Goal: Information Seeking & Learning: Learn about a topic

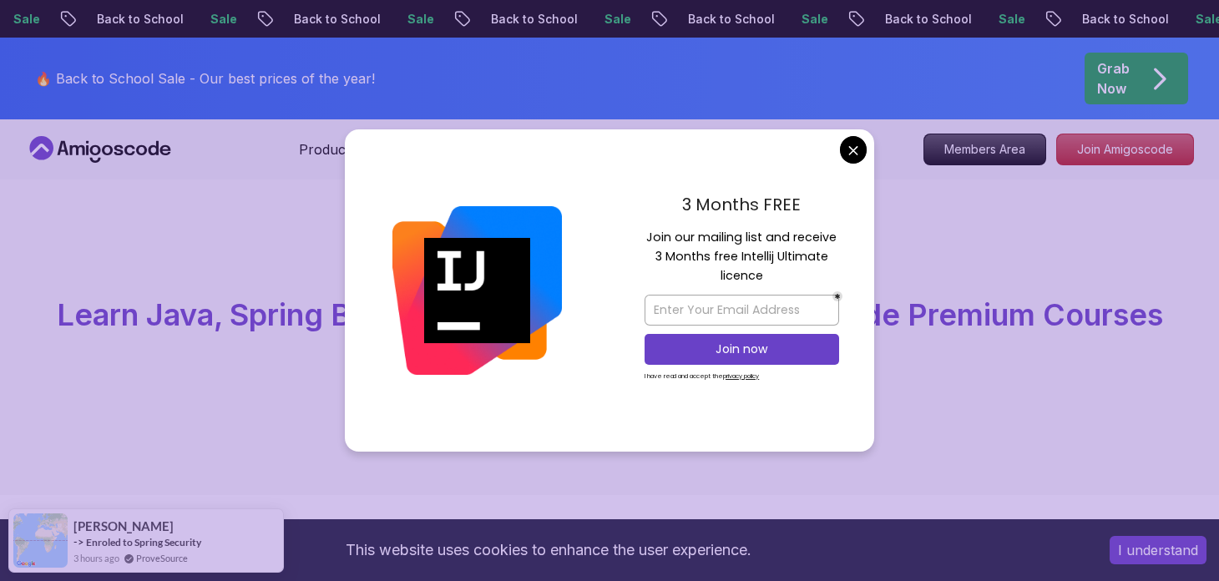
click at [657, 235] on p "Join our mailing list and receive 3 Months free Intellij Ultimate licence" at bounding box center [741, 257] width 195 height 58
drag, startPoint x: 657, startPoint y: 235, endPoint x: 766, endPoint y: 269, distance: 114.6
click at [766, 269] on p "Join our mailing list and receive 3 Months free Intellij Ultimate licence" at bounding box center [741, 257] width 195 height 58
click at [762, 304] on input "email" at bounding box center [741, 310] width 195 height 31
click at [756, 270] on p "Join our mailing list and receive 3 Months free Intellij Ultimate licence" at bounding box center [741, 257] width 195 height 58
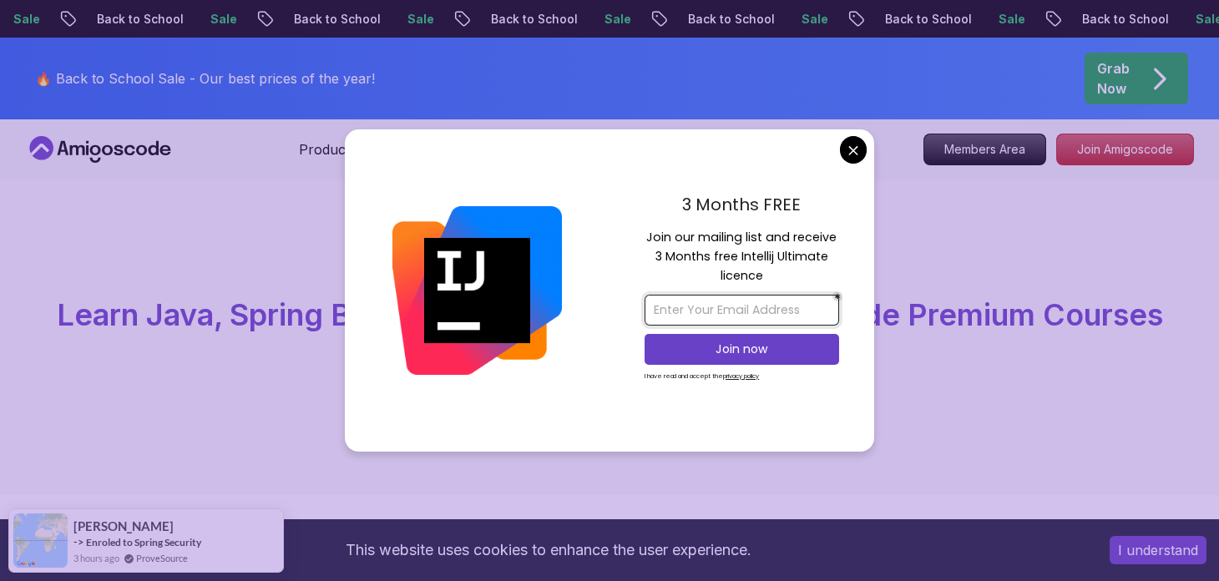
click at [685, 320] on input "email" at bounding box center [741, 310] width 195 height 31
click at [710, 308] on input "email" at bounding box center [741, 310] width 195 height 31
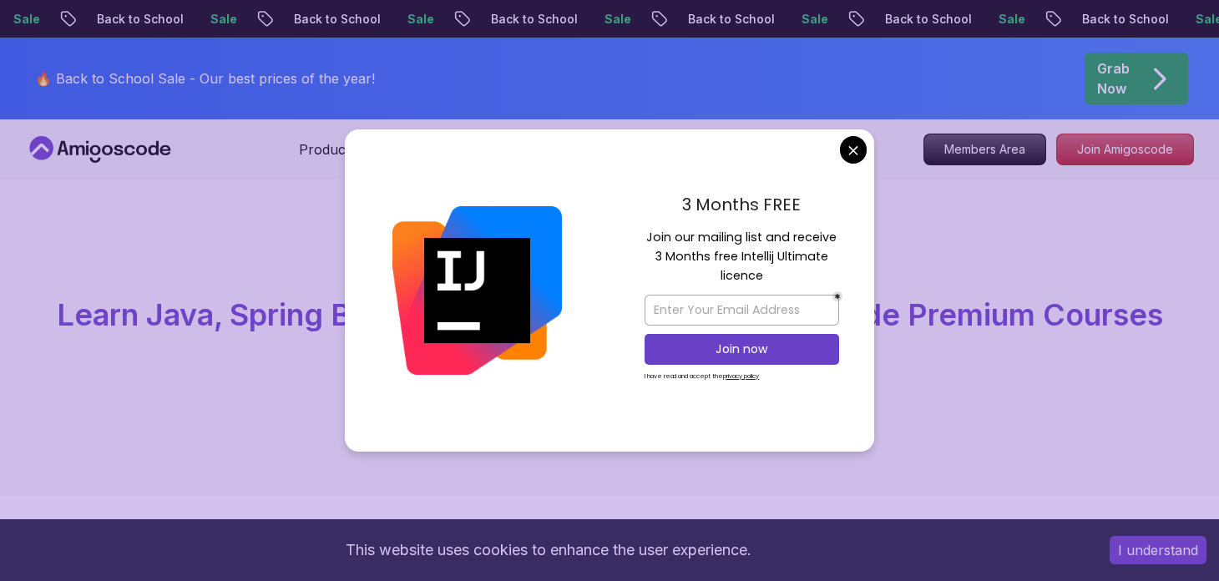
drag, startPoint x: 665, startPoint y: 206, endPoint x: 773, endPoint y: 285, distance: 133.2
click at [773, 285] on div "3 Months FREE Join our mailing list and receive 3 Months free Intellij Ultimate…" at bounding box center [741, 290] width 265 height 322
click at [777, 280] on p "Join our mailing list and receive 3 Months free Intellij Ultimate licence" at bounding box center [741, 257] width 195 height 58
drag, startPoint x: 671, startPoint y: 293, endPoint x: 674, endPoint y: 213, distance: 80.2
click at [674, 213] on div "3 Months FREE Join our mailing list and receive 3 Months free Intellij Ultimate…" at bounding box center [741, 290] width 265 height 322
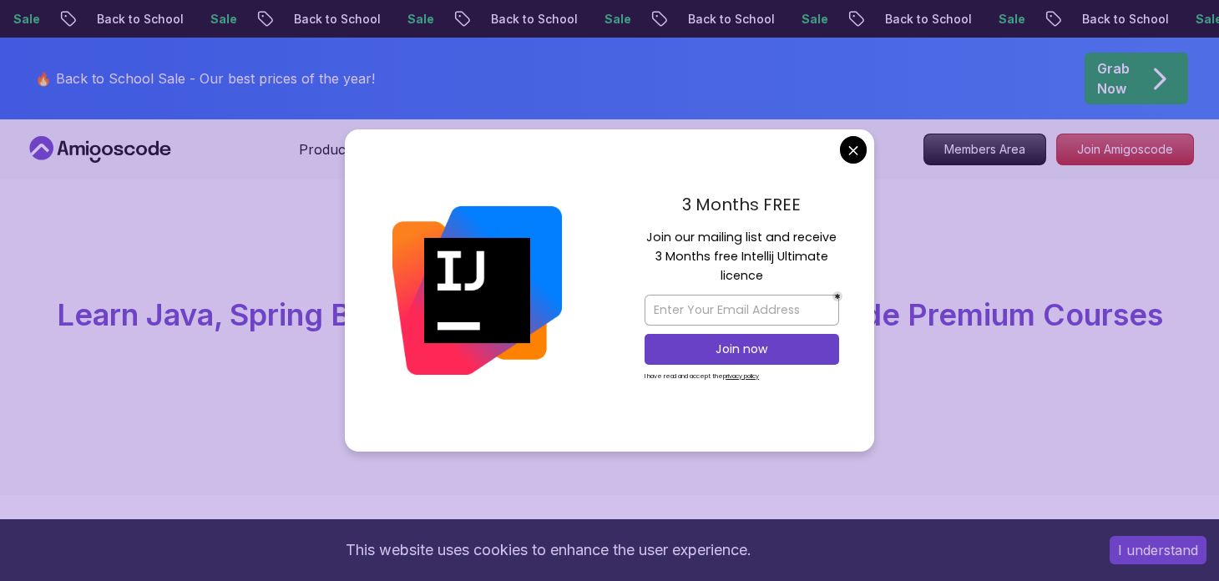
click at [674, 213] on p "3 Months FREE" at bounding box center [741, 204] width 195 height 25
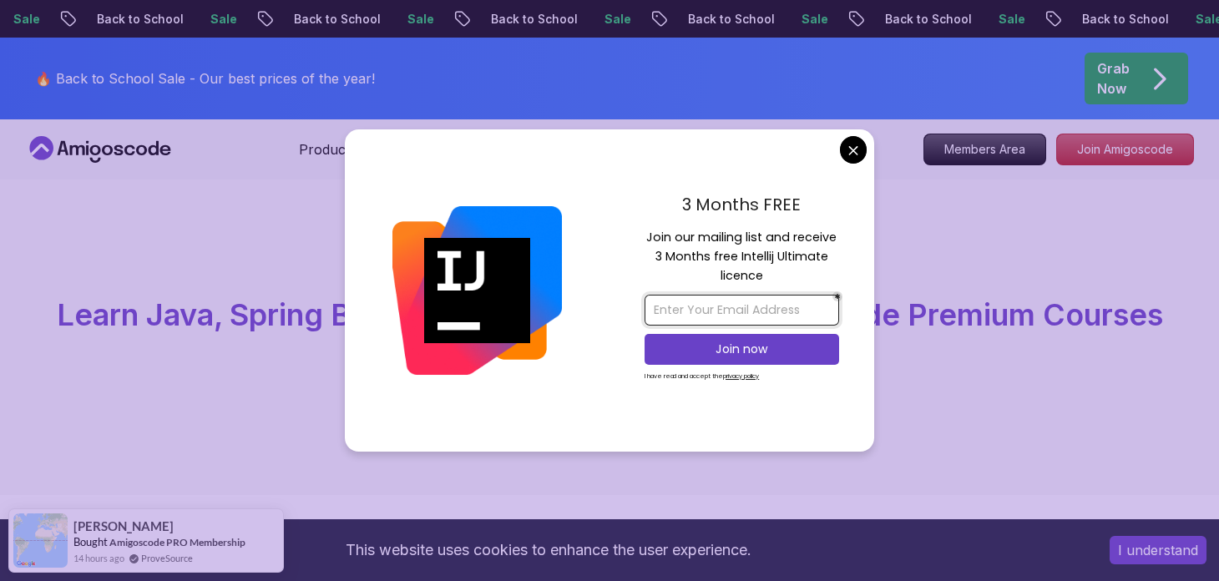
click at [690, 322] on input "email" at bounding box center [741, 310] width 195 height 31
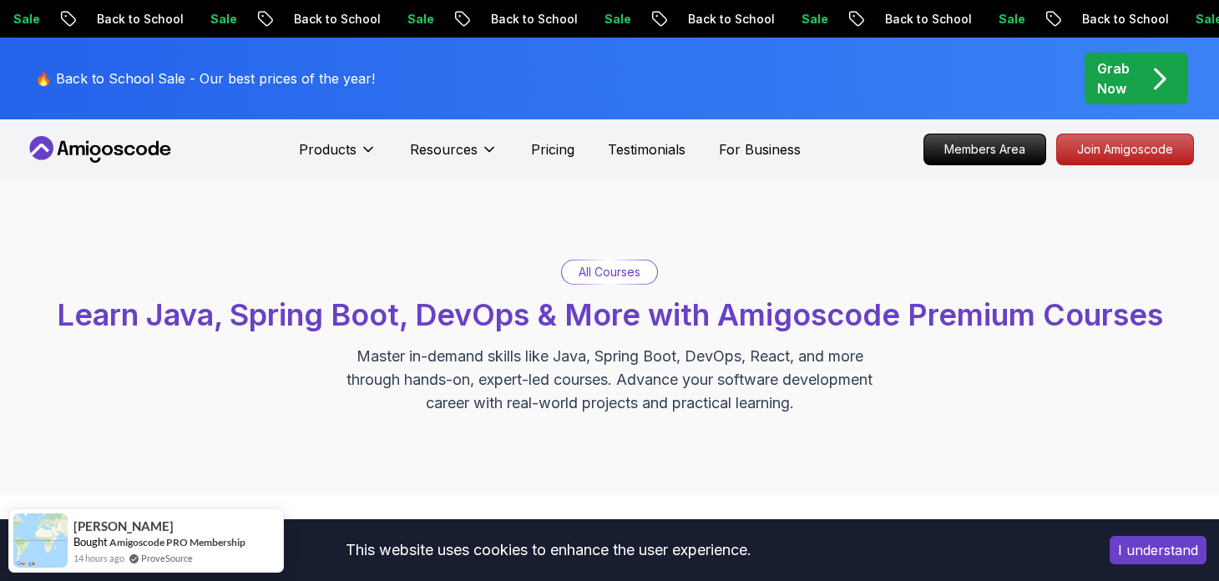
click at [73, 304] on span "Learn Java, Spring Boot, DevOps & More with Amigoscode Premium Courses" at bounding box center [610, 314] width 1106 height 37
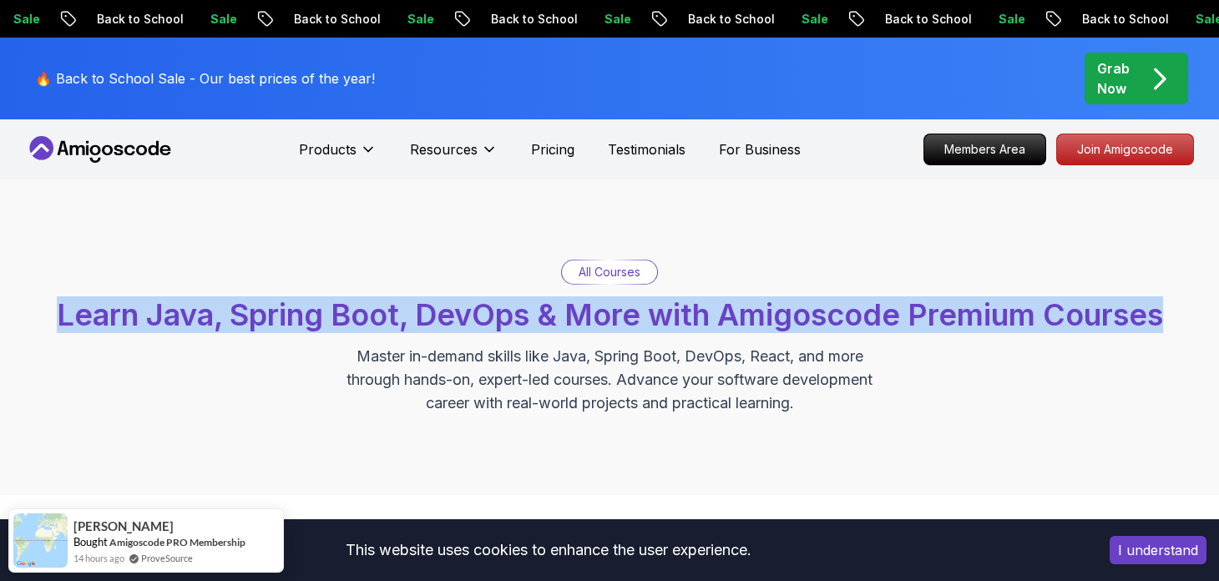
drag, startPoint x: 73, startPoint y: 304, endPoint x: 1054, endPoint y: 291, distance: 981.8
click at [1079, 288] on div "All Courses Learn Java, Spring Boot, DevOps & More with Amigoscode Premium Cour…" at bounding box center [609, 337] width 1169 height 155
click at [791, 318] on span "Learn Java, Spring Boot, DevOps & More with Amigoscode Premium Courses" at bounding box center [610, 314] width 1106 height 37
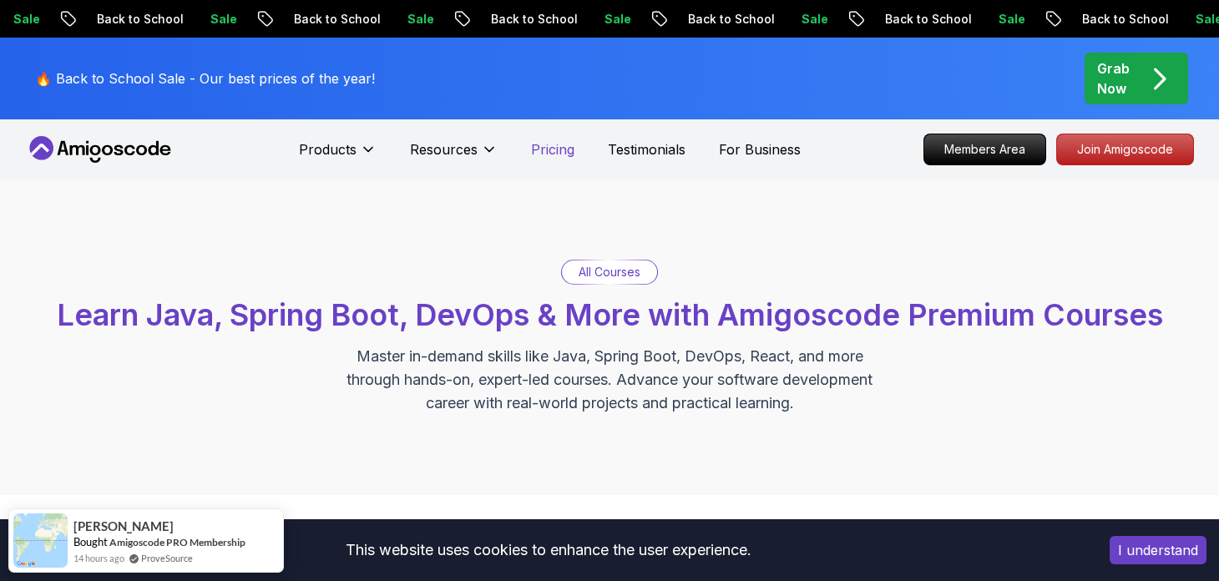
click at [572, 154] on p "Pricing" at bounding box center [552, 149] width 43 height 20
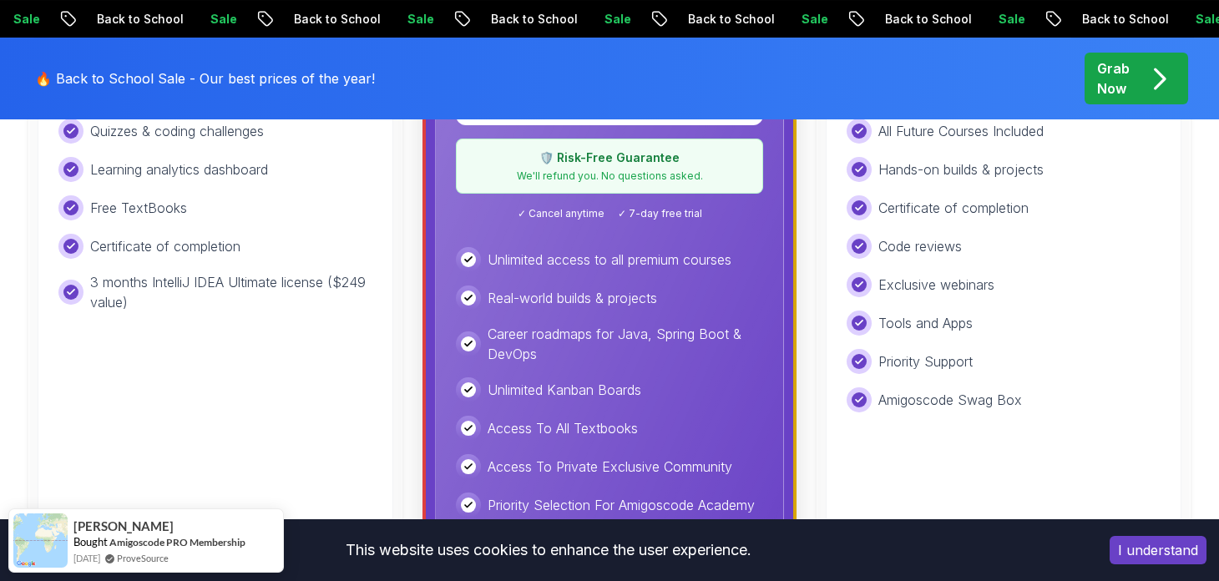
scroll to position [751, 0]
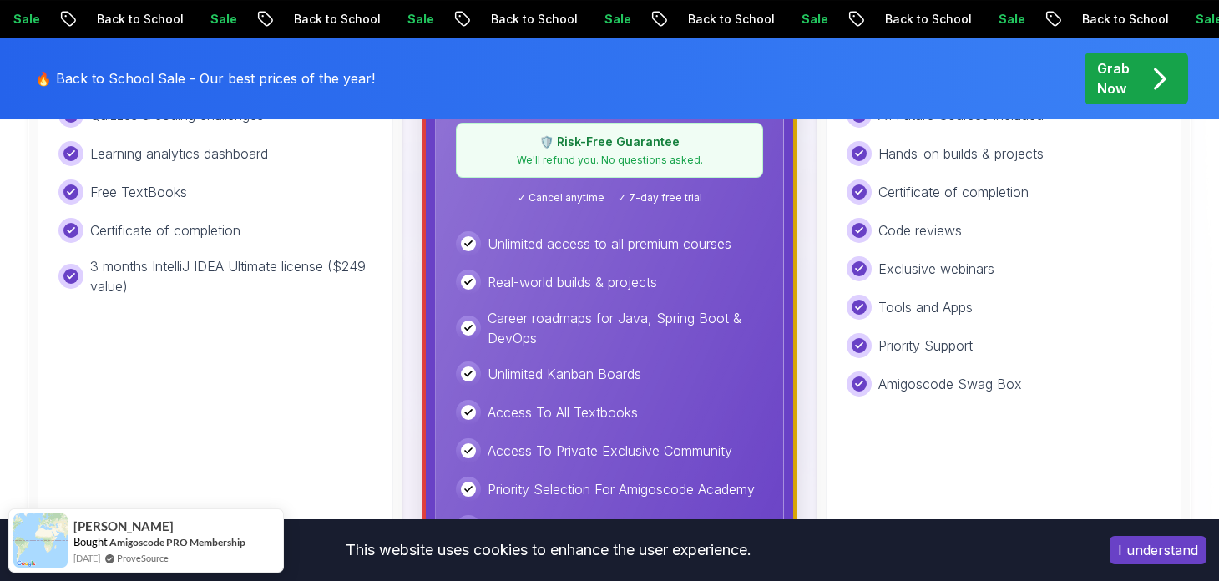
drag, startPoint x: 517, startPoint y: 248, endPoint x: 640, endPoint y: 304, distance: 135.6
click at [640, 304] on div "Unlimited access to all premium courses Real-world builds & projects Career roa…" at bounding box center [609, 424] width 307 height 386
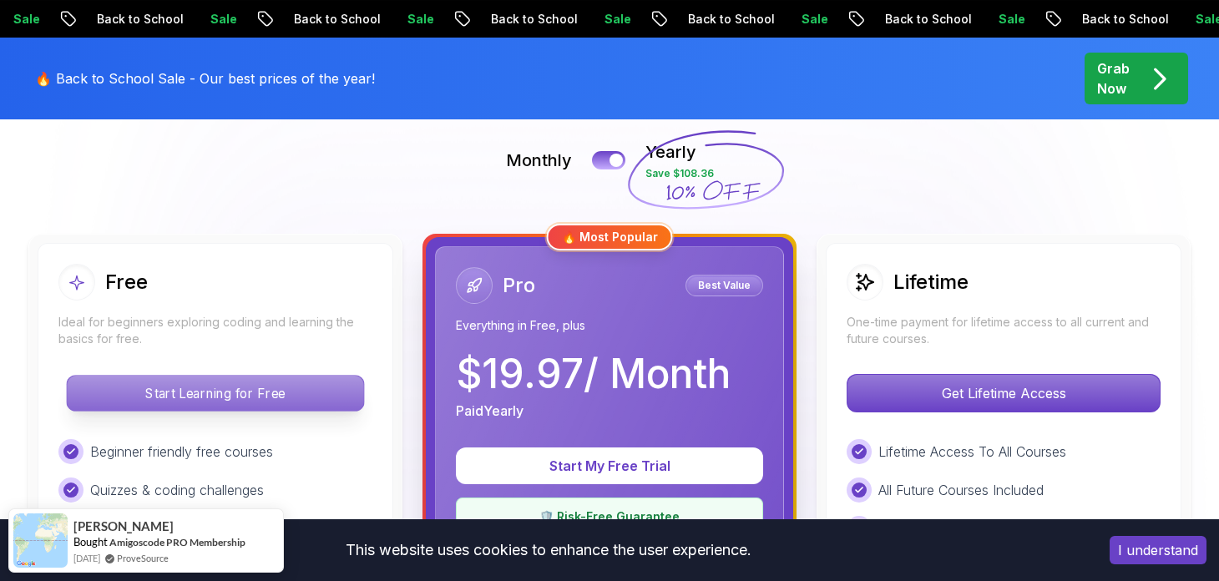
scroll to position [417, 0]
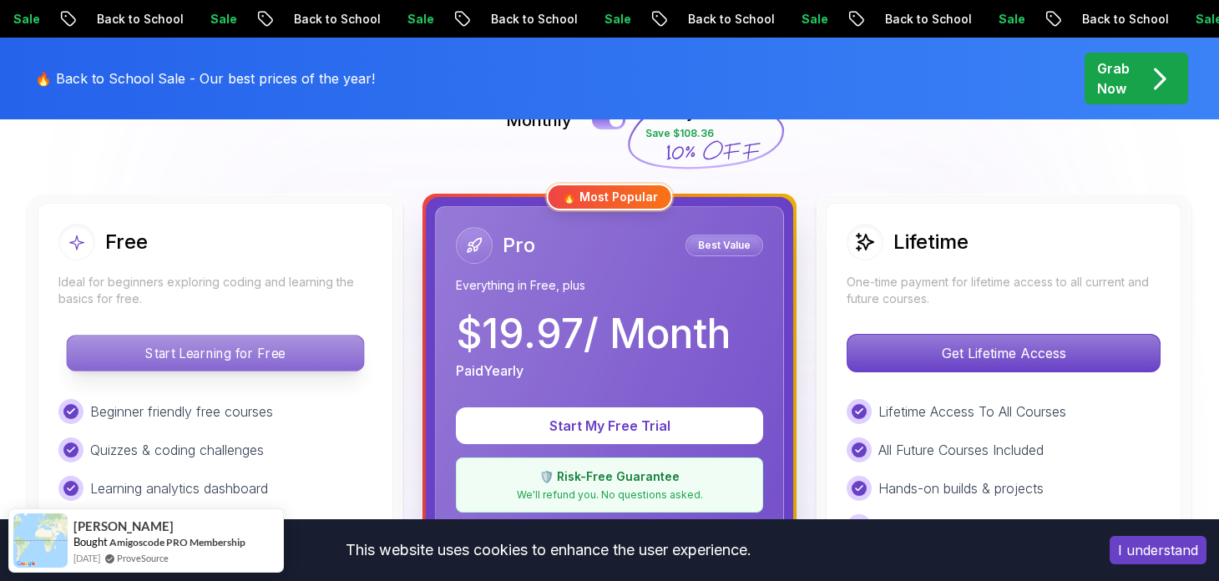
click at [220, 361] on p "Start Learning for Free" at bounding box center [215, 353] width 296 height 35
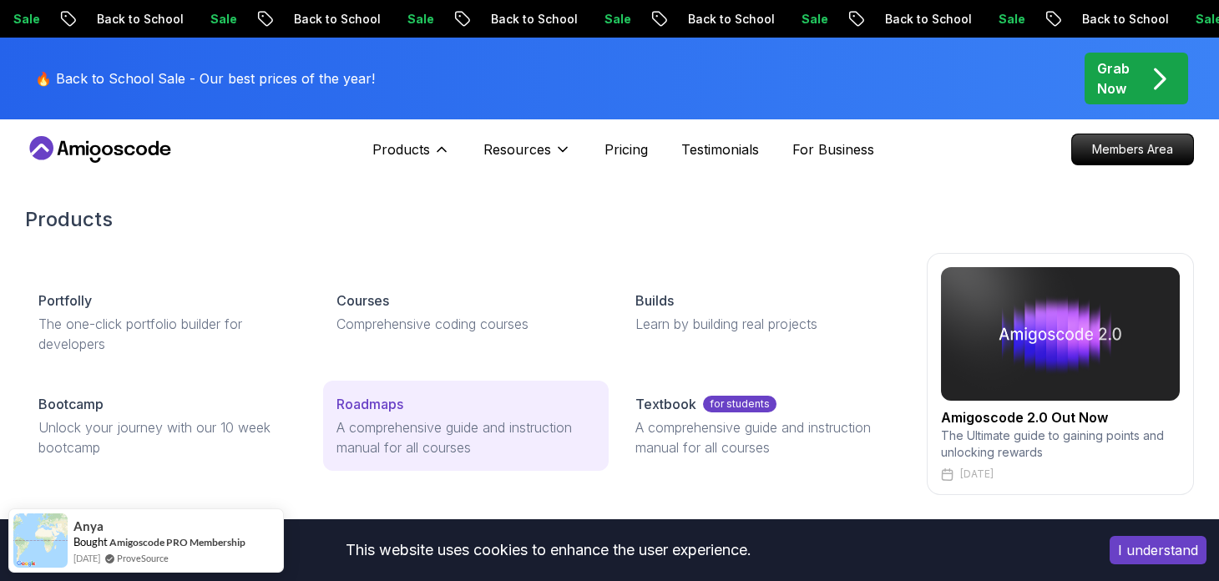
click at [504, 434] on p "A comprehensive guide and instruction manual for all courses" at bounding box center [465, 437] width 258 height 40
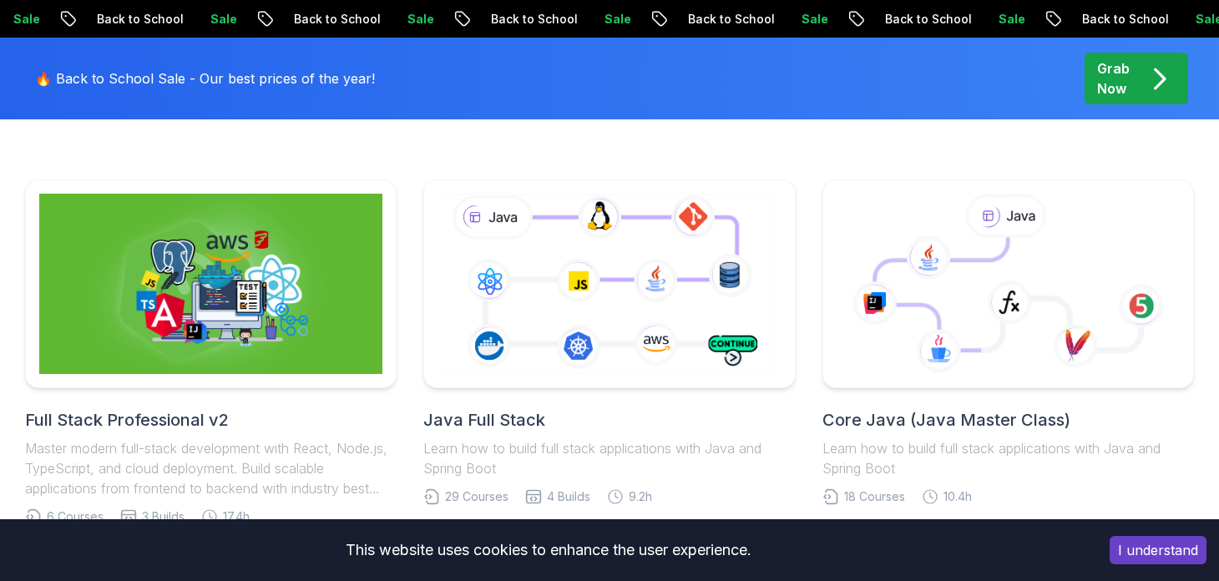
click at [483, 419] on h2 "Java Full Stack" at bounding box center [608, 419] width 371 height 23
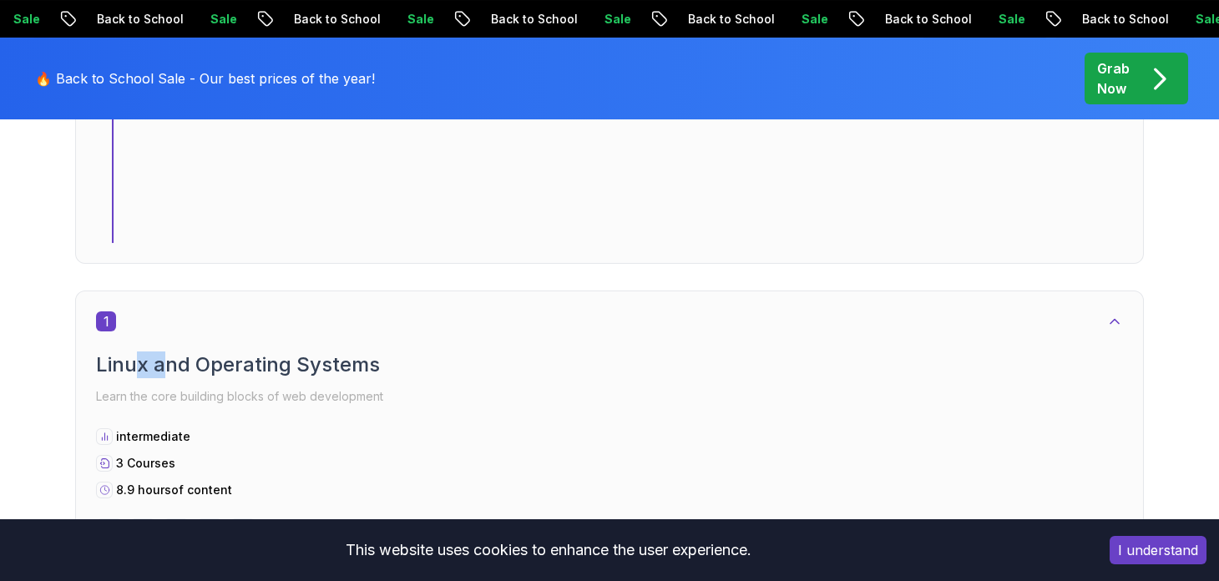
drag, startPoint x: 140, startPoint y: 358, endPoint x: 184, endPoint y: 361, distance: 44.4
click at [185, 360] on h2 "Linux and Operating Systems" at bounding box center [609, 364] width 1027 height 27
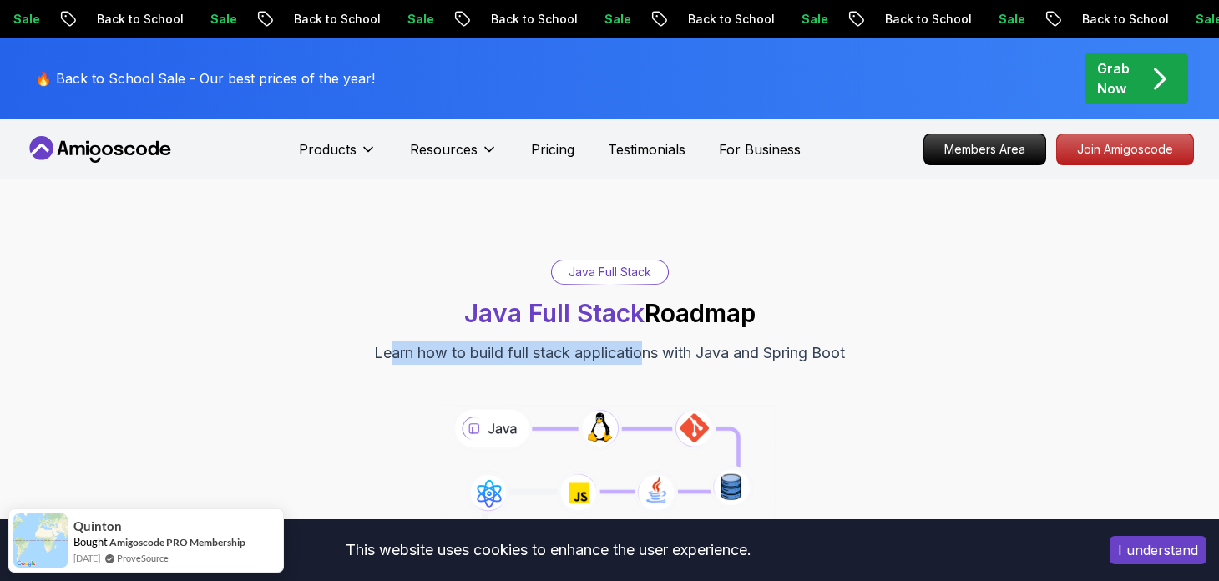
drag, startPoint x: 464, startPoint y: 337, endPoint x: 609, endPoint y: 361, distance: 146.3
click at [608, 356] on div "Java Full Stack Java Full Stack Roadmap Learn how to build full stack applicati…" at bounding box center [609, 312] width 1169 height 105
click at [609, 361] on p "Learn how to build full stack applications with Java and Spring Boot" at bounding box center [609, 352] width 471 height 23
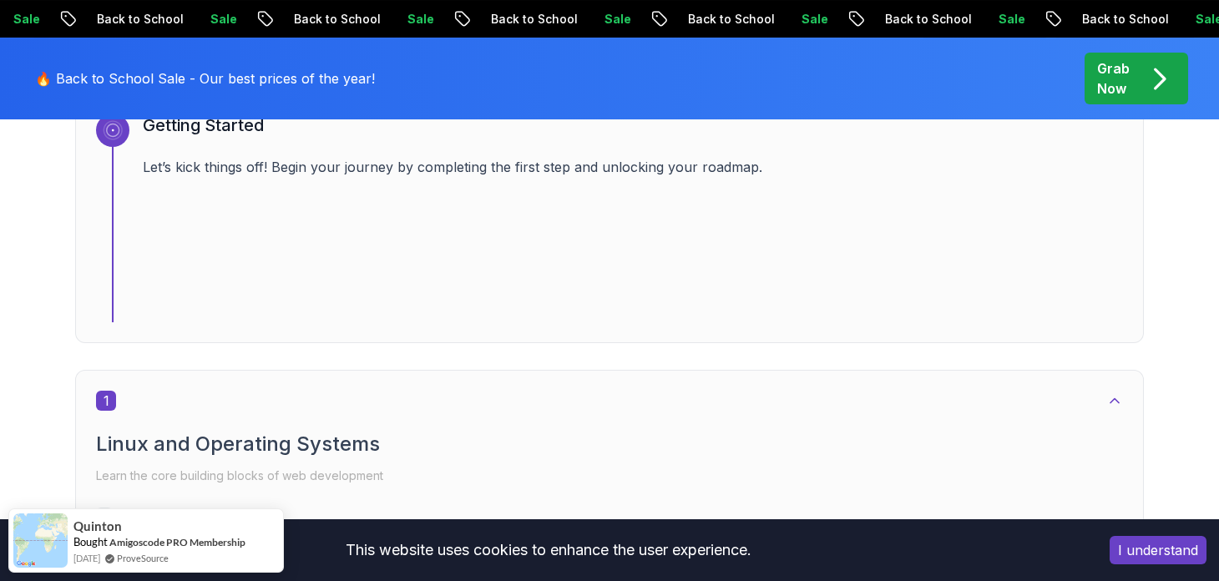
click at [138, 449] on h2 "Linux and Operating Systems" at bounding box center [609, 444] width 1027 height 27
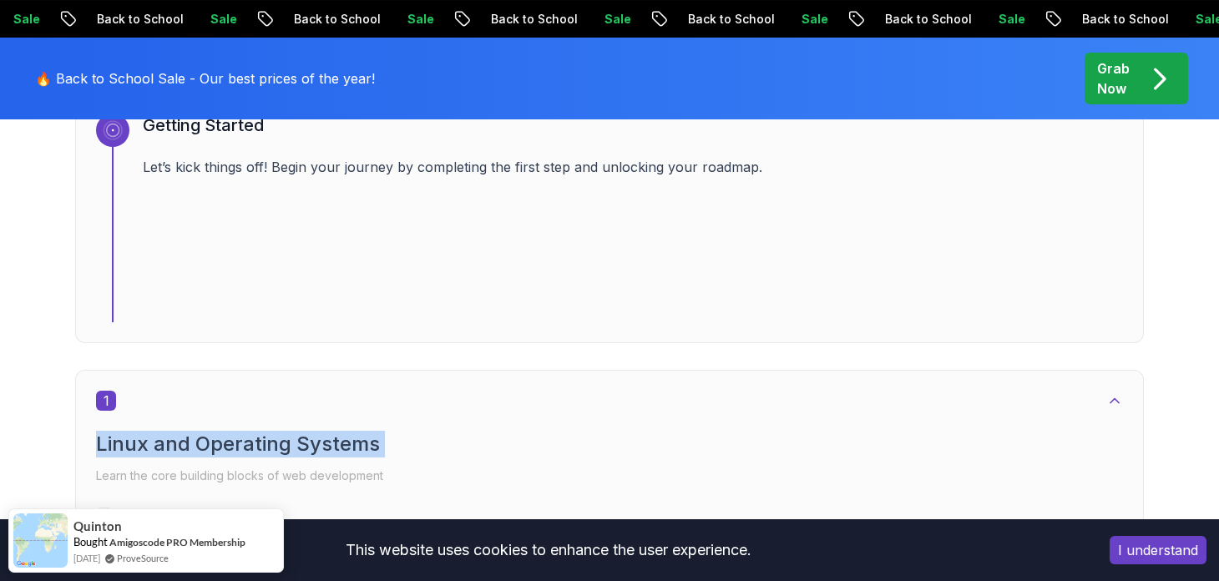
click at [138, 449] on h2 "Linux and Operating Systems" at bounding box center [609, 444] width 1027 height 27
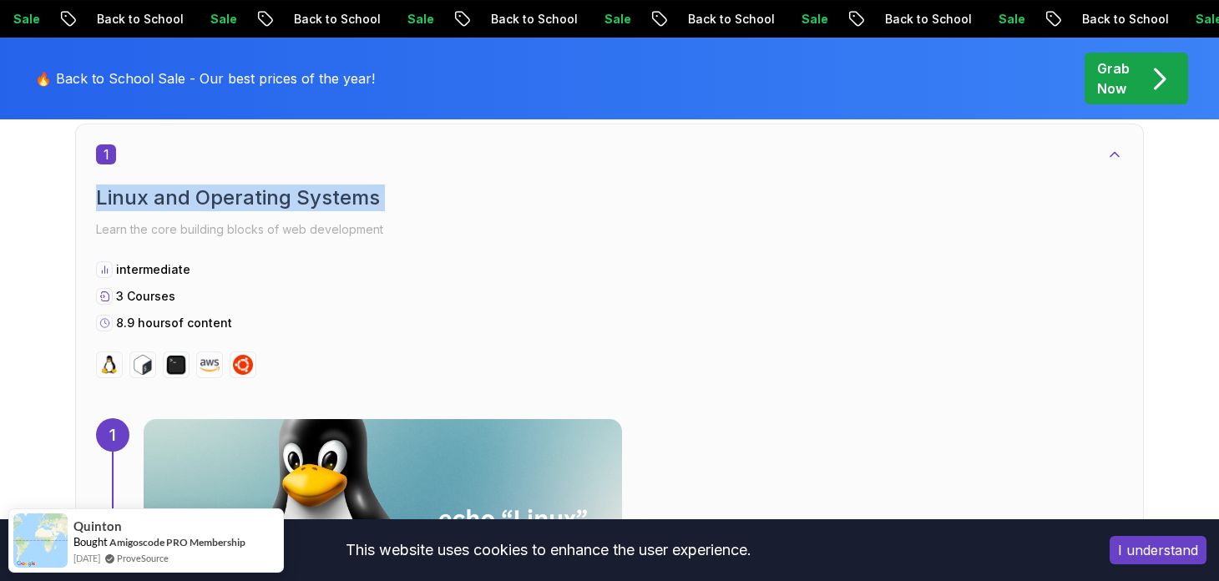
scroll to position [834, 0]
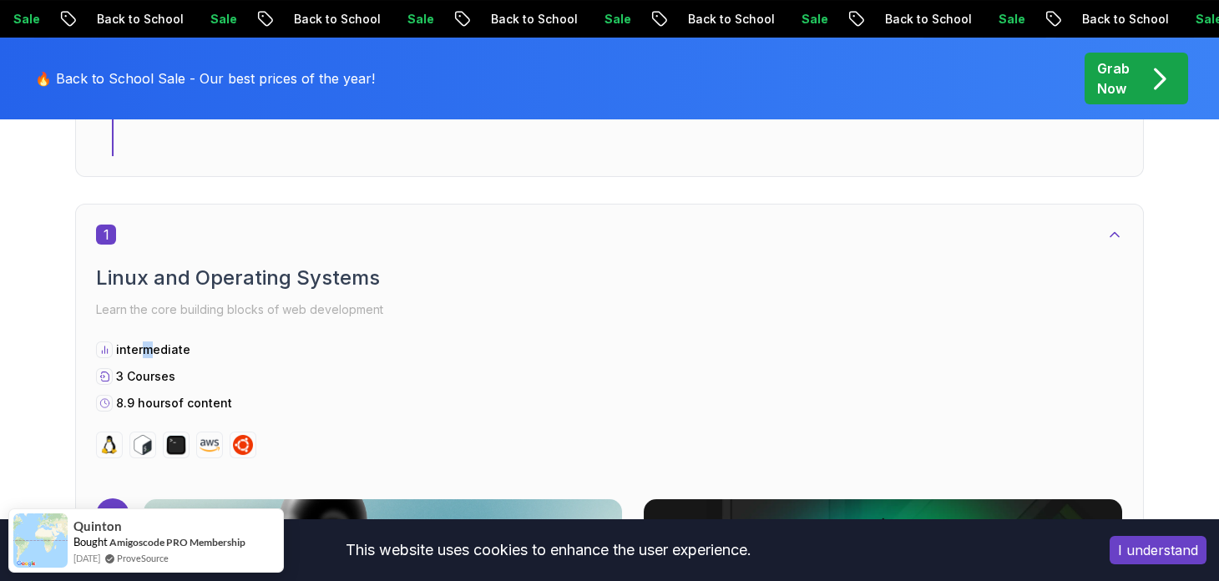
click at [157, 350] on p "intermediate" at bounding box center [153, 349] width 74 height 17
drag, startPoint x: 123, startPoint y: 380, endPoint x: 179, endPoint y: 410, distance: 63.5
click at [152, 369] on span "3 Courses" at bounding box center [145, 376] width 59 height 14
drag, startPoint x: 179, startPoint y: 410, endPoint x: 187, endPoint y: 424, distance: 16.5
click at [201, 411] on div "1 Linux and Operating Systems Learn the core building blocks of web development…" at bounding box center [609, 342] width 1027 height 234
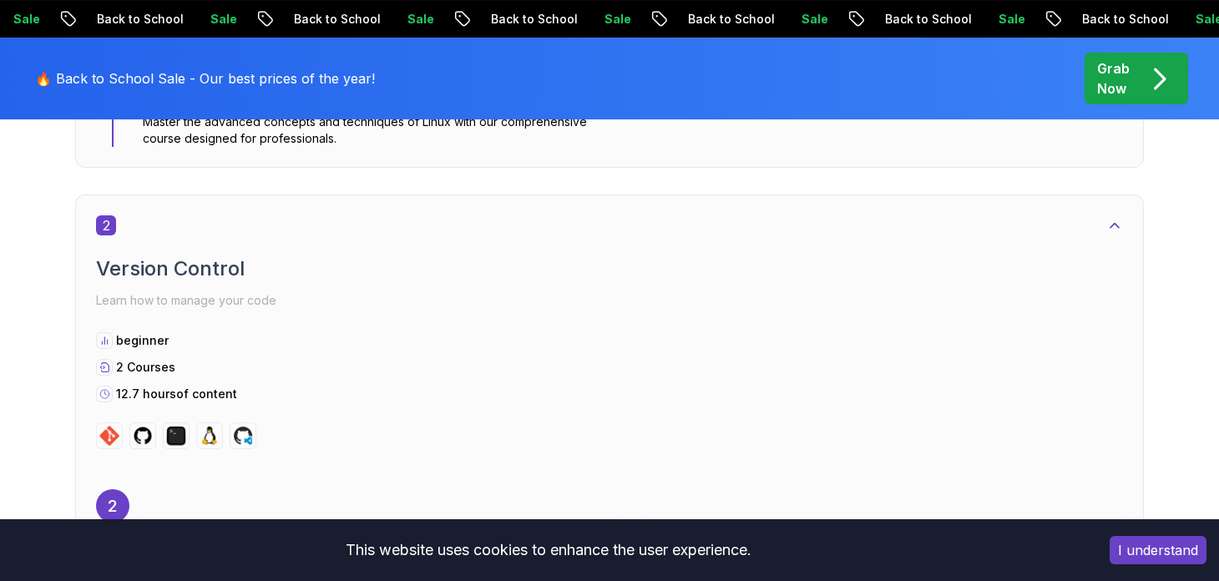
scroll to position [1669, 0]
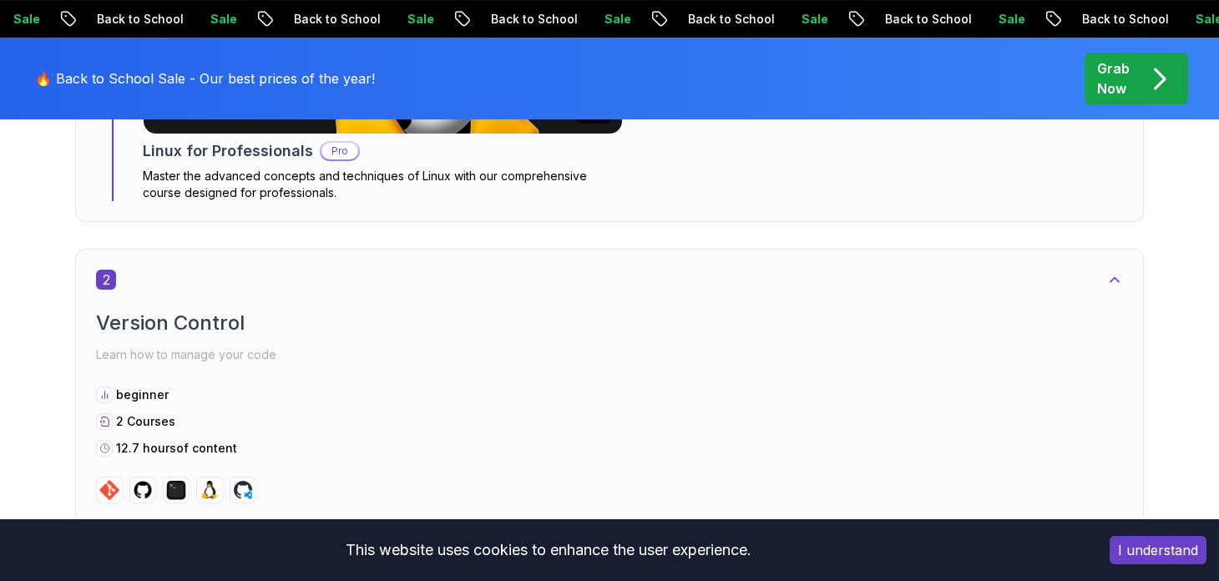
drag, startPoint x: 138, startPoint y: 321, endPoint x: 235, endPoint y: 340, distance: 99.4
click at [270, 320] on h2 "Version Control" at bounding box center [609, 323] width 1027 height 27
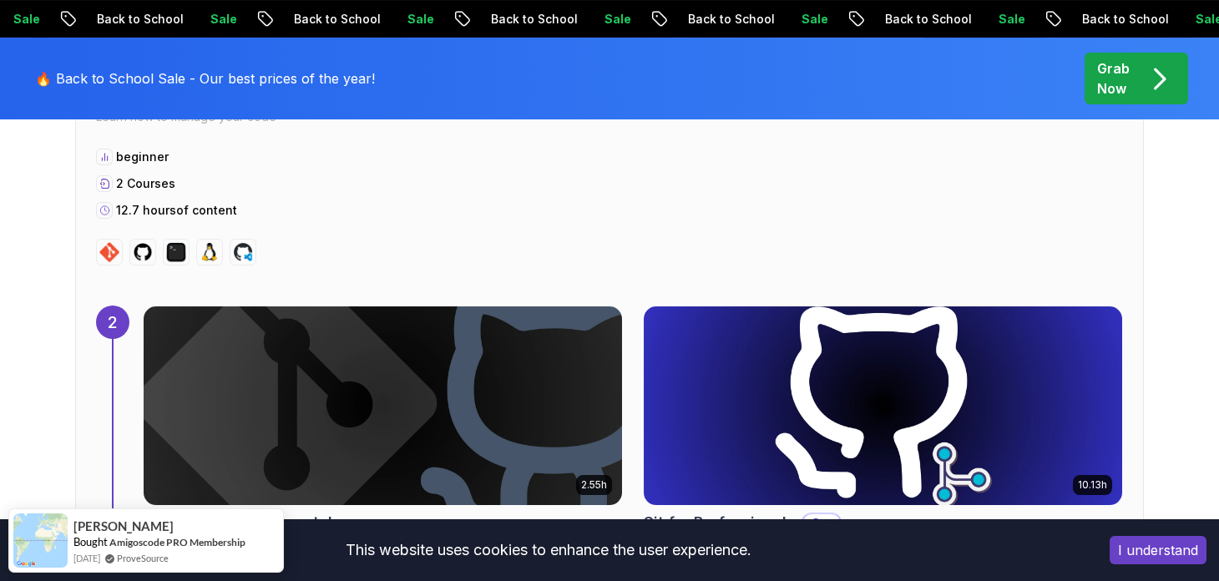
scroll to position [1837, 0]
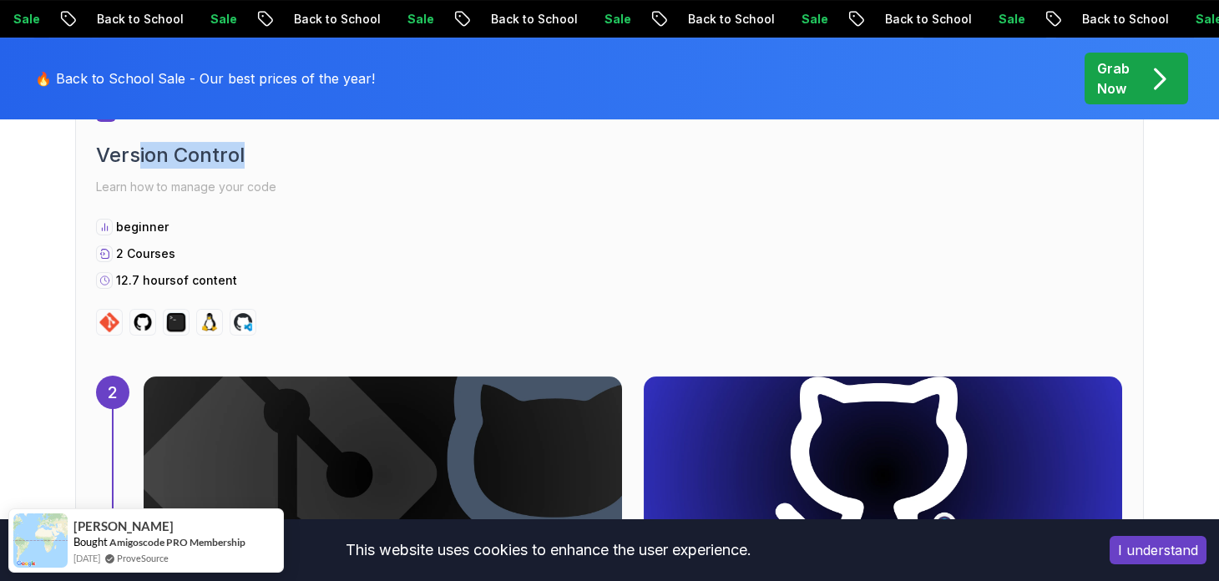
click at [155, 253] on span "2 Courses" at bounding box center [145, 253] width 59 height 14
click at [150, 211] on div "2 Version Control Learn how to manage your code beginner 2 Courses 12.7 hours o…" at bounding box center [609, 219] width 1027 height 234
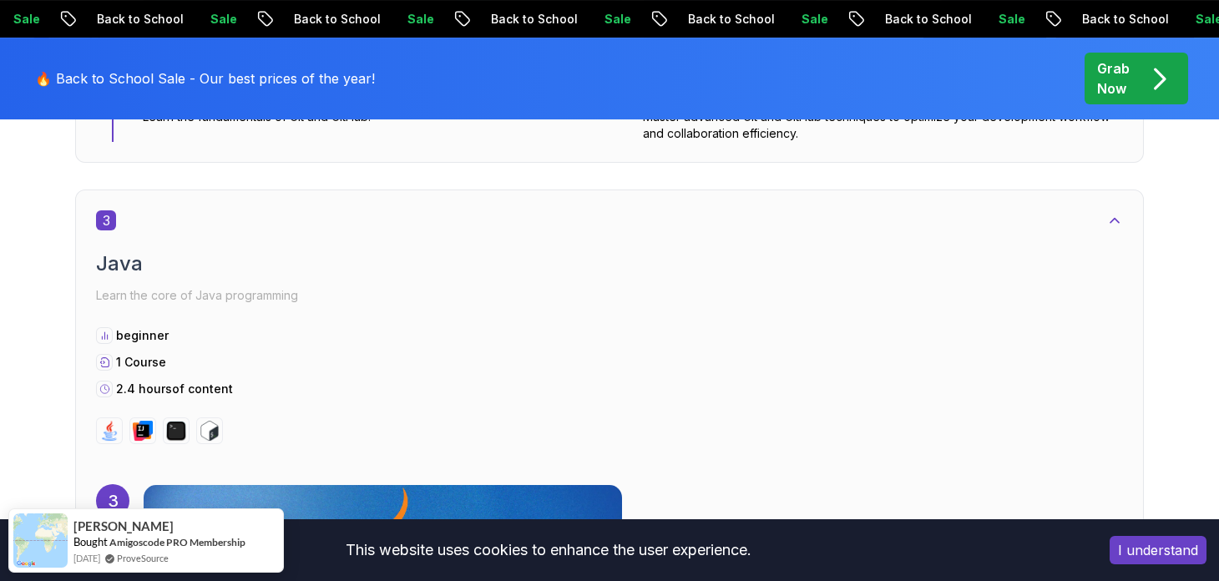
scroll to position [2337, 0]
click at [124, 263] on h2 "Java" at bounding box center [609, 263] width 1027 height 27
drag, startPoint x: 125, startPoint y: 328, endPoint x: 164, endPoint y: 331, distance: 38.5
click at [164, 328] on div "beginner" at bounding box center [609, 335] width 1027 height 17
click at [254, 379] on div "beginner 1 Course 2.4 hours of content" at bounding box center [609, 362] width 1027 height 70
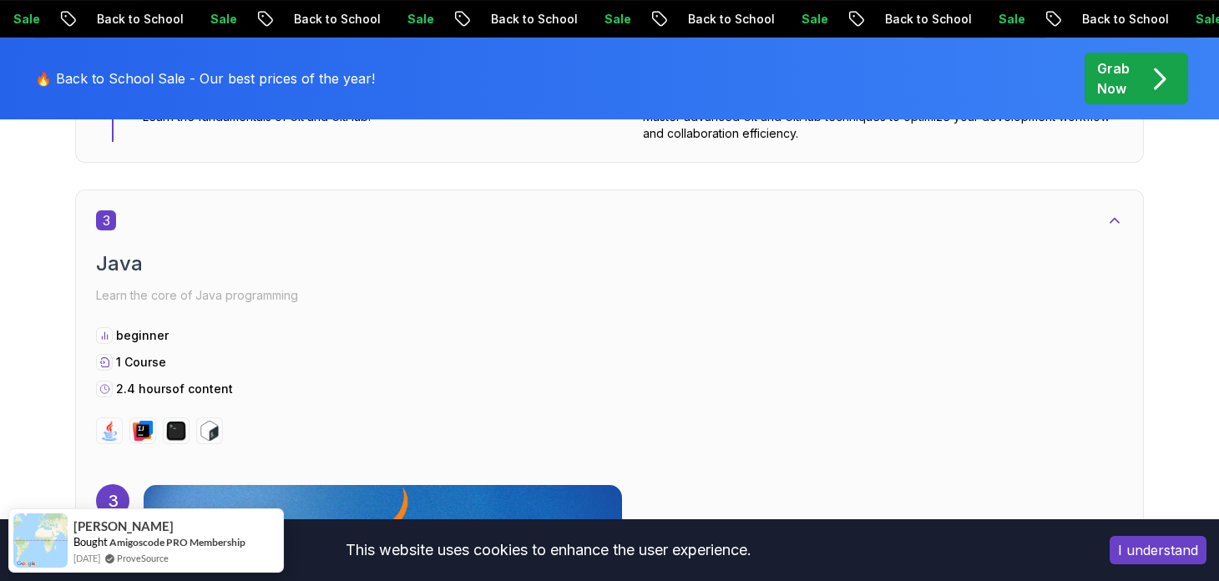
click at [204, 369] on div "beginner 1 Course 2.4 hours of content" at bounding box center [609, 362] width 1027 height 70
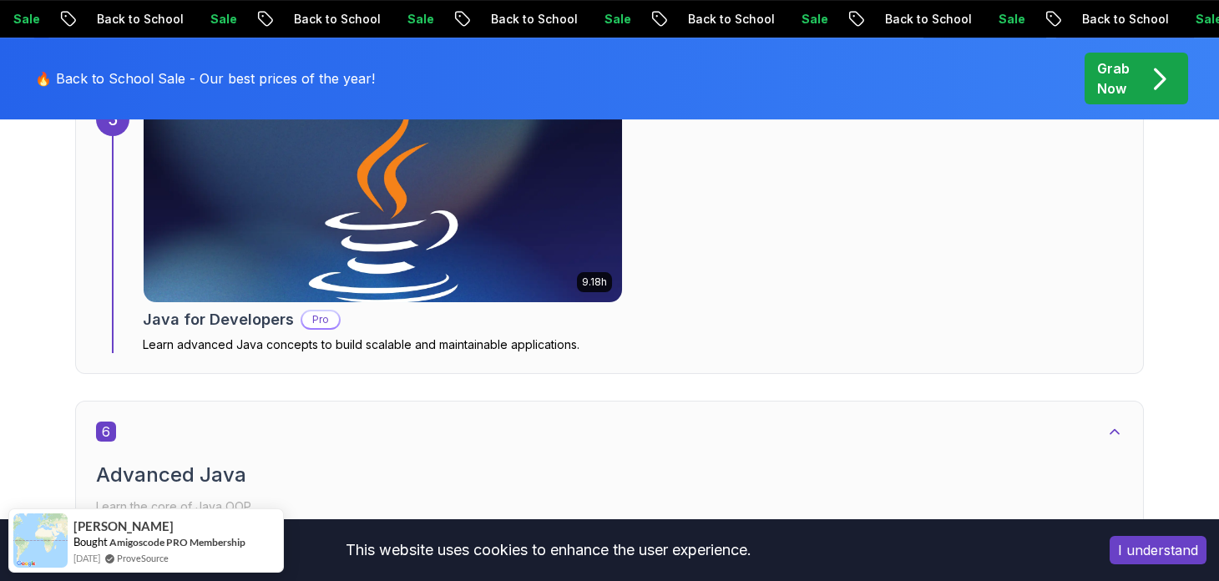
scroll to position [4173, 0]
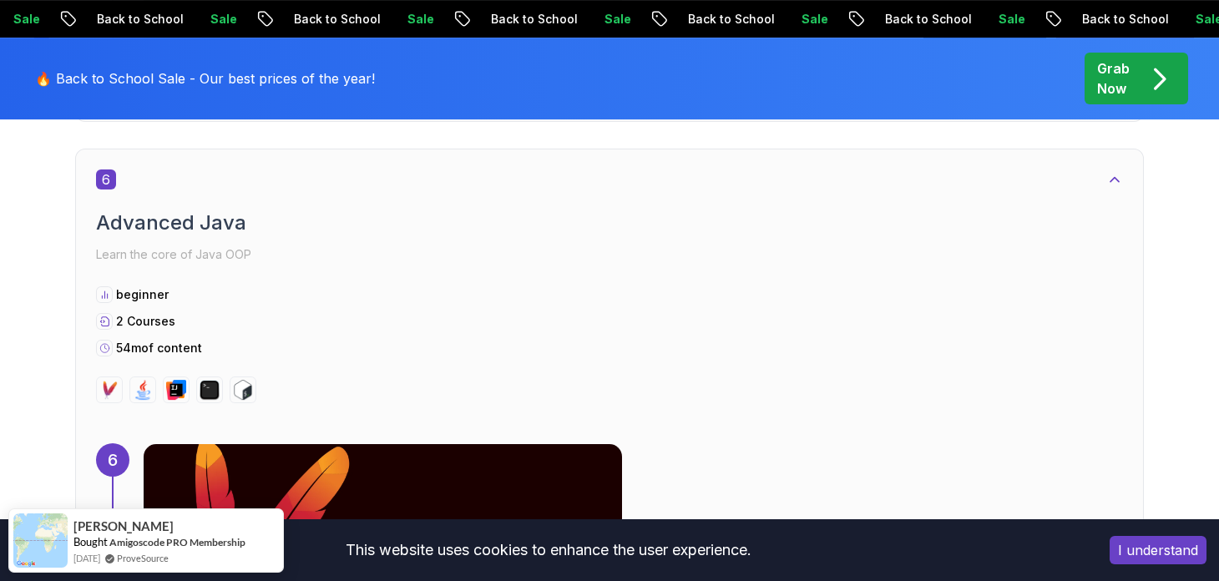
drag, startPoint x: 91, startPoint y: 214, endPoint x: 163, endPoint y: 227, distance: 73.0
click at [160, 221] on div "6 Advanced Java Learn the core of Java OOP beginner 2 Courses 54m of content 6 …" at bounding box center [609, 432] width 1069 height 566
drag, startPoint x: 124, startPoint y: 250, endPoint x: 176, endPoint y: 252, distance: 51.8
click at [176, 246] on p "Learn the core of Java OOP" at bounding box center [609, 254] width 1027 height 23
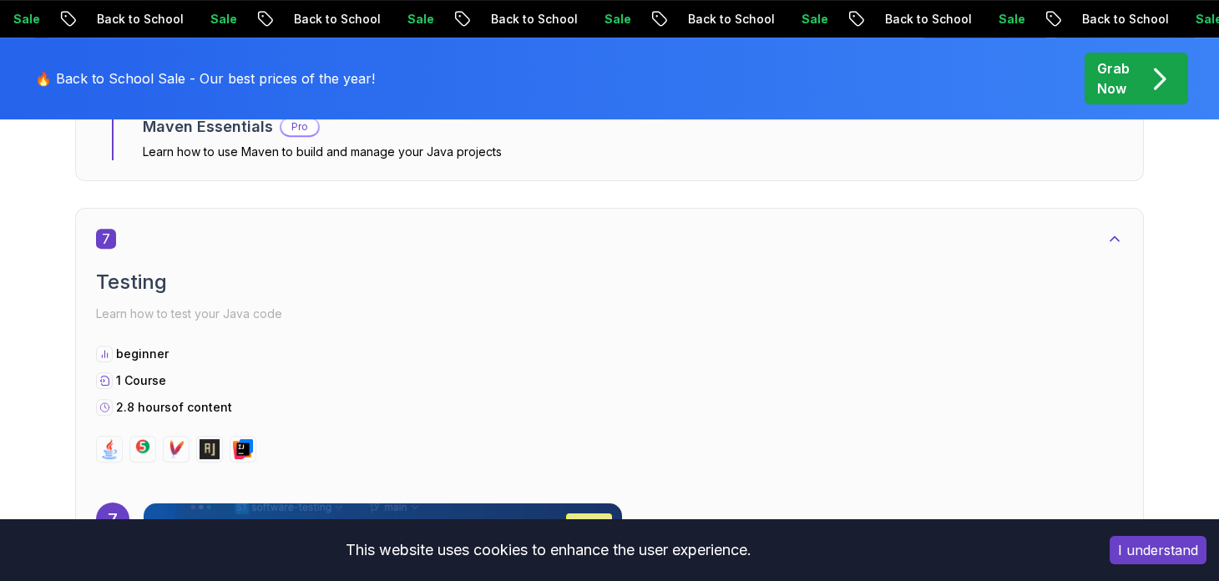
scroll to position [4758, 0]
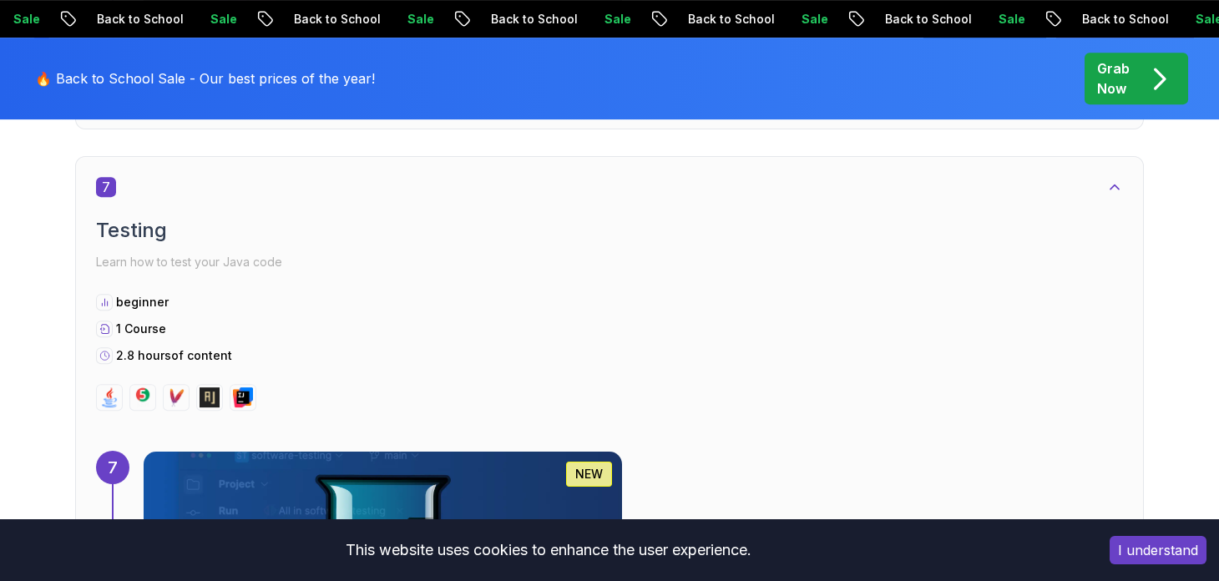
drag, startPoint x: 116, startPoint y: 216, endPoint x: 111, endPoint y: 286, distance: 70.3
click at [159, 219] on h2 "Testing" at bounding box center [609, 230] width 1027 height 27
click at [143, 296] on p "beginner" at bounding box center [142, 302] width 53 height 17
drag, startPoint x: 155, startPoint y: 361, endPoint x: 175, endPoint y: 359, distance: 20.1
click at [175, 359] on p "2.8 hours of content" at bounding box center [174, 355] width 116 height 17
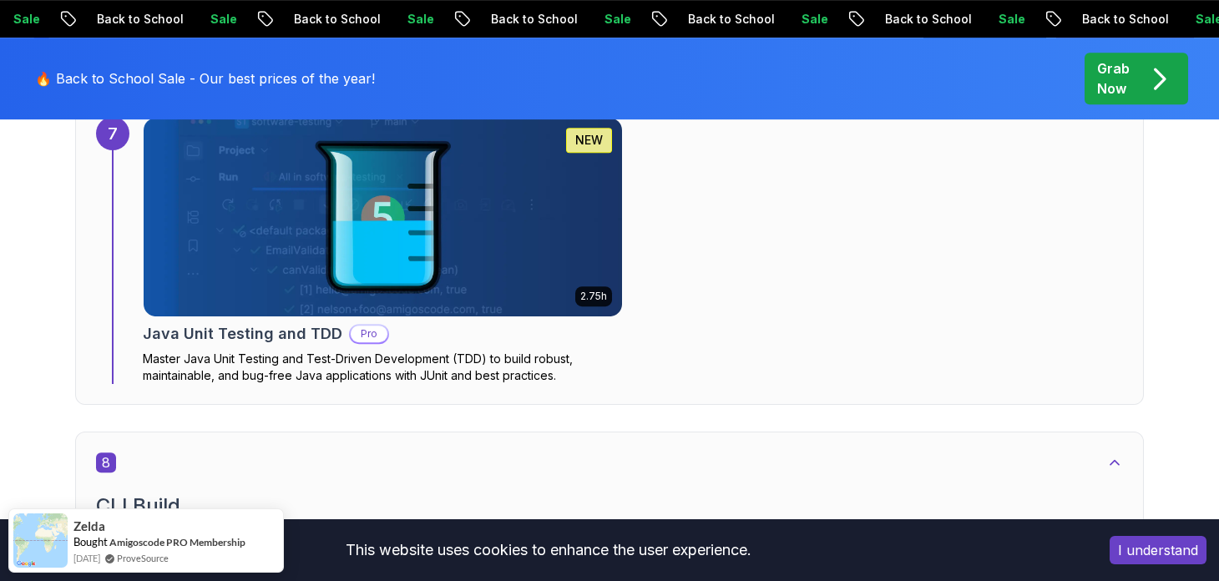
scroll to position [4841, 0]
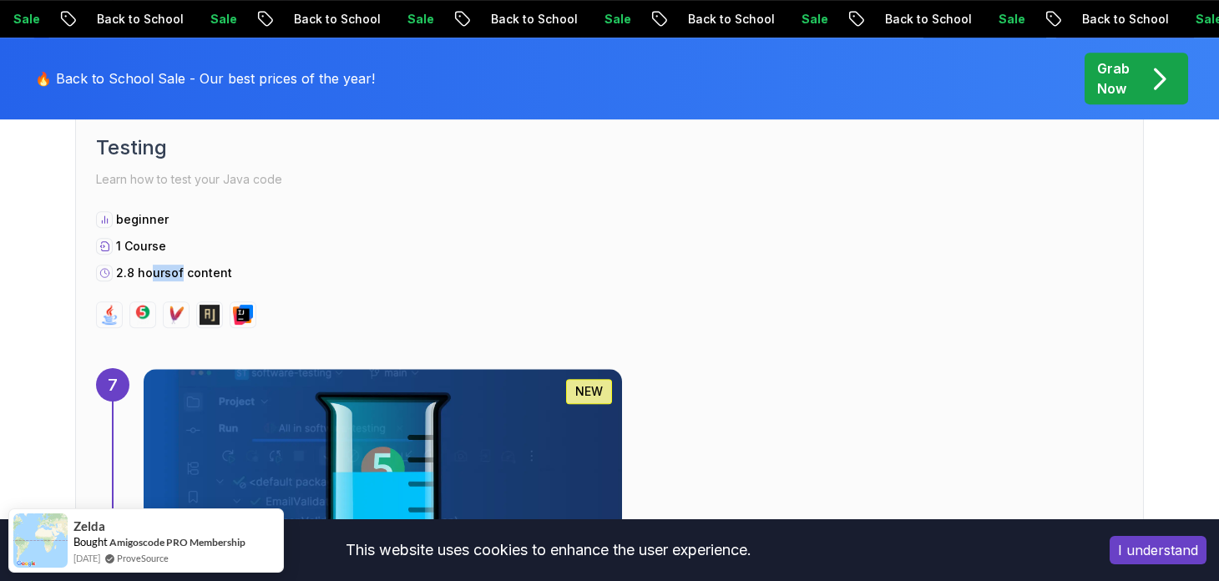
click at [164, 290] on div "7 Testing Learn how to test your Java code beginner 1 Course 2.8 hours of conte…" at bounding box center [609, 211] width 1027 height 234
click at [110, 312] on img at bounding box center [109, 315] width 20 height 20
click at [135, 306] on img at bounding box center [143, 315] width 20 height 20
click at [137, 306] on img at bounding box center [143, 315] width 20 height 20
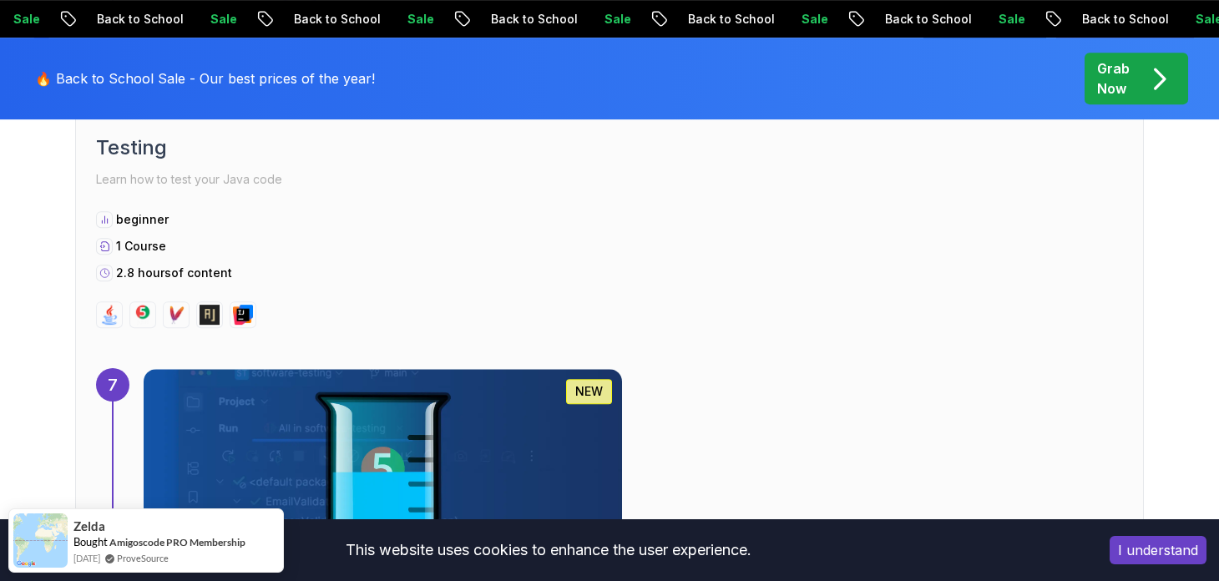
click at [138, 306] on img at bounding box center [143, 315] width 20 height 20
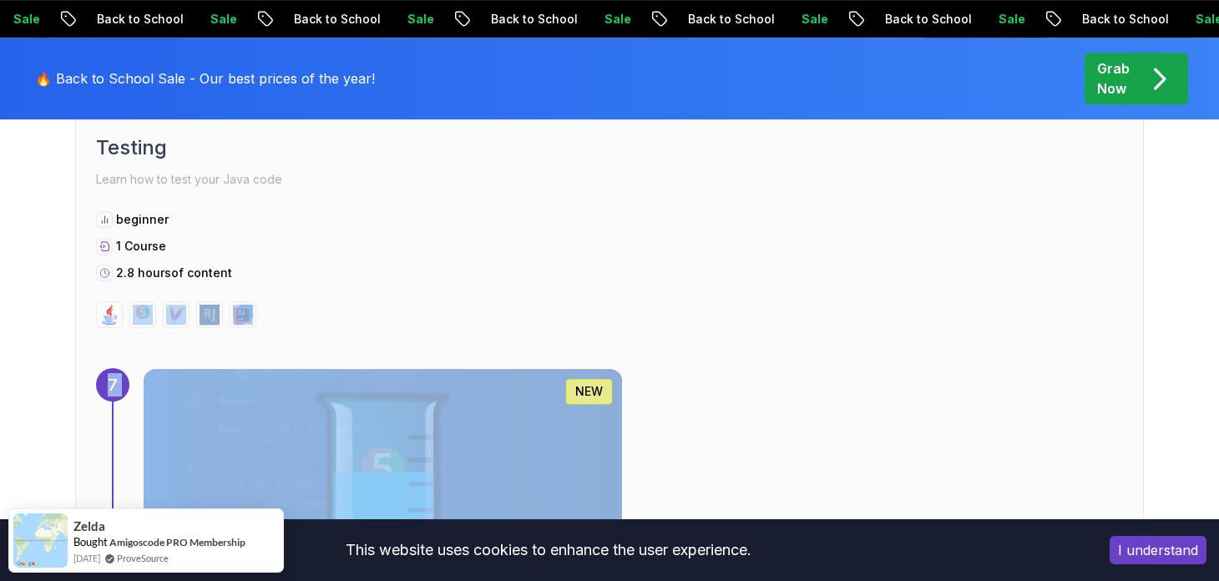
drag, startPoint x: 129, startPoint y: 294, endPoint x: 135, endPoint y: 328, distance: 34.7
click at [135, 328] on div "7 Testing Learn how to test your Java code beginner 1 Course 2.8 hours of conte…" at bounding box center [609, 364] width 1069 height 583
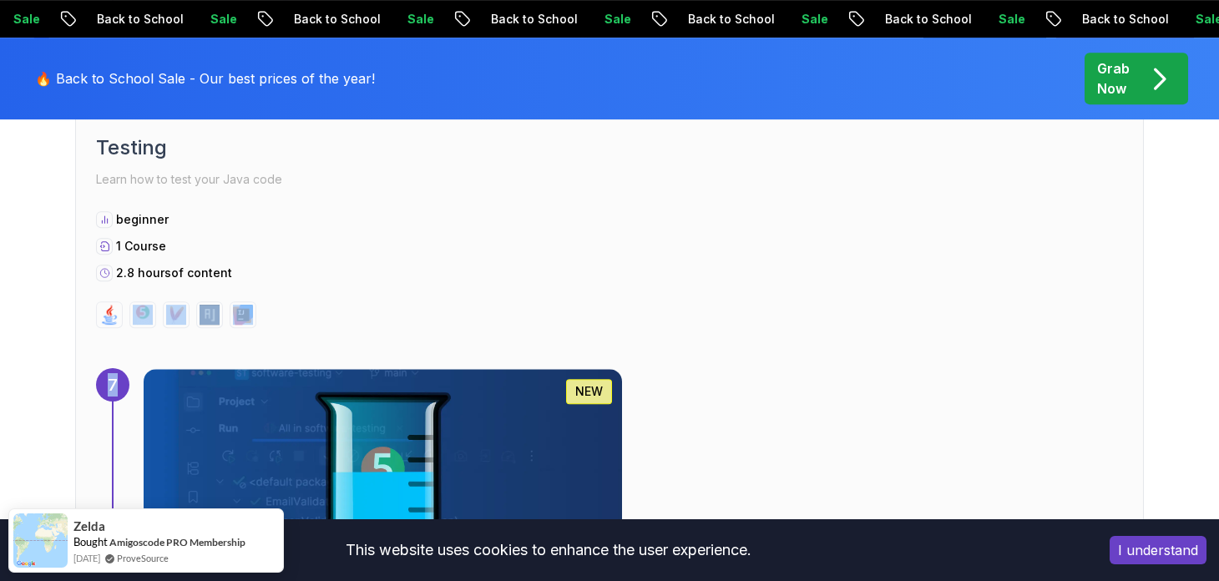
click at [108, 322] on div at bounding box center [109, 314] width 27 height 27
click at [191, 313] on div at bounding box center [609, 314] width 1027 height 27
click at [190, 313] on div at bounding box center [609, 314] width 1027 height 27
drag, startPoint x: 190, startPoint y: 313, endPoint x: 175, endPoint y: 306, distance: 15.7
click at [186, 313] on div at bounding box center [609, 314] width 1027 height 27
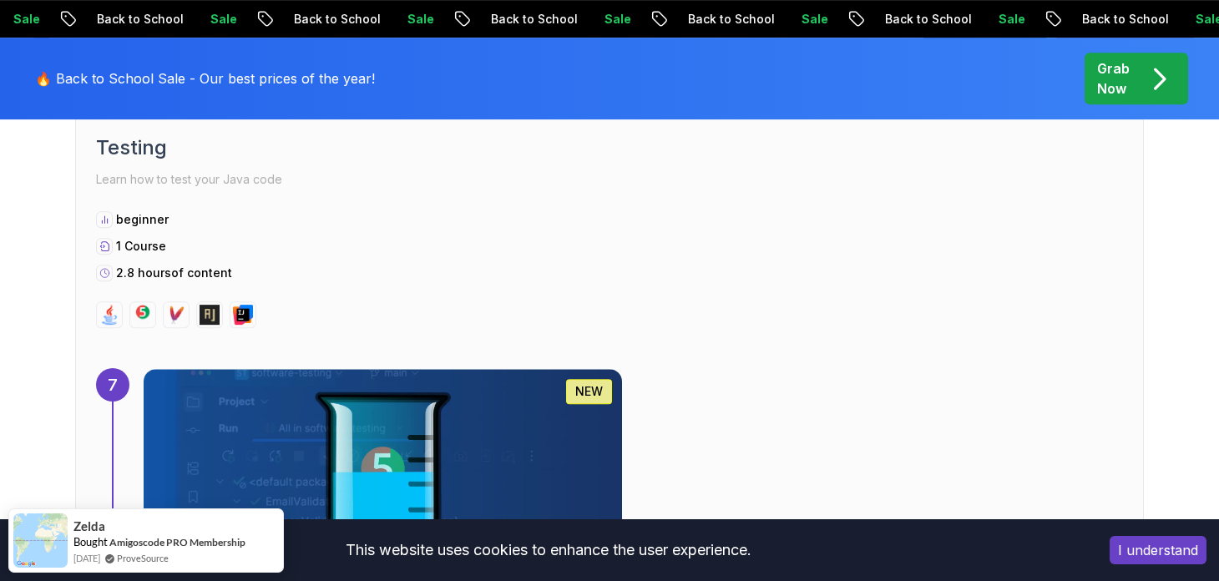
click at [175, 306] on img at bounding box center [176, 315] width 20 height 20
click at [216, 314] on img at bounding box center [210, 315] width 20 height 20
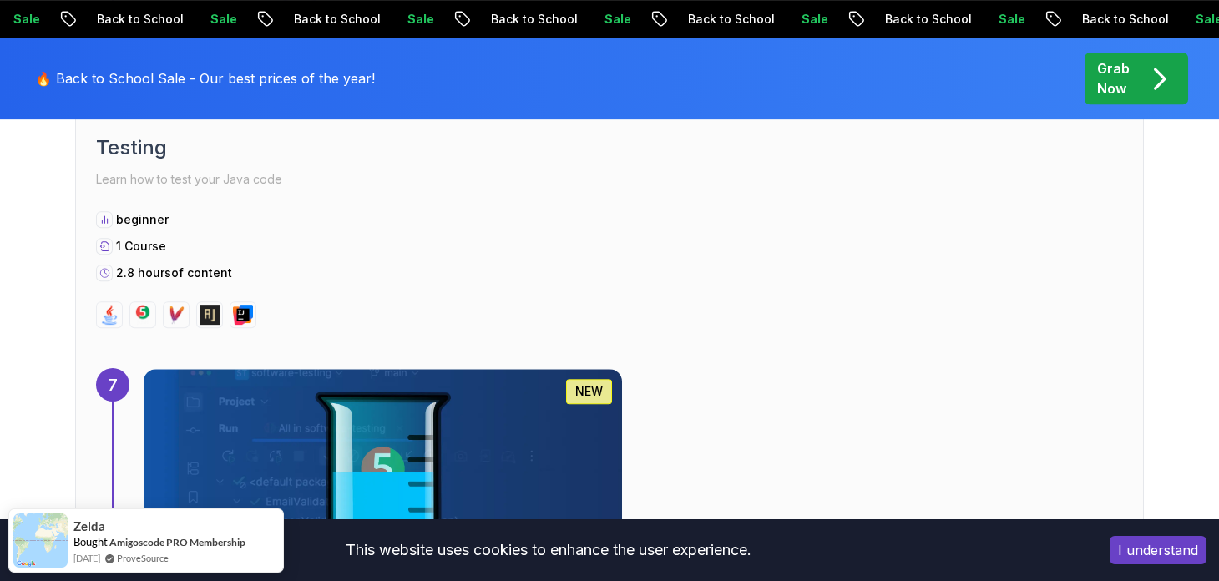
click at [233, 305] on img at bounding box center [243, 315] width 20 height 20
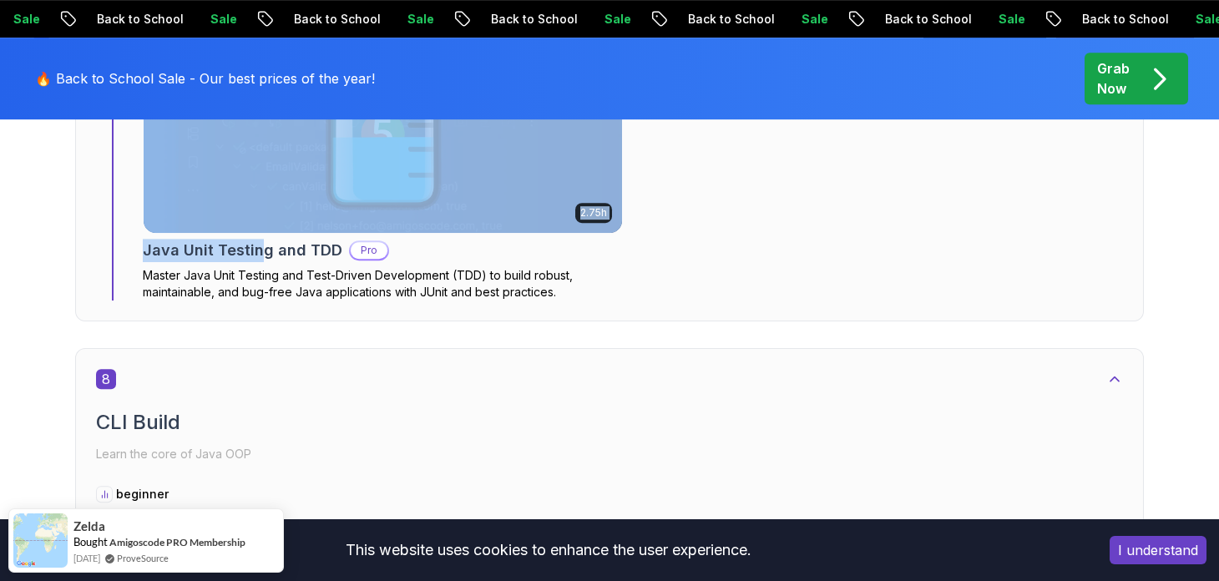
drag, startPoint x: 254, startPoint y: 242, endPoint x: 109, endPoint y: 247, distance: 144.5
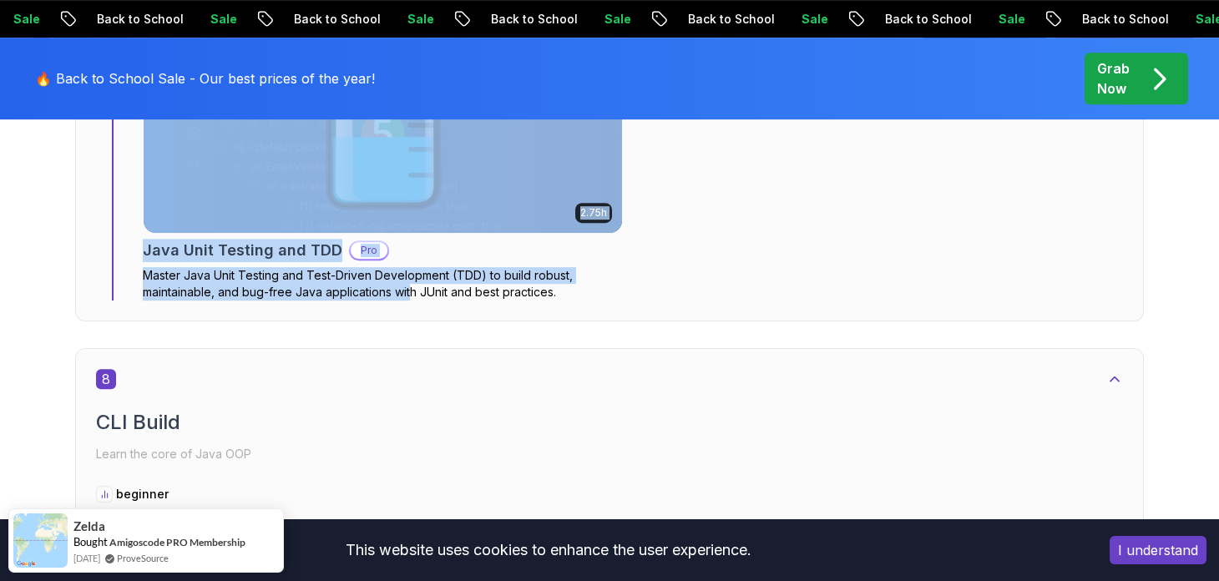
drag, startPoint x: 1, startPoint y: 246, endPoint x: 585, endPoint y: 311, distance: 588.0
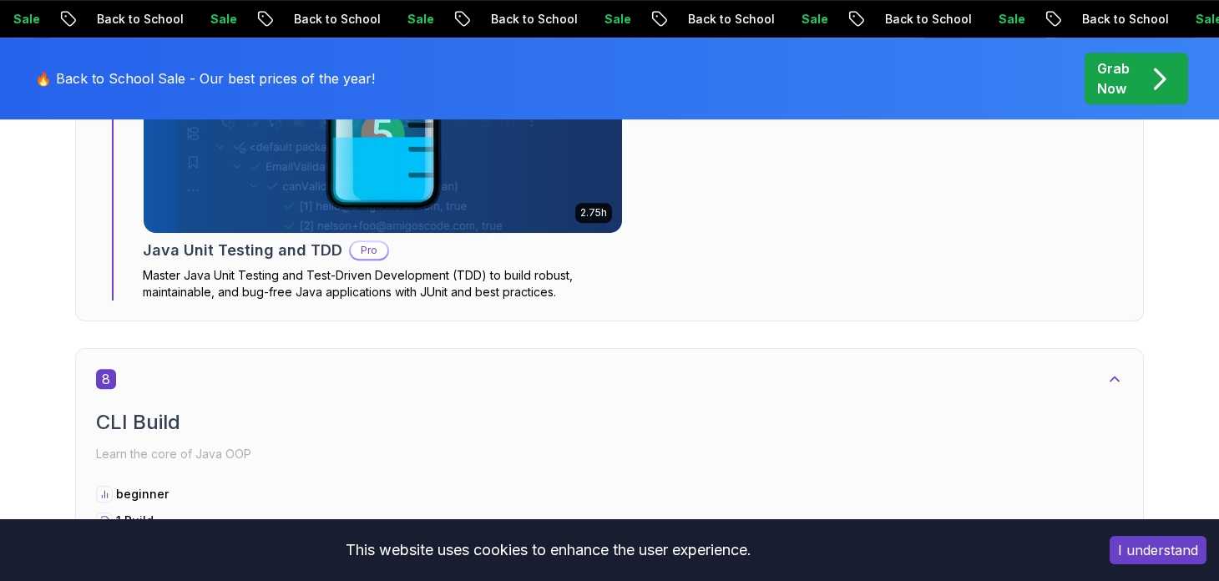
scroll to position [5426, 0]
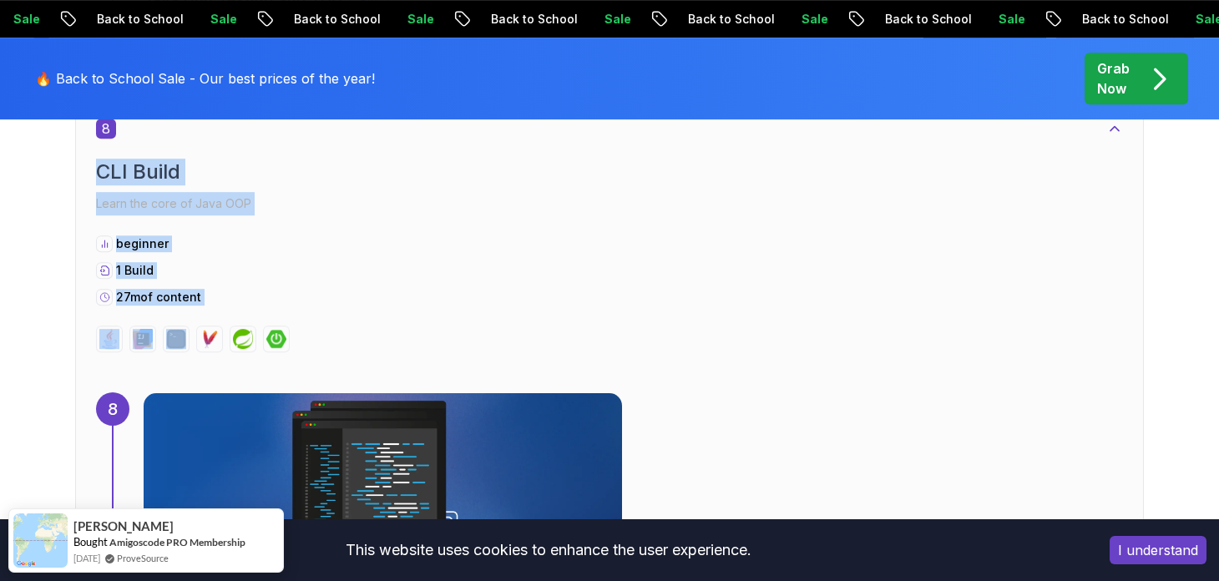
drag, startPoint x: 53, startPoint y: 175, endPoint x: 218, endPoint y: 292, distance: 202.4
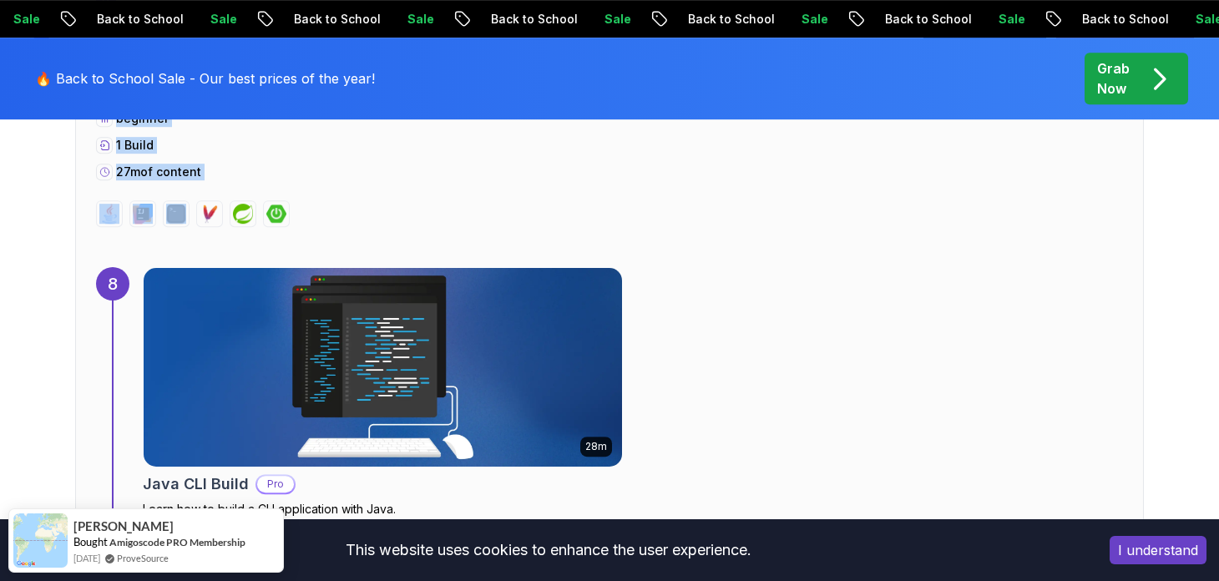
scroll to position [5593, 0]
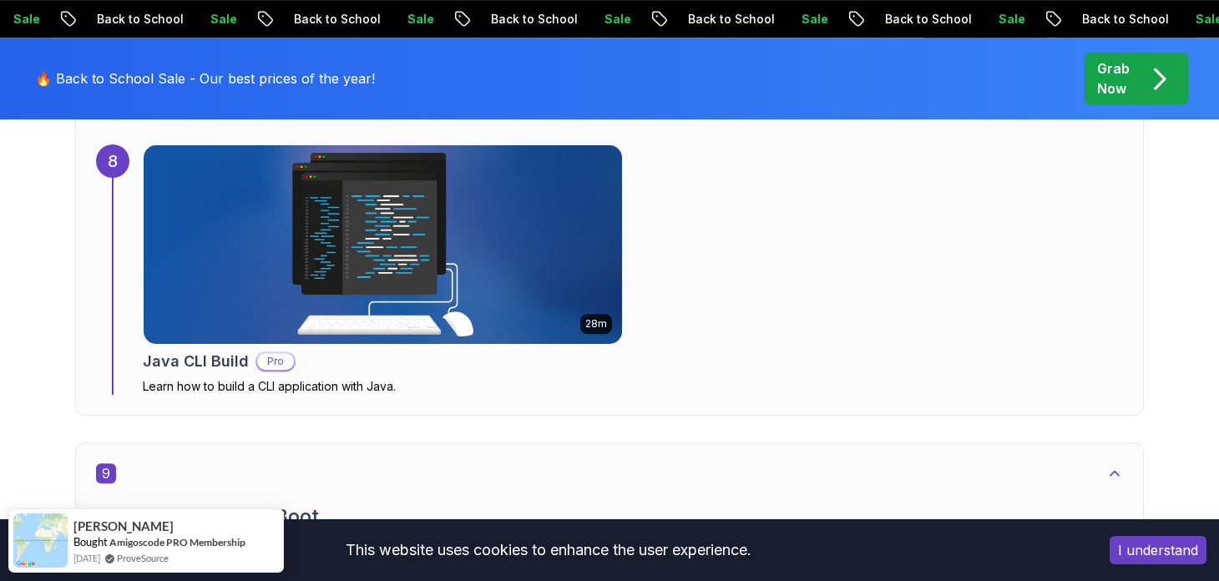
scroll to position [5676, 0]
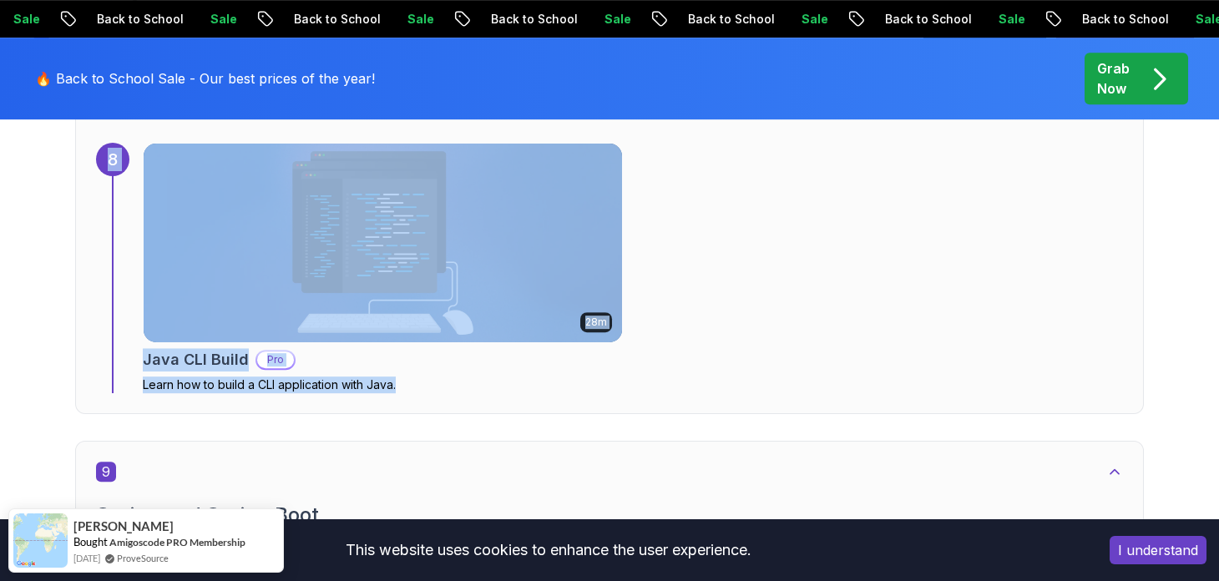
drag, startPoint x: 413, startPoint y: 394, endPoint x: 169, endPoint y: 394, distance: 244.6
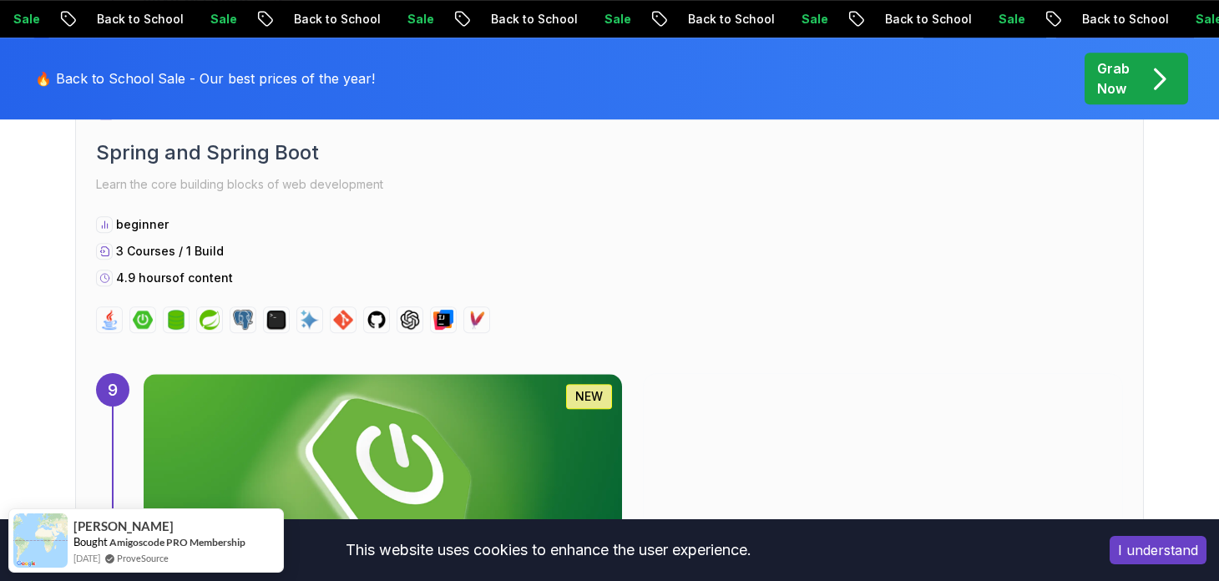
scroll to position [6011, 0]
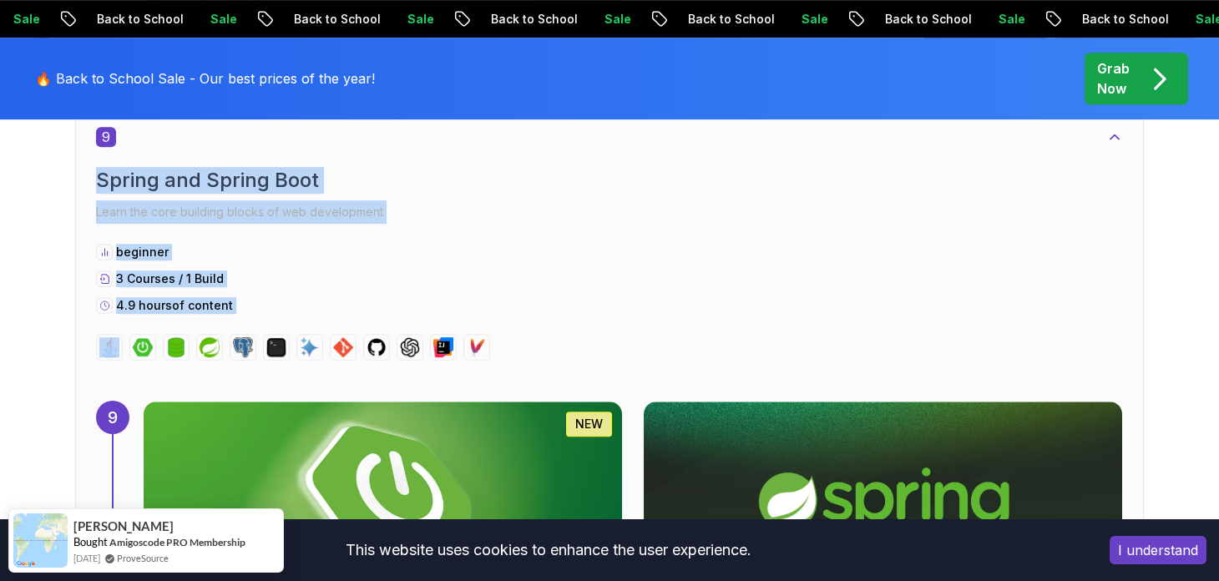
drag, startPoint x: 38, startPoint y: 187, endPoint x: 85, endPoint y: 323, distance: 143.9
click at [85, 323] on div "Getting Started Let’s kick things off! Begin your journey by completing the fir…" at bounding box center [609, 346] width 1169 height 11272
click at [78, 326] on div "9 Spring and Spring Boot Learn the core building blocks of web development begi…" at bounding box center [609, 541] width 1069 height 870
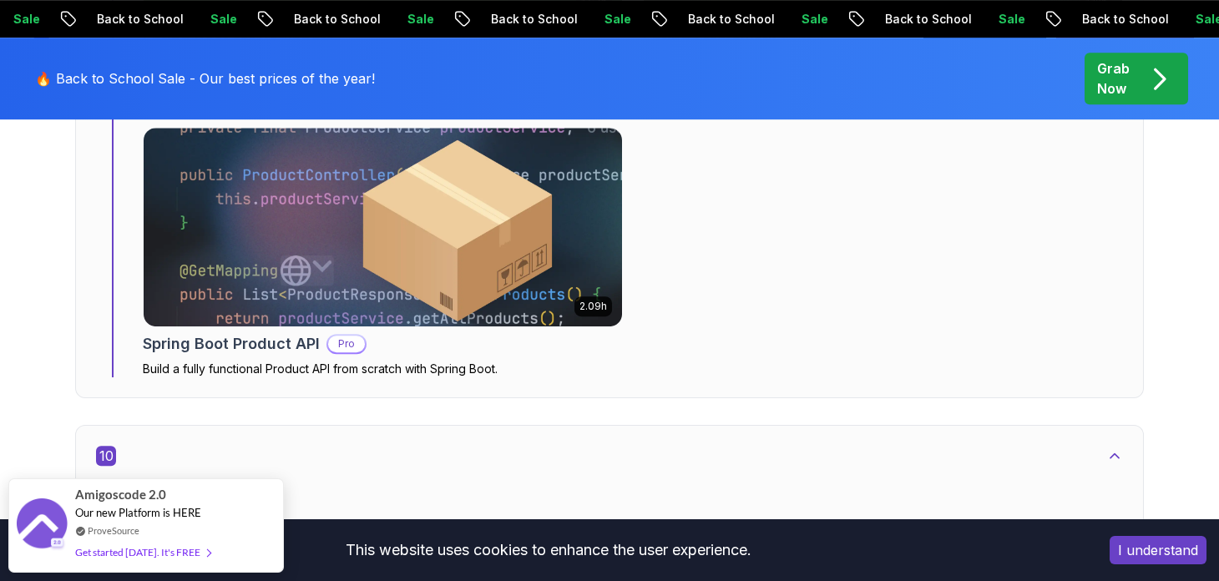
scroll to position [6594, 0]
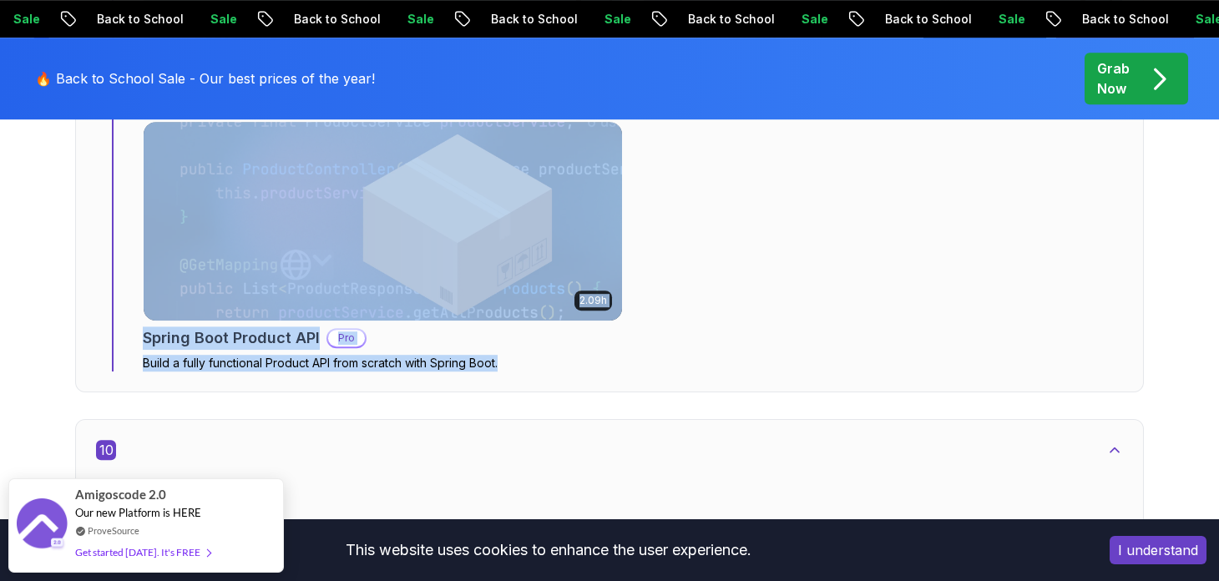
drag, startPoint x: 50, startPoint y: 357, endPoint x: 304, endPoint y: 387, distance: 255.6
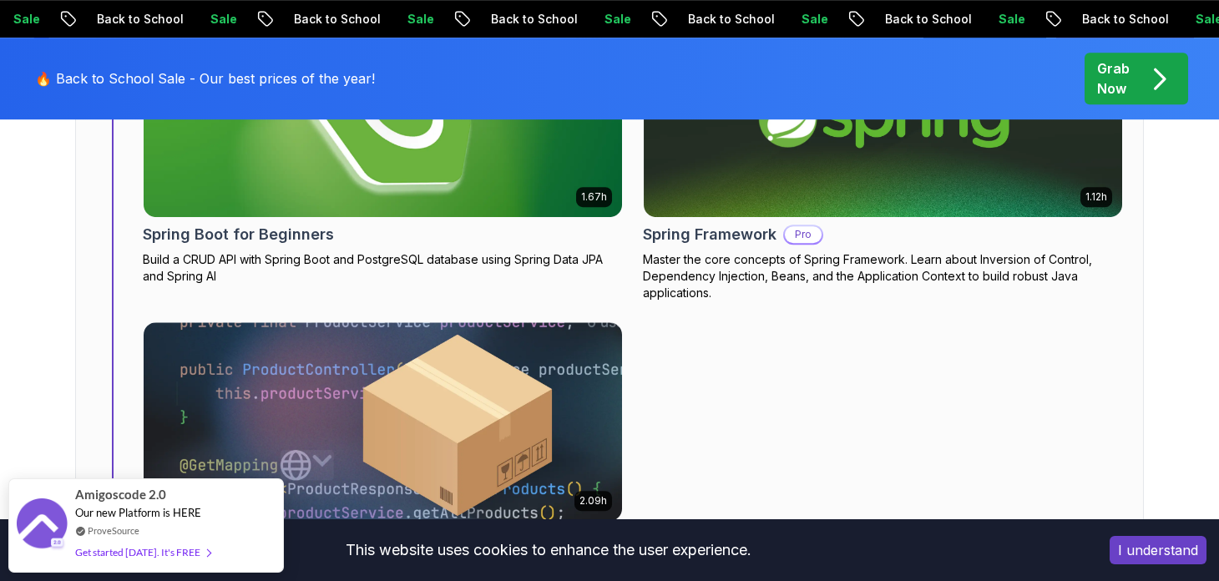
scroll to position [6345, 0]
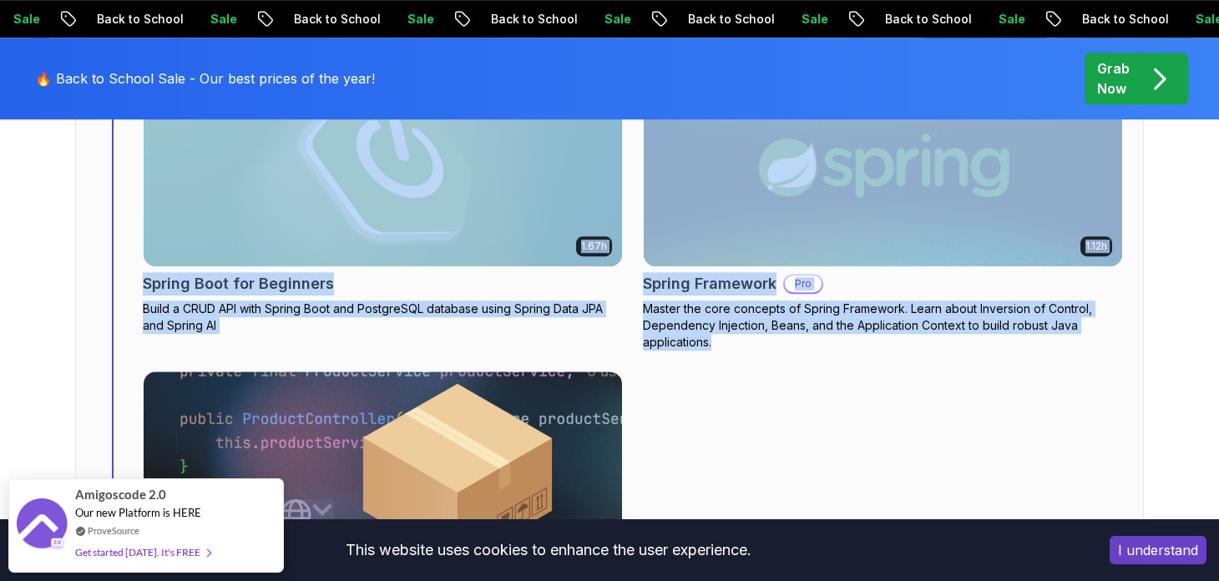
drag, startPoint x: 891, startPoint y: 389, endPoint x: 38, endPoint y: 328, distance: 855.3
click at [44, 325] on div "Getting Started Let’s kick things off! Begin your journey by completing the fir…" at bounding box center [609, 12] width 1169 height 11272
click at [0, 328] on div "Getting Started Let’s kick things off! Begin your journey by completing the fir…" at bounding box center [609, 12] width 1219 height 11352
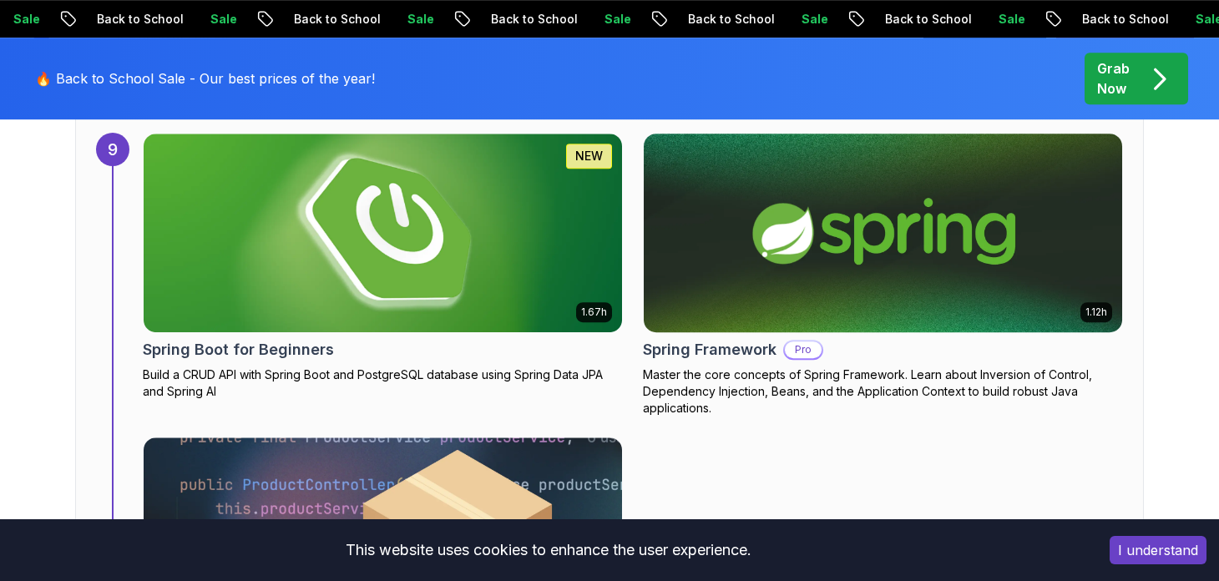
scroll to position [6261, 0]
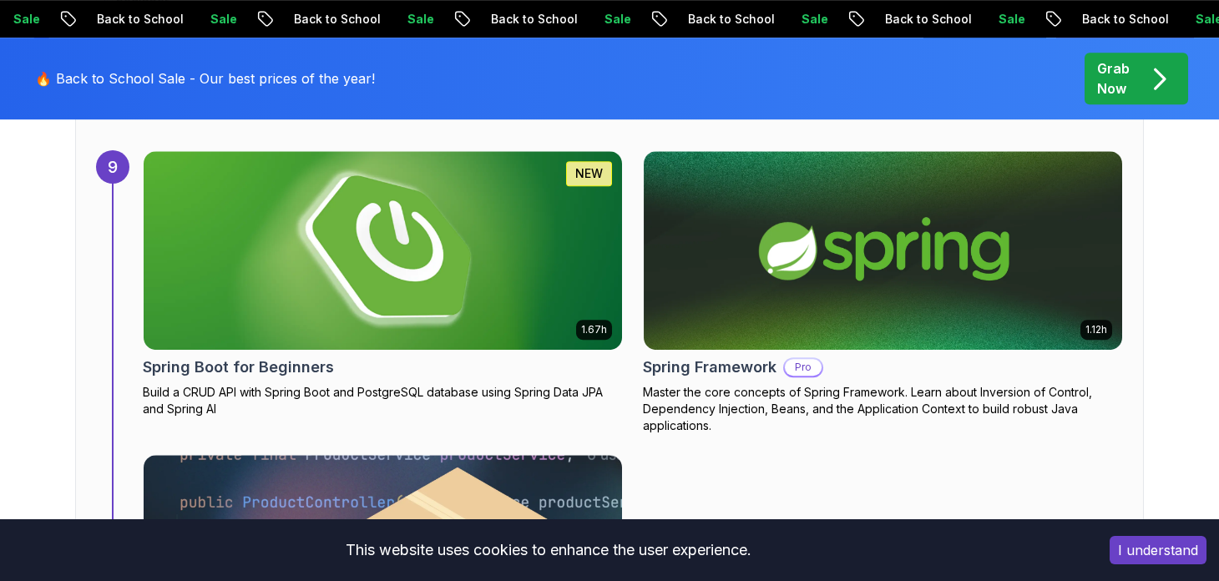
click at [62, 242] on div "Getting Started Let’s kick things off! Begin your journey by completing the fir…" at bounding box center [609, 95] width 1169 height 11272
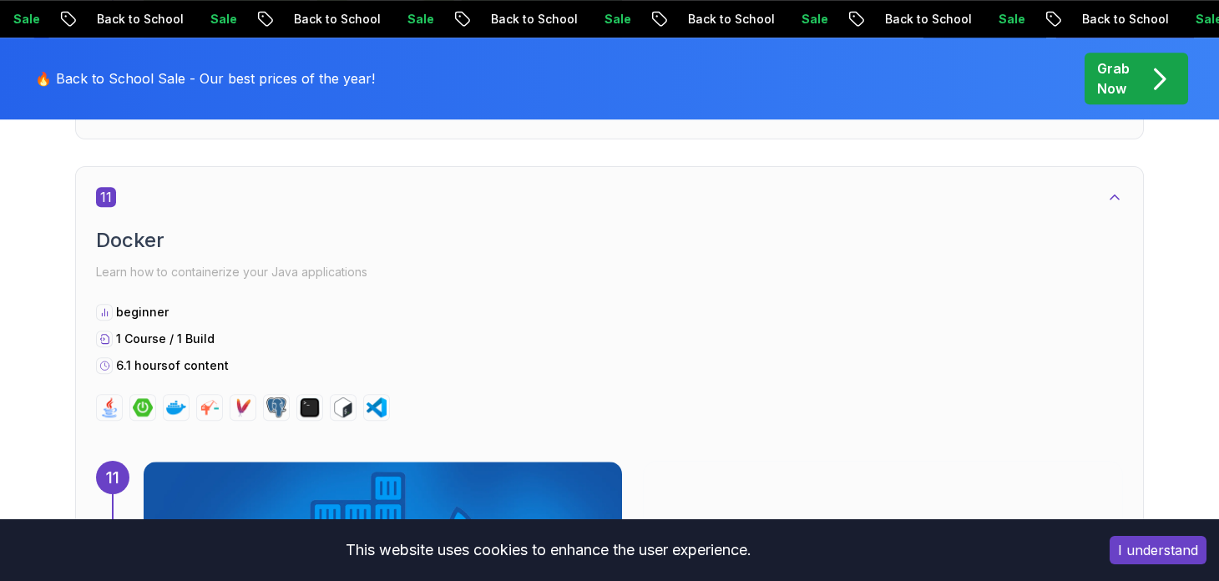
scroll to position [8014, 0]
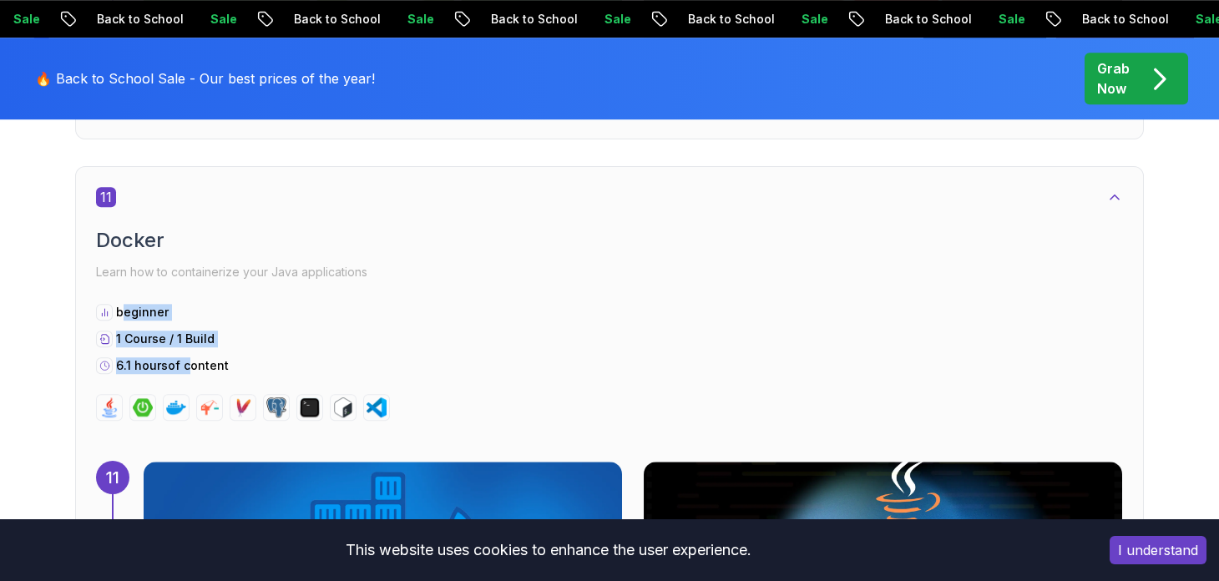
drag, startPoint x: 121, startPoint y: 306, endPoint x: 251, endPoint y: 365, distance: 143.1
click at [248, 363] on div "beginner 1 Course / 1 Build 6.1 hours of content" at bounding box center [609, 339] width 1027 height 70
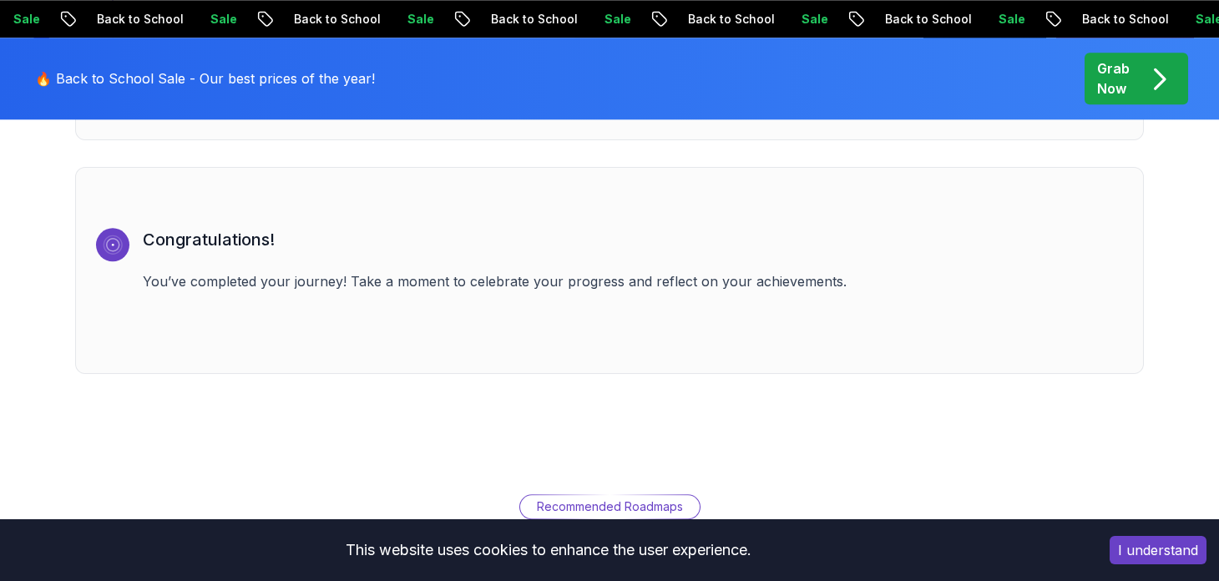
scroll to position [11604, 0]
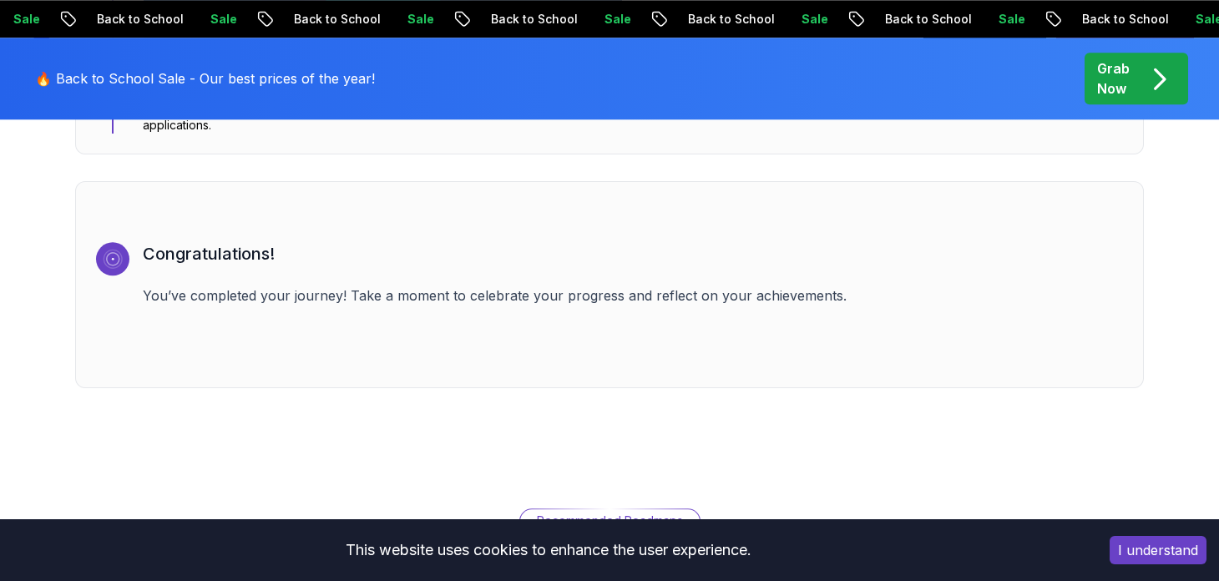
click at [156, 242] on h3 "Congratulations!" at bounding box center [633, 253] width 980 height 23
drag, startPoint x: 160, startPoint y: 229, endPoint x: 230, endPoint y: 264, distance: 77.7
click at [230, 264] on div "Congratulations! You’ve completed your journey! Take a moment to celebrate your…" at bounding box center [633, 304] width 980 height 125
click at [360, 286] on p "You’ve completed your journey! Take a moment to celebrate your progress and ref…" at bounding box center [633, 296] width 980 height 20
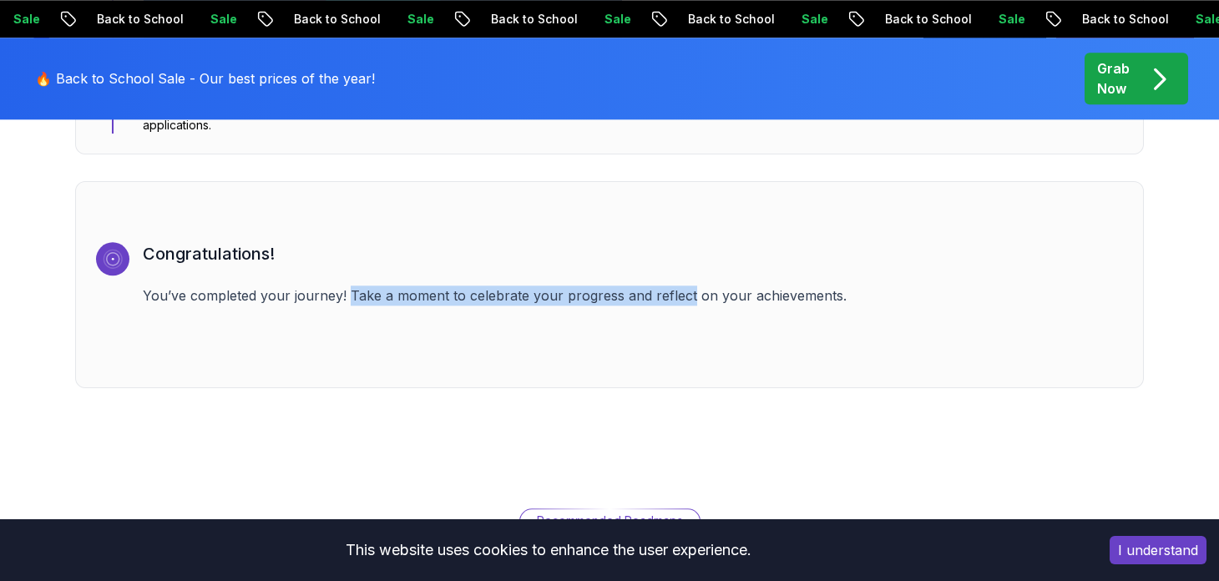
drag, startPoint x: 360, startPoint y: 271, endPoint x: 648, endPoint y: 270, distance: 288.0
click at [648, 286] on p "You’ve completed your journey! Take a moment to celebrate your progress and ref…" at bounding box center [633, 296] width 980 height 20
click at [622, 286] on p "You’ve completed your journey! Take a moment to celebrate your progress and ref…" at bounding box center [633, 296] width 980 height 20
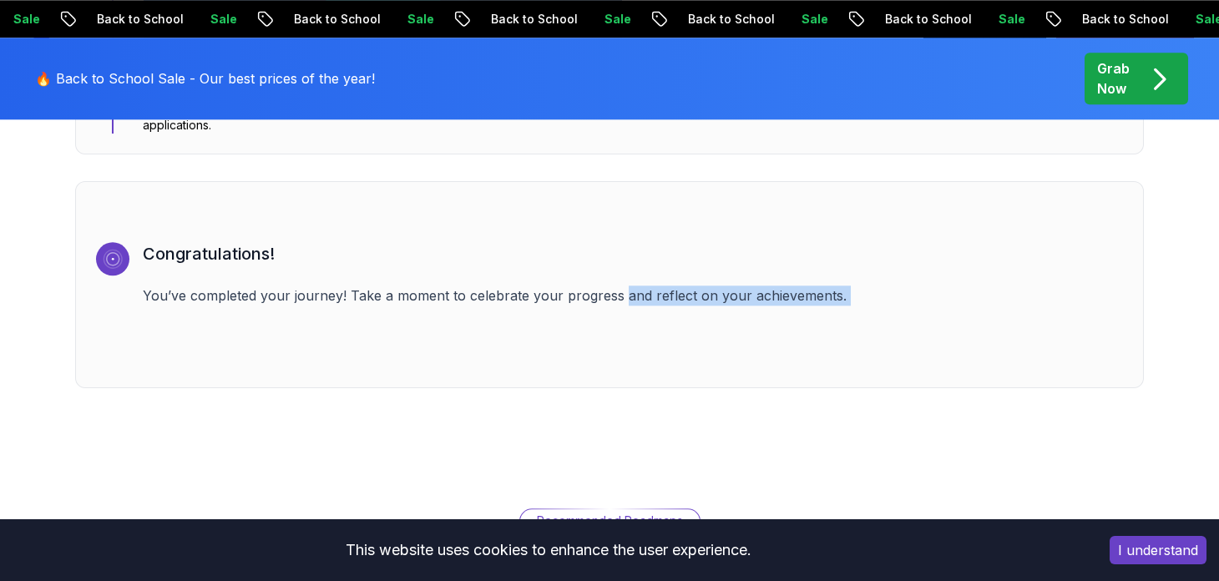
drag, startPoint x: 622, startPoint y: 270, endPoint x: 835, endPoint y: 272, distance: 212.9
click at [835, 286] on p "You’ve completed your journey! Take a moment to celebrate your progress and ref…" at bounding box center [633, 296] width 980 height 20
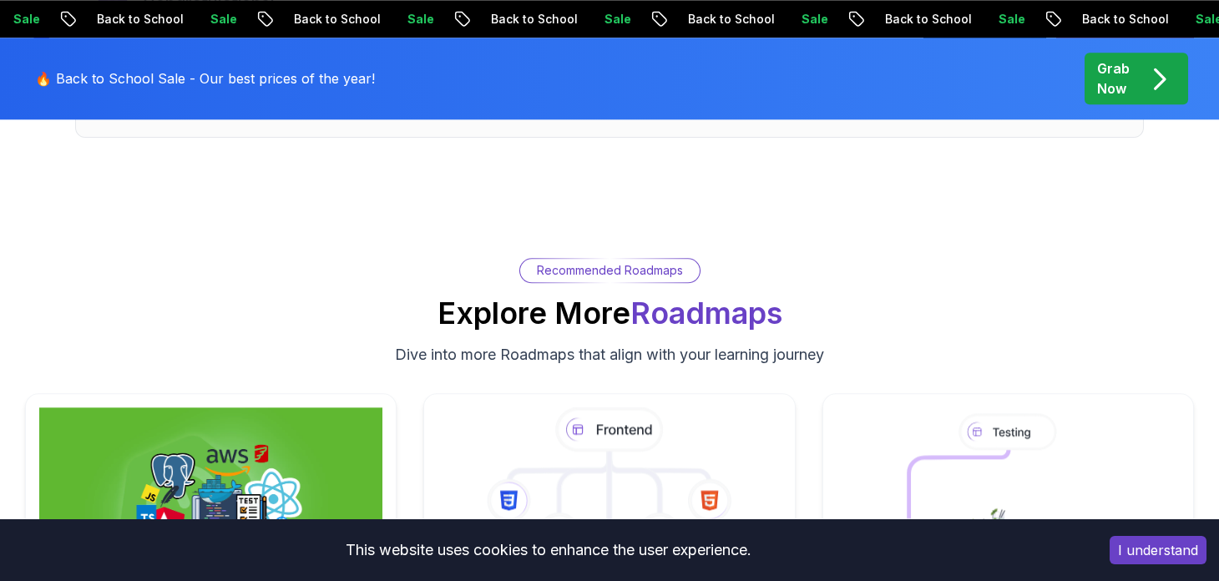
drag, startPoint x: 427, startPoint y: 292, endPoint x: 818, endPoint y: 291, distance: 390.7
click at [801, 292] on div "Recommended Roadmaps Explore More Roadmaps Dive into more Roadmaps that align w…" at bounding box center [609, 312] width 1169 height 109
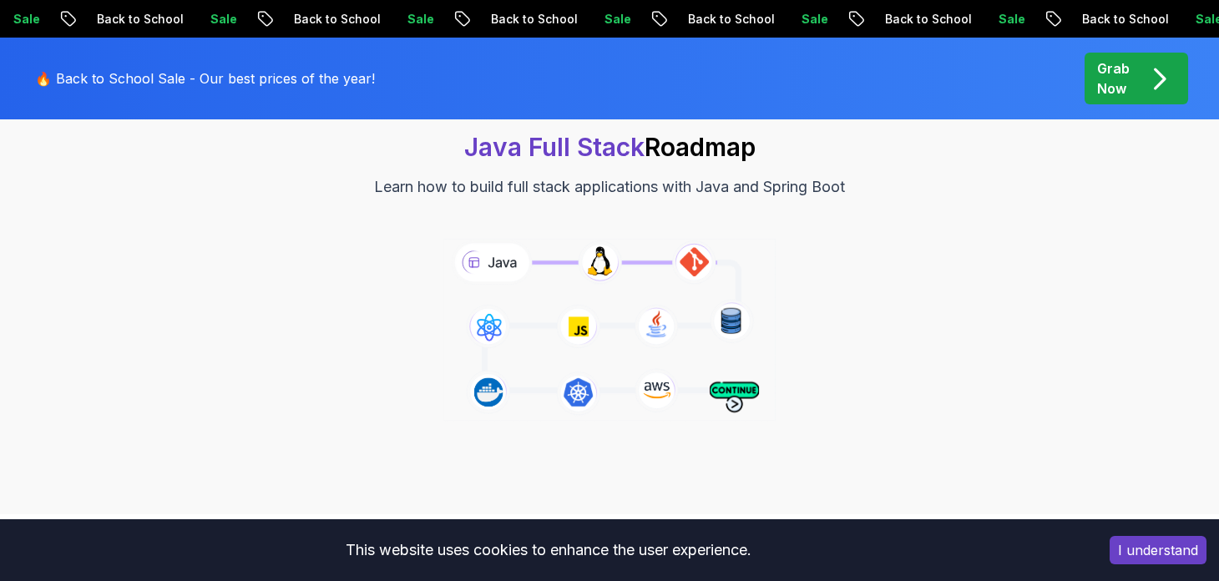
scroll to position [500, 0]
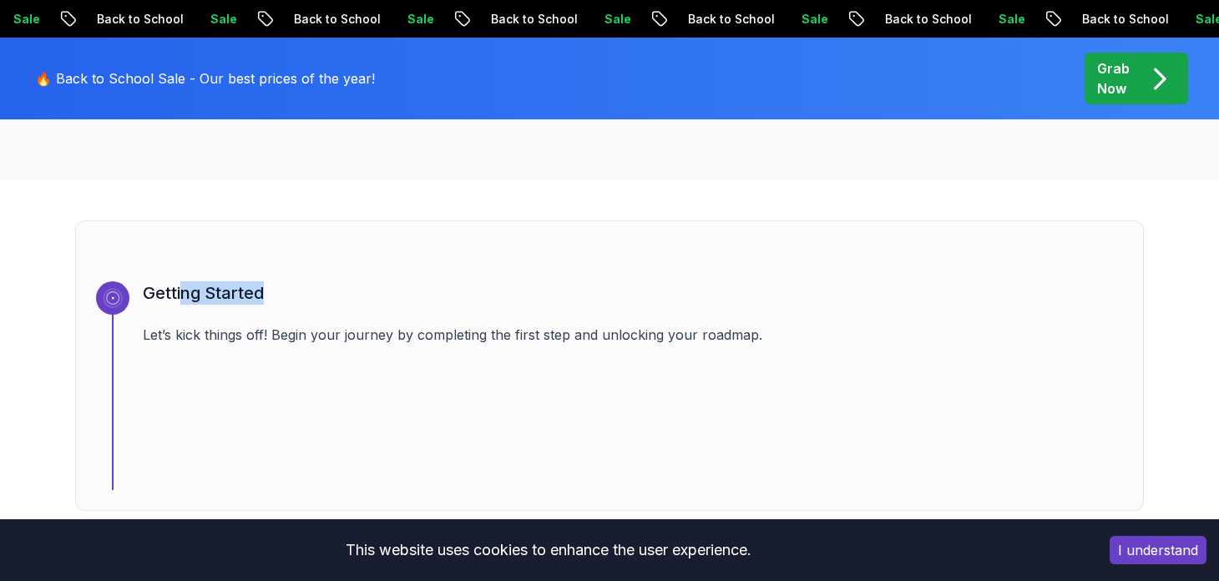
drag, startPoint x: 184, startPoint y: 261, endPoint x: 372, endPoint y: 350, distance: 207.6
click at [338, 349] on div "Getting Started Let’s kick things off! Begin your journey by completing the fir…" at bounding box center [609, 365] width 1069 height 291
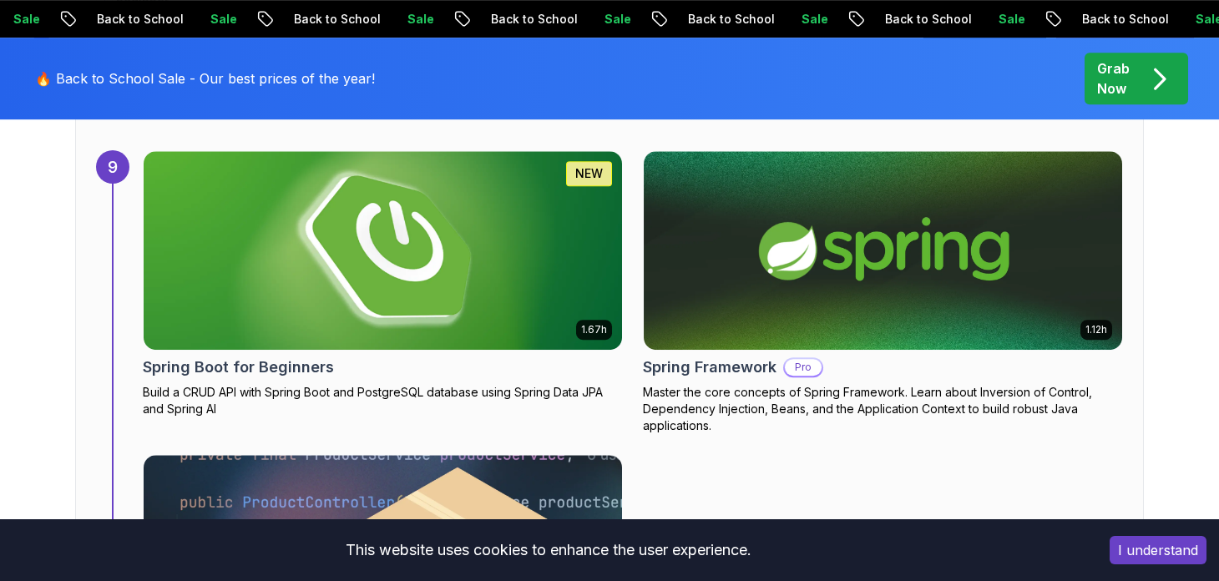
scroll to position [6845, 0]
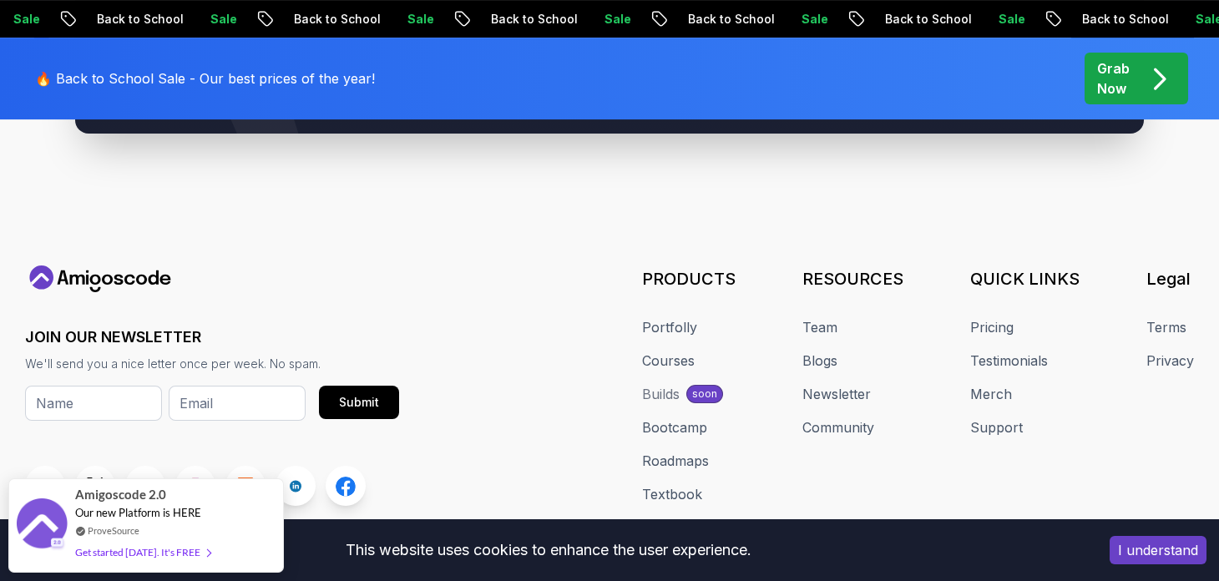
scroll to position [3995, 0]
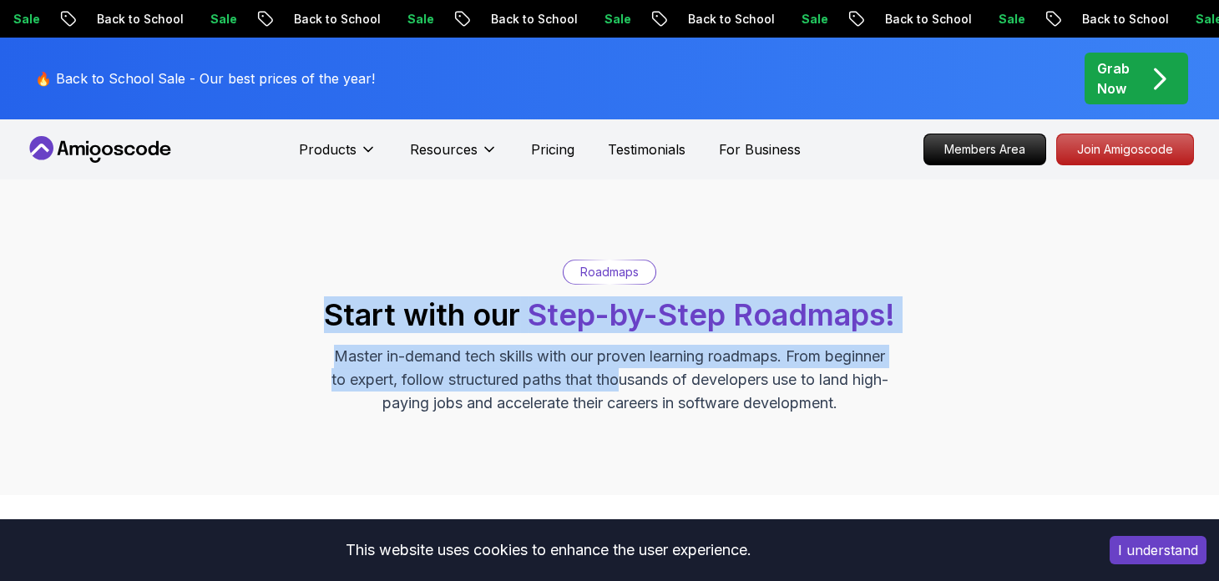
drag, startPoint x: 387, startPoint y: 317, endPoint x: 727, endPoint y: 367, distance: 344.3
click at [701, 371] on div "Roadmaps Start with our Step-by-Step Roadmaps! Master in-demand tech skills wit…" at bounding box center [609, 337] width 1169 height 155
click at [829, 367] on p "Master in-demand tech skills with our proven learning roadmaps. From beginner t…" at bounding box center [609, 380] width 561 height 70
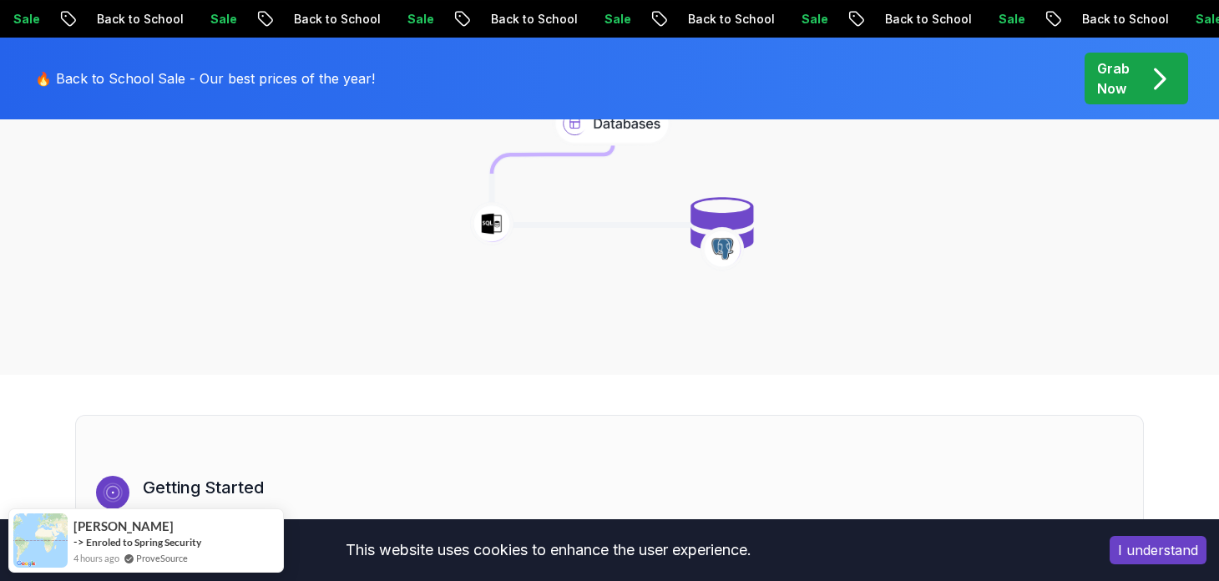
scroll to position [152, 0]
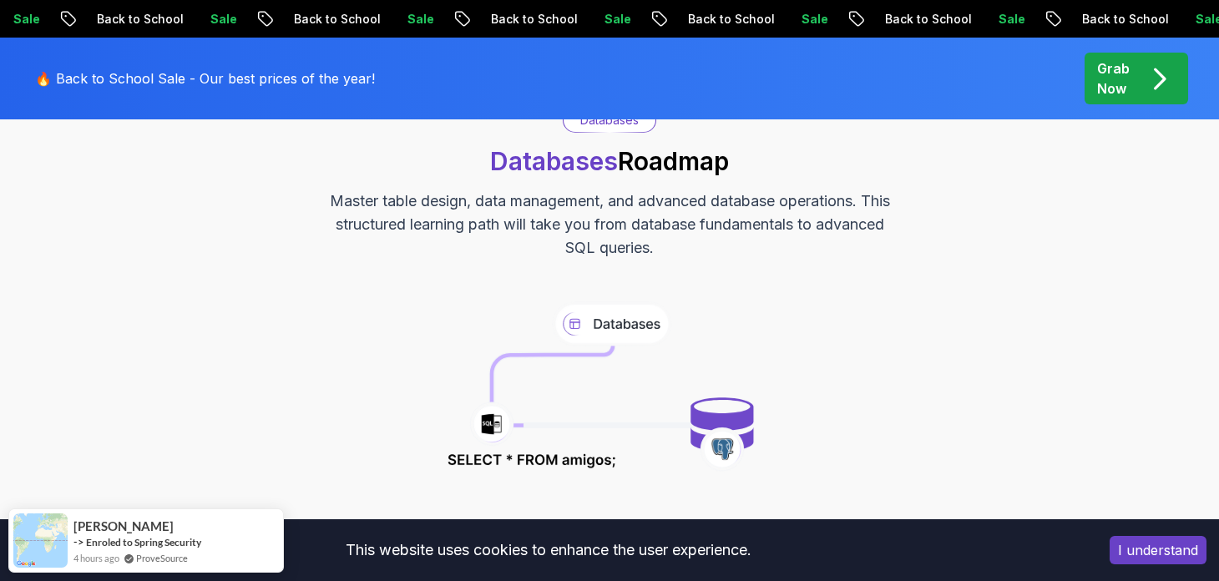
click at [464, 194] on p "Master table design, data management, and advanced database operations. This st…" at bounding box center [609, 225] width 561 height 70
click at [455, 163] on div "Databases Databases Roadmap Master table design, data management, and advanced …" at bounding box center [609, 184] width 1169 height 152
click at [353, 162] on div "Databases Databases Roadmap Master table design, data management, and advanced …" at bounding box center [609, 184] width 1169 height 152
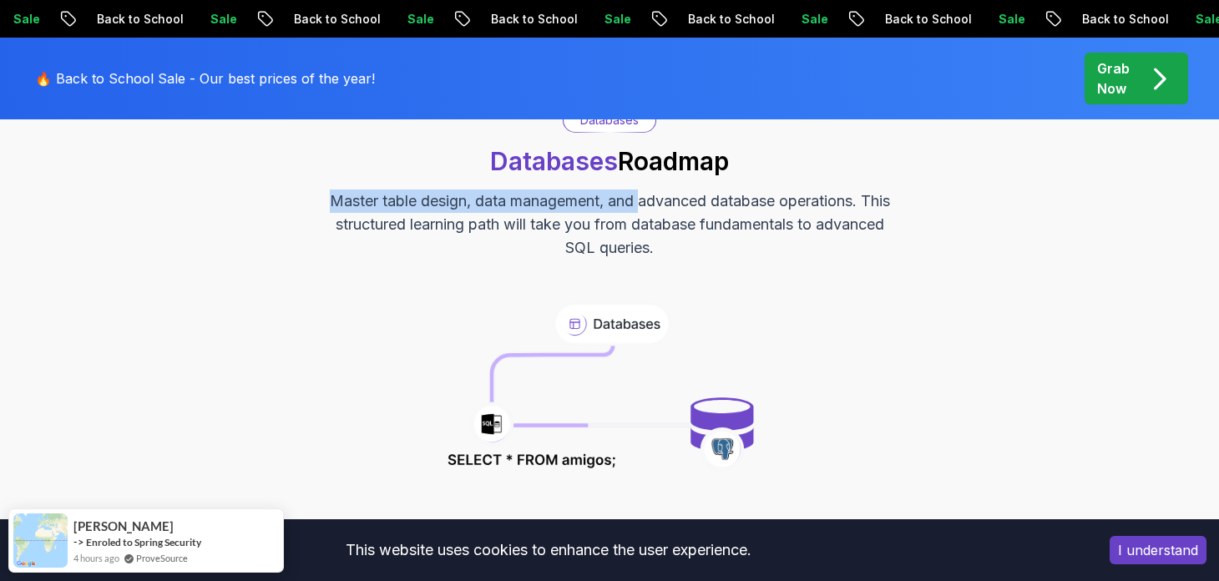
drag, startPoint x: 353, startPoint y: 162, endPoint x: 500, endPoint y: 173, distance: 147.3
click at [655, 223] on div "Databases Databases Roadmap Master table design, data management, and advanced …" at bounding box center [609, 184] width 1169 height 152
click at [494, 162] on span "Databases" at bounding box center [554, 161] width 128 height 30
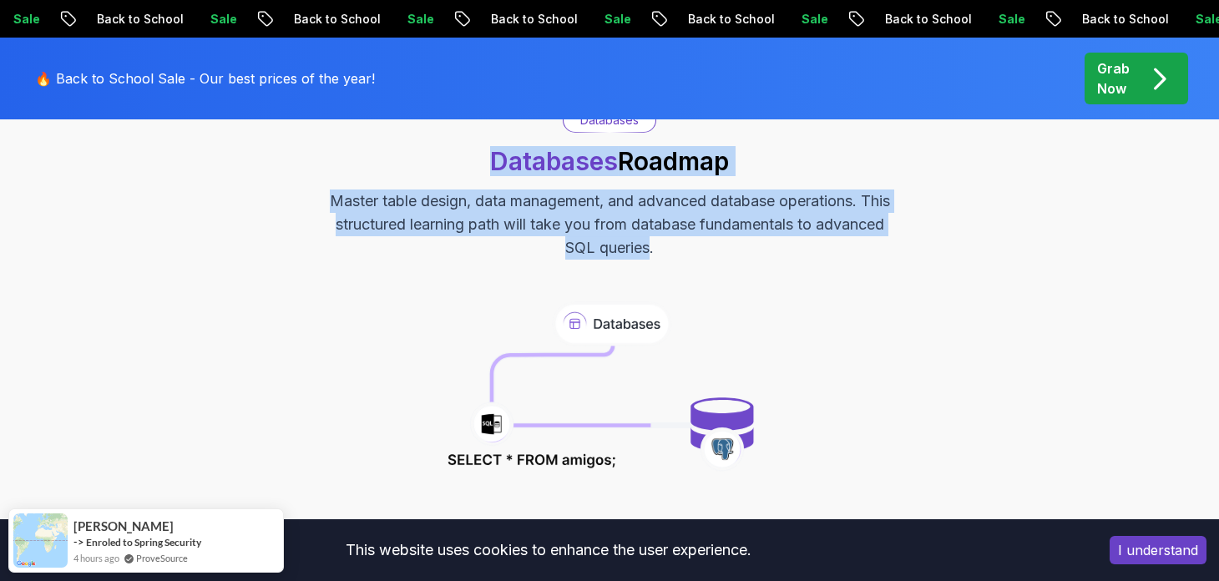
drag, startPoint x: 494, startPoint y: 162, endPoint x: 665, endPoint y: 245, distance: 190.0
click at [665, 245] on div "Databases Databases Roadmap Master table design, data management, and advanced …" at bounding box center [609, 184] width 1169 height 152
click at [671, 245] on p "Master table design, data management, and advanced database operations. This st…" at bounding box center [609, 225] width 561 height 70
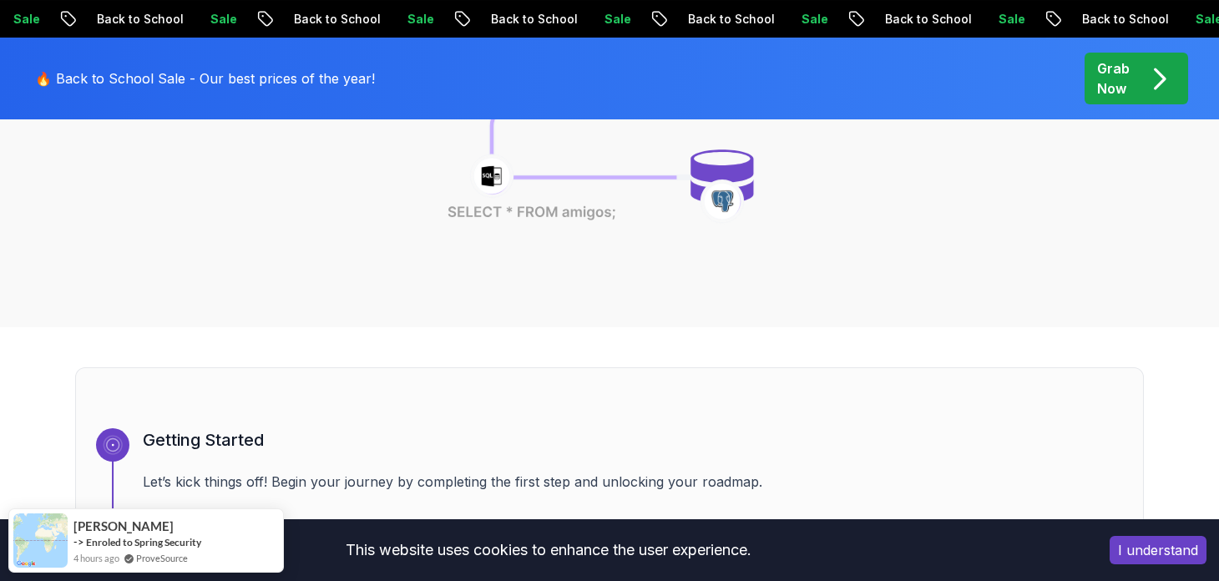
scroll to position [402, 0]
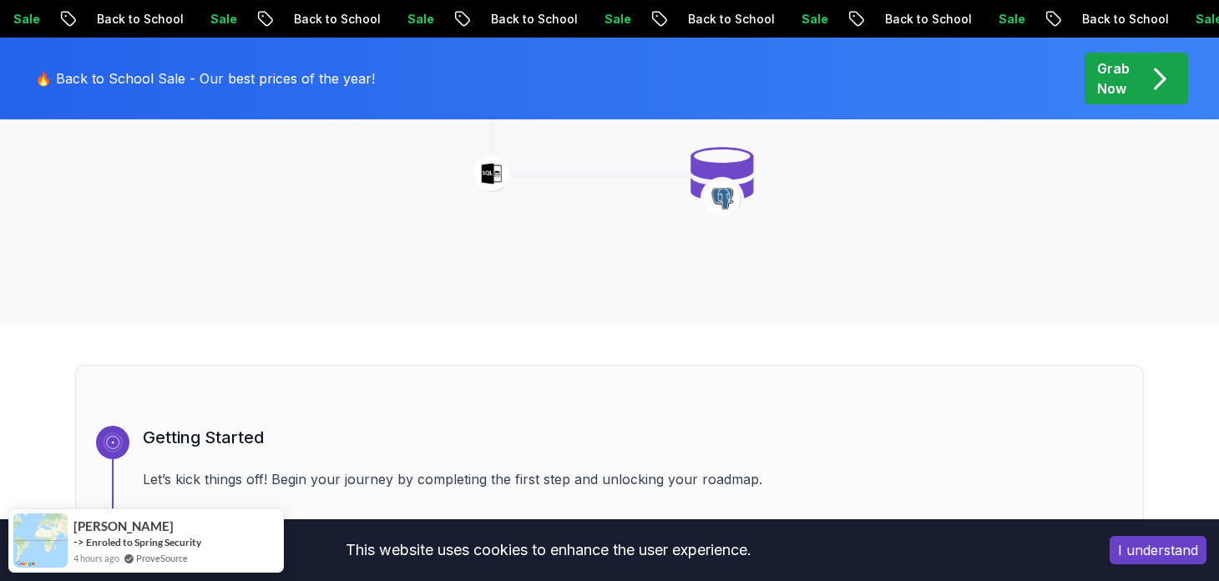
click at [489, 176] on icon at bounding box center [491, 173] width 45 height 45
click at [490, 169] on icon at bounding box center [491, 173] width 45 height 45
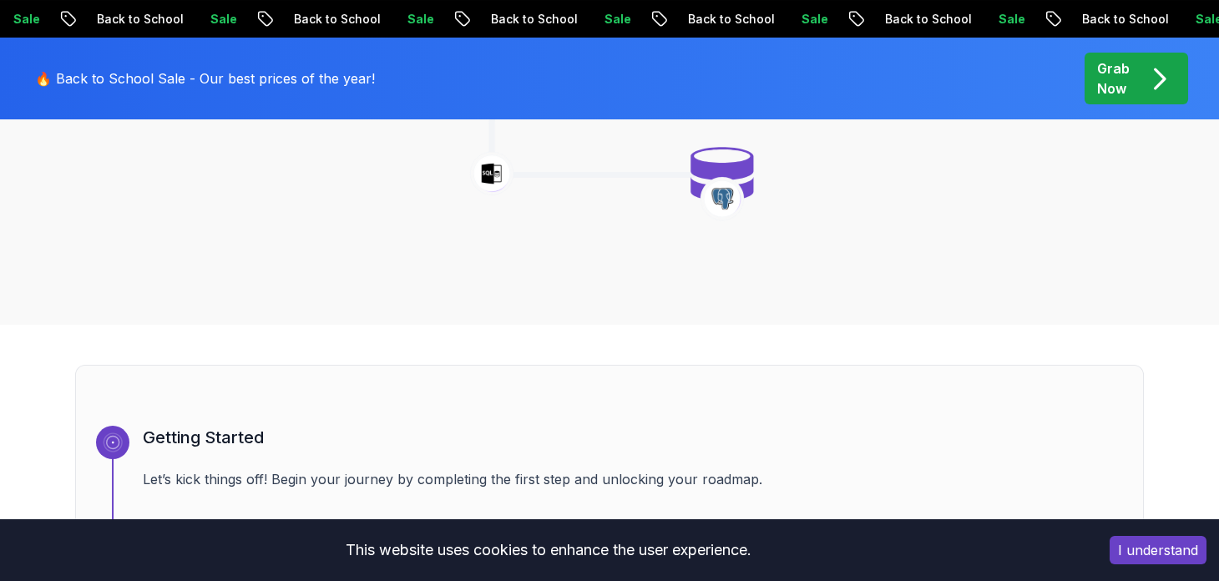
click at [490, 169] on icon at bounding box center [491, 173] width 45 height 45
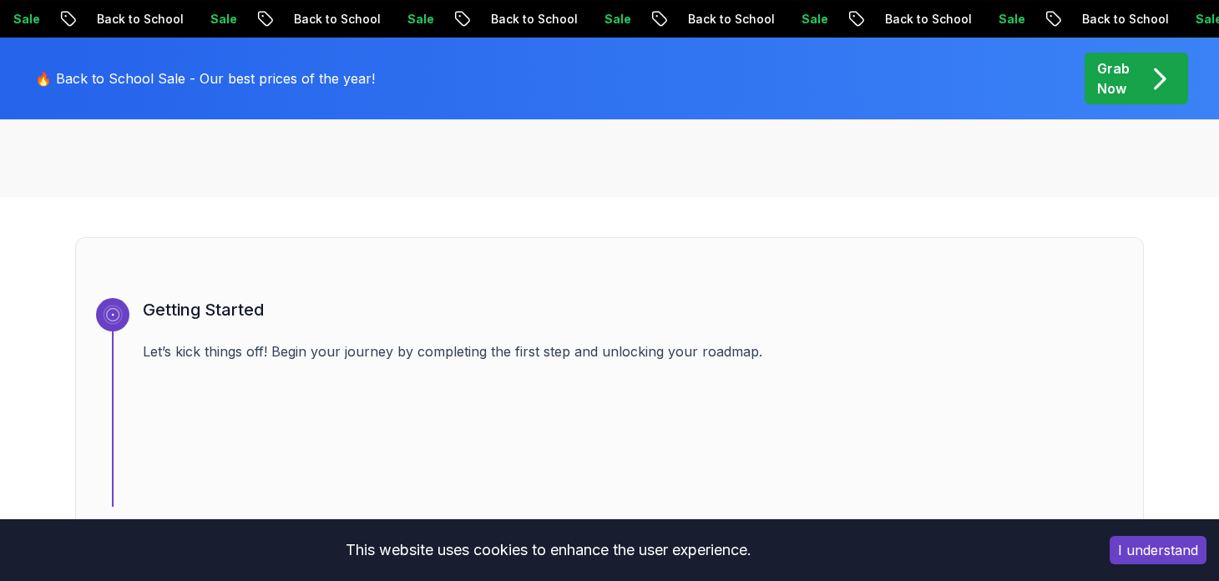
scroll to position [569, 0]
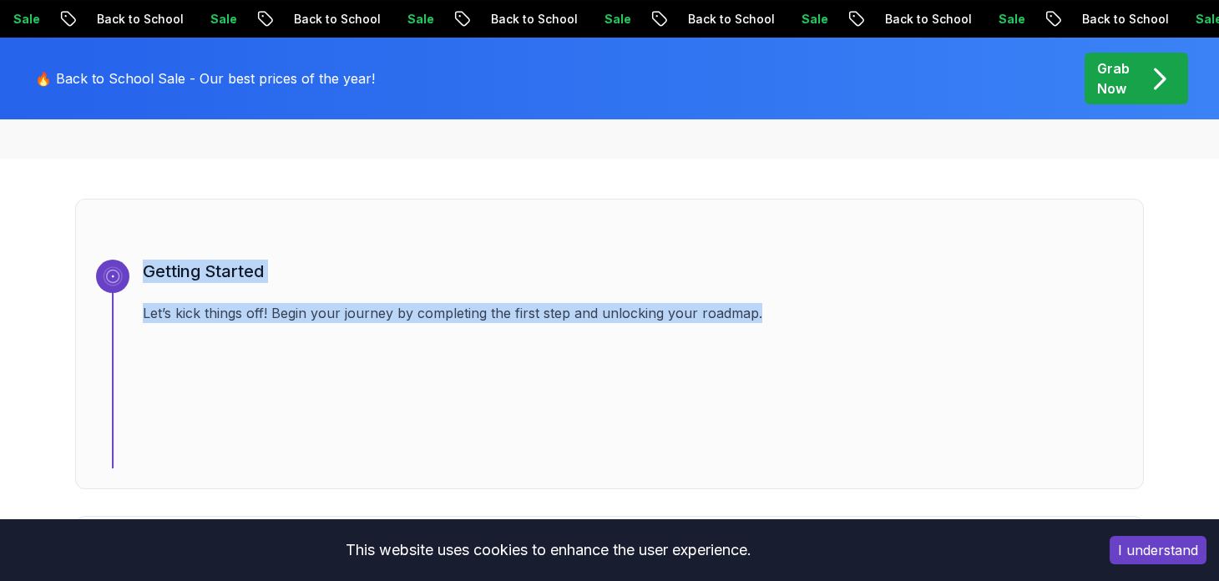
drag, startPoint x: 204, startPoint y: 276, endPoint x: 845, endPoint y: 325, distance: 643.0
click at [845, 325] on div "Getting Started Let’s kick things off! Begin your journey by completing the fir…" at bounding box center [609, 344] width 1069 height 291
click at [876, 331] on div "Getting Started Let’s kick things off! Begin your journey by completing the fir…" at bounding box center [633, 364] width 980 height 209
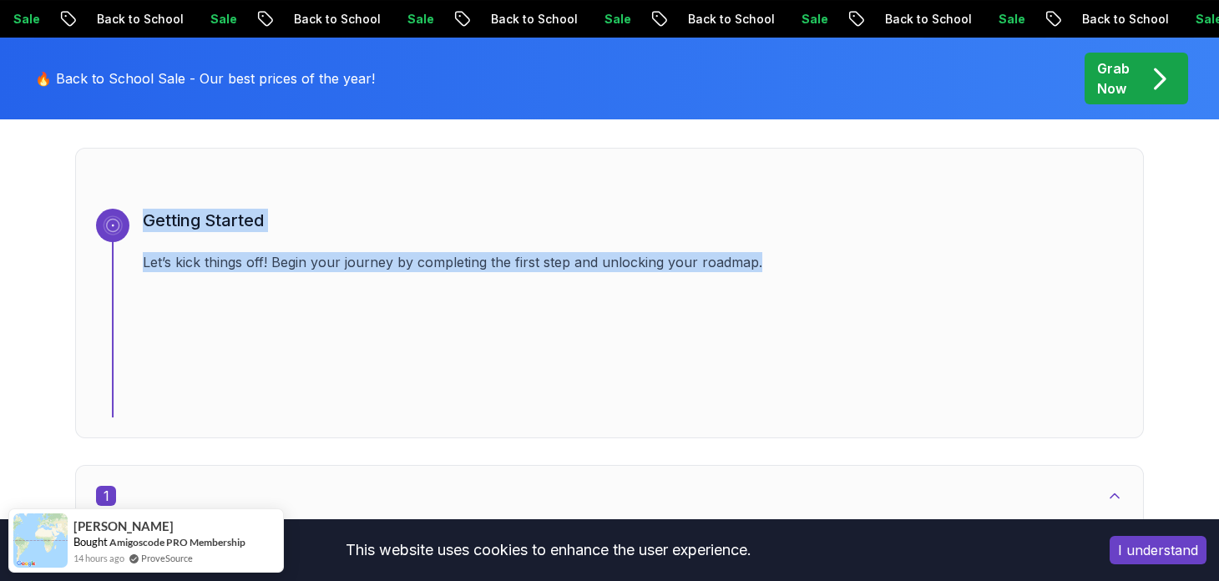
scroll to position [820, 0]
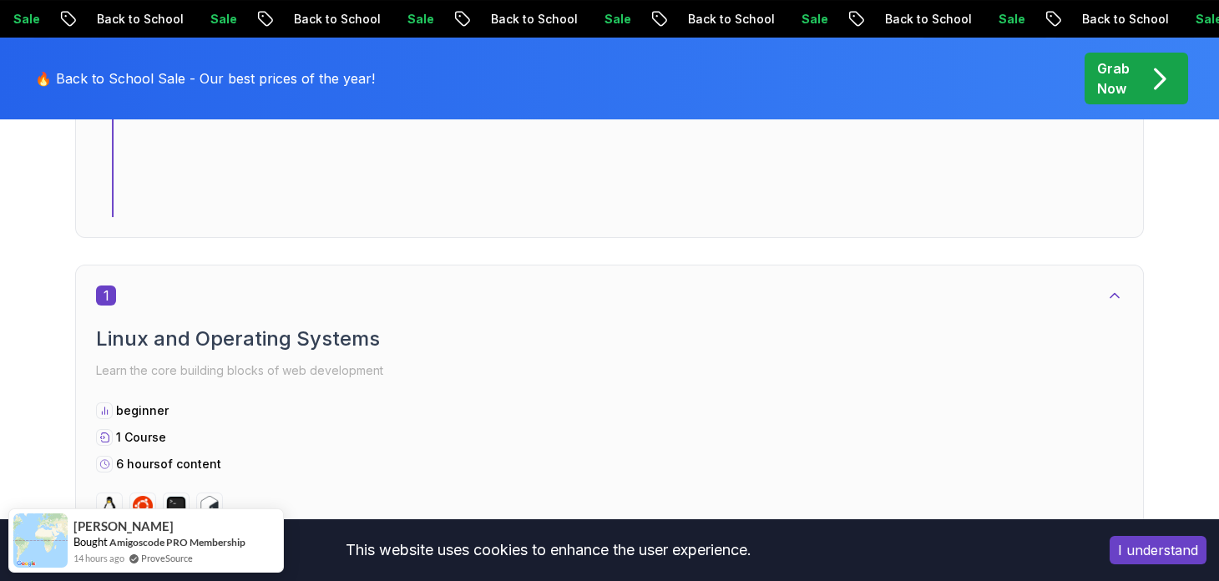
click at [102, 329] on h2 "Linux and Operating Systems" at bounding box center [609, 339] width 1027 height 27
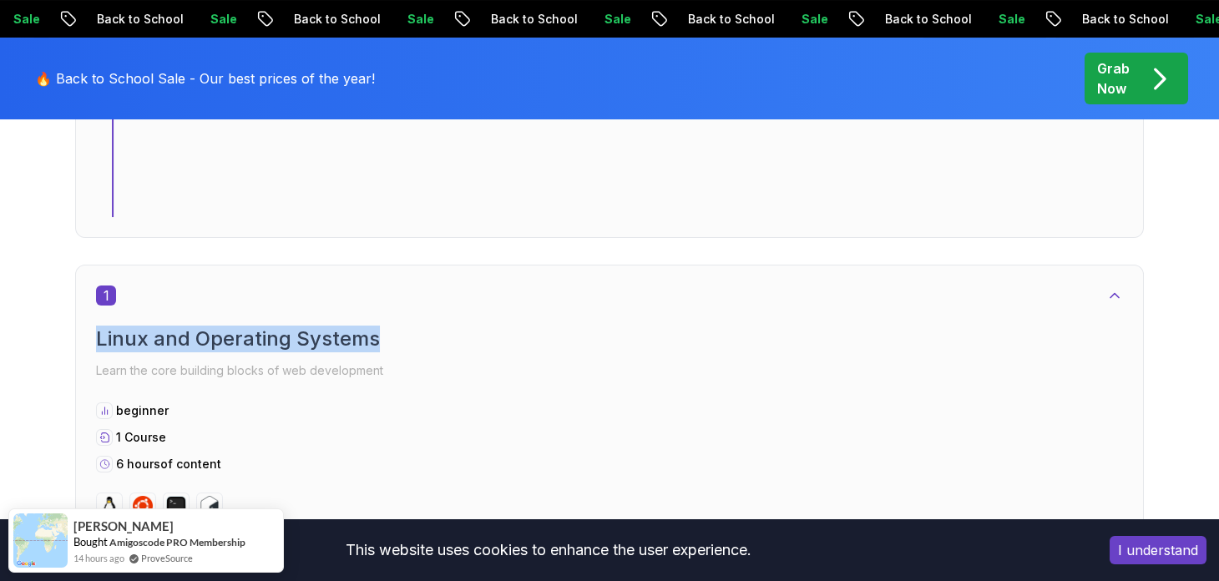
drag, startPoint x: 102, startPoint y: 329, endPoint x: 313, endPoint y: 375, distance: 216.1
click at [313, 375] on div "Linux and Operating Systems Learn the core building blocks of web development" at bounding box center [609, 354] width 1027 height 57
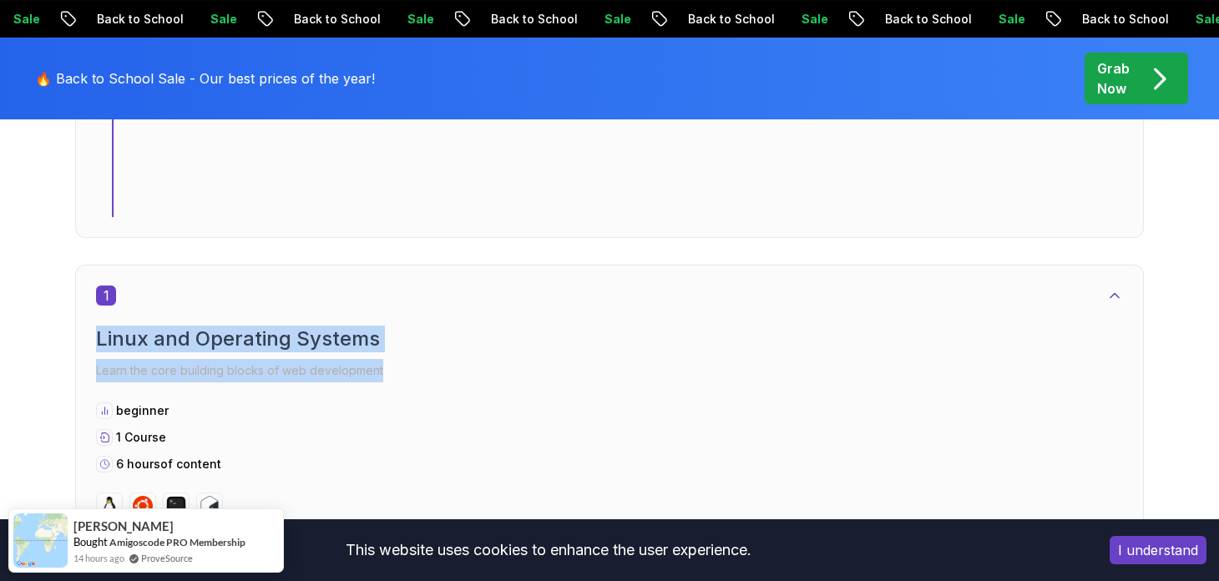
click at [315, 376] on p "Learn the core building blocks of web development" at bounding box center [609, 370] width 1027 height 23
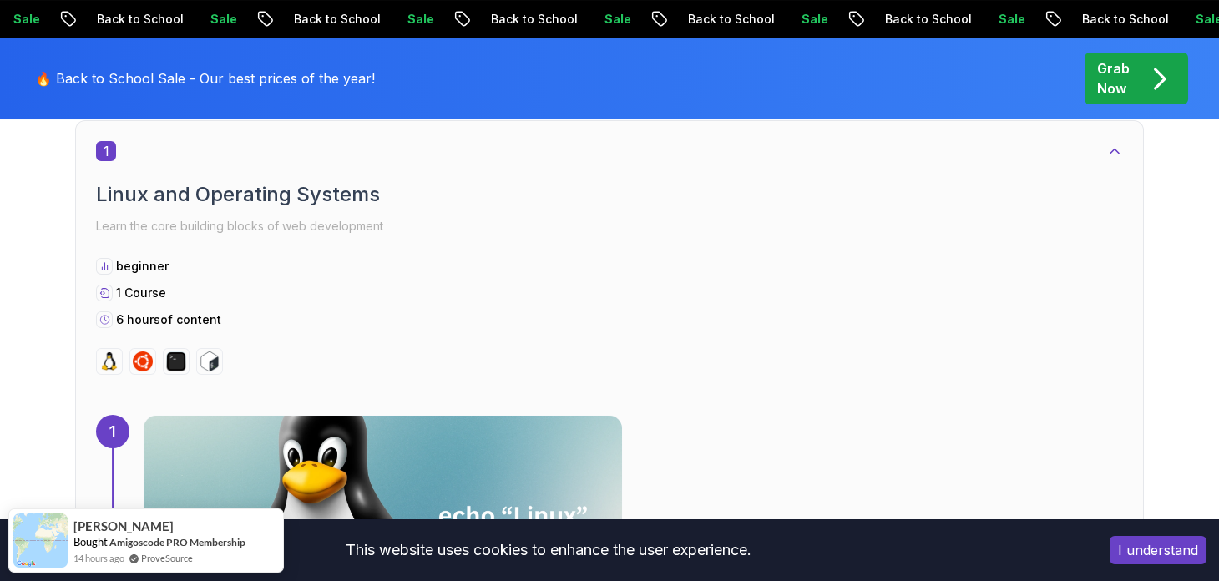
scroll to position [986, 0]
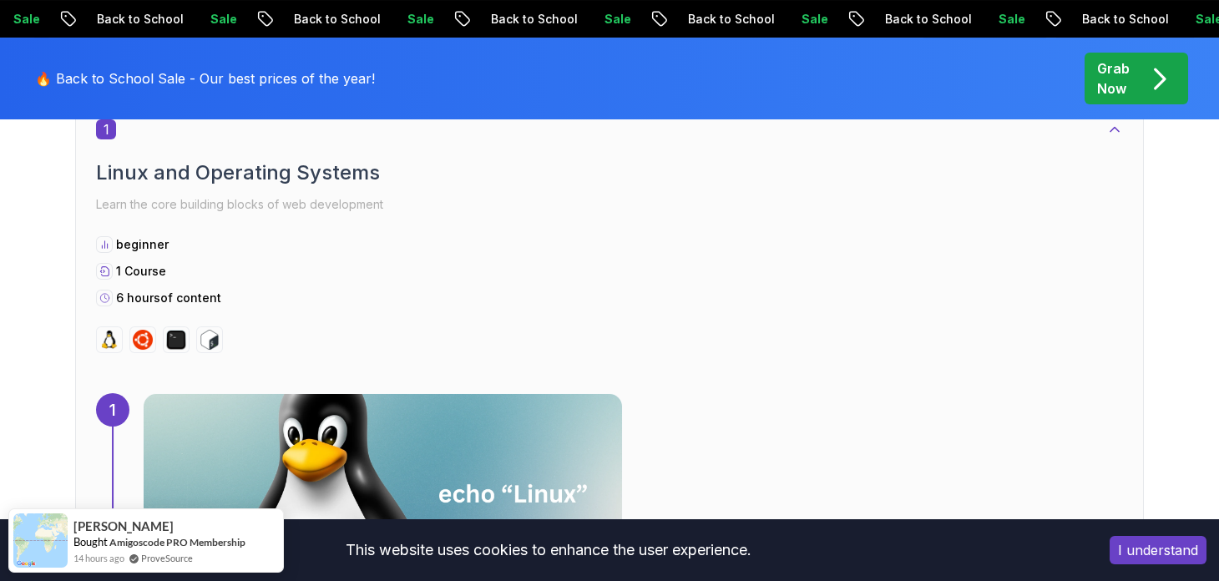
click at [107, 249] on icon at bounding box center [104, 245] width 11 height 20
click at [106, 247] on icon at bounding box center [104, 245] width 11 height 20
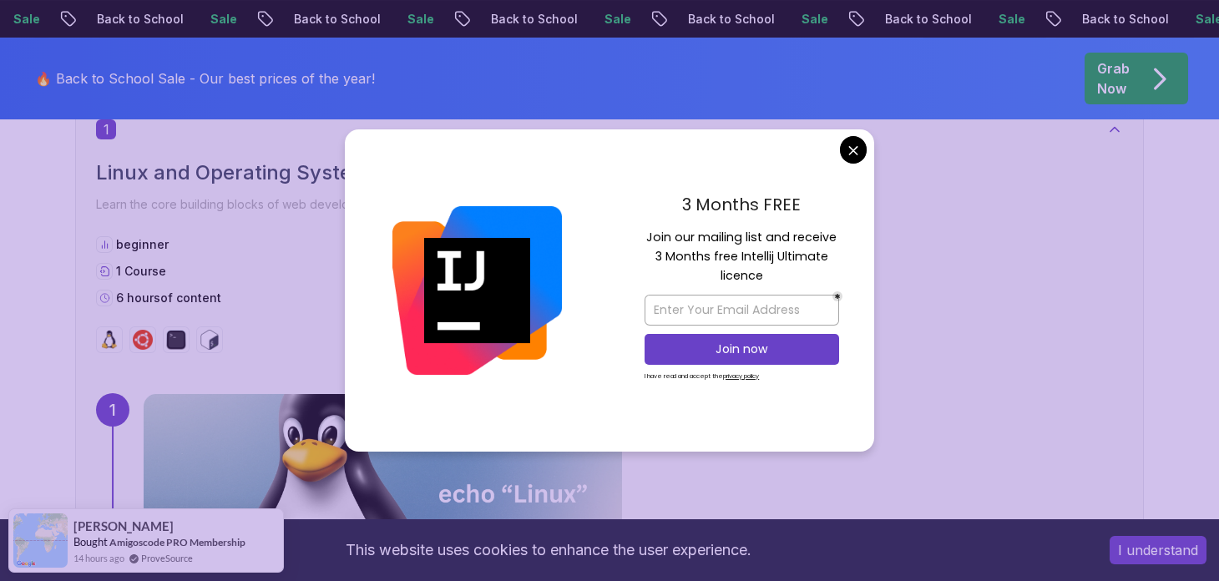
click at [207, 273] on div "1 Course" at bounding box center [609, 271] width 1027 height 17
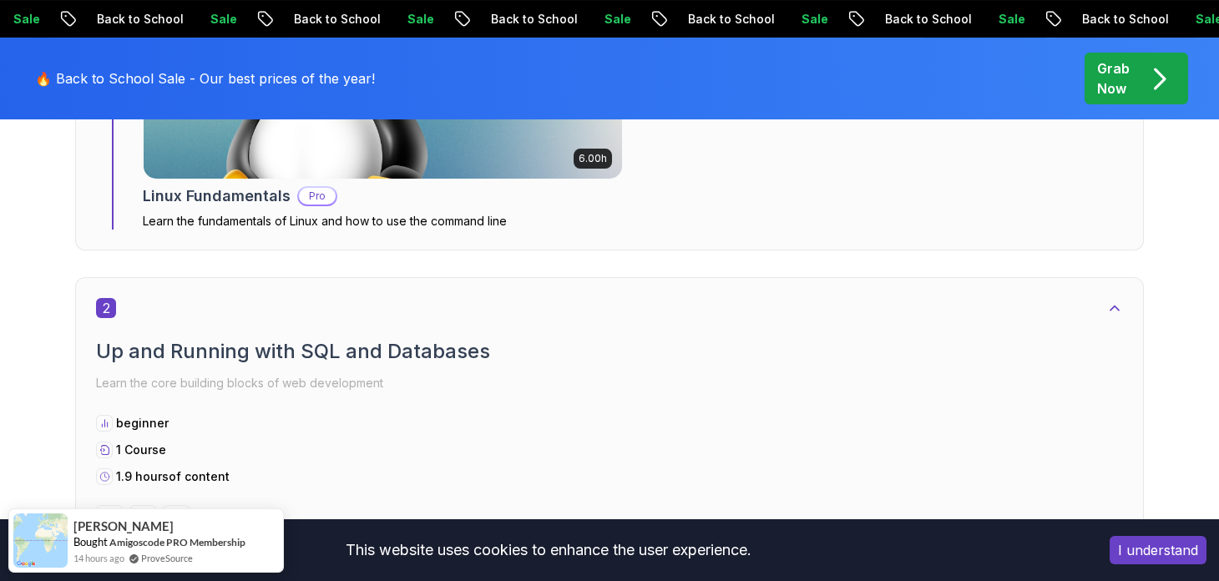
scroll to position [1403, 0]
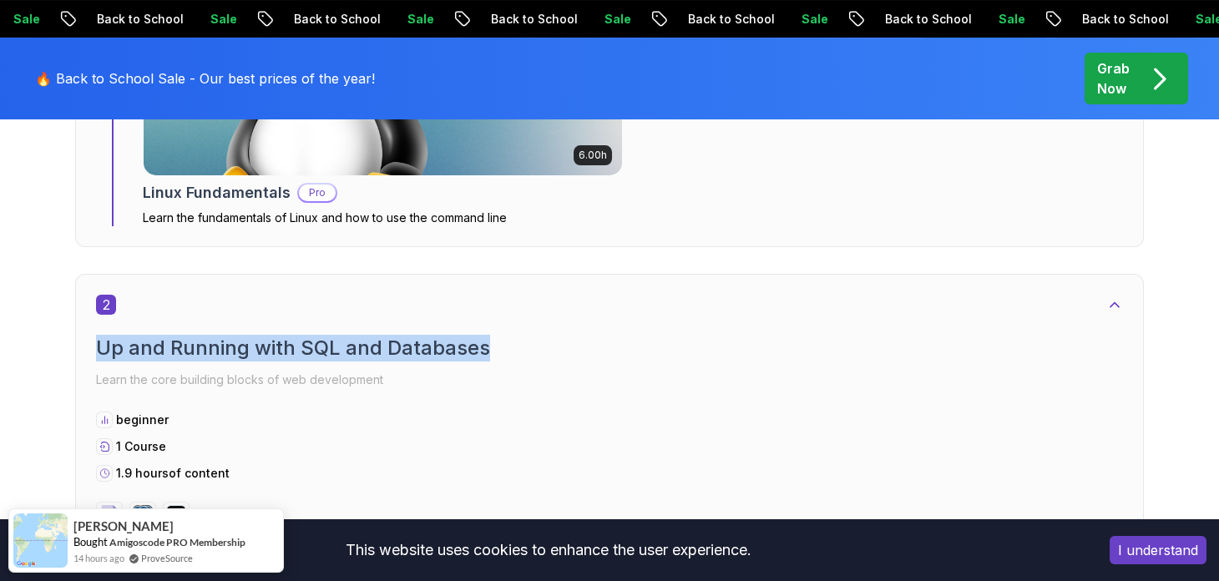
drag, startPoint x: 71, startPoint y: 344, endPoint x: 437, endPoint y: 339, distance: 366.5
click at [110, 345] on h2 "Up and Running with SQL and Databases" at bounding box center [609, 348] width 1027 height 27
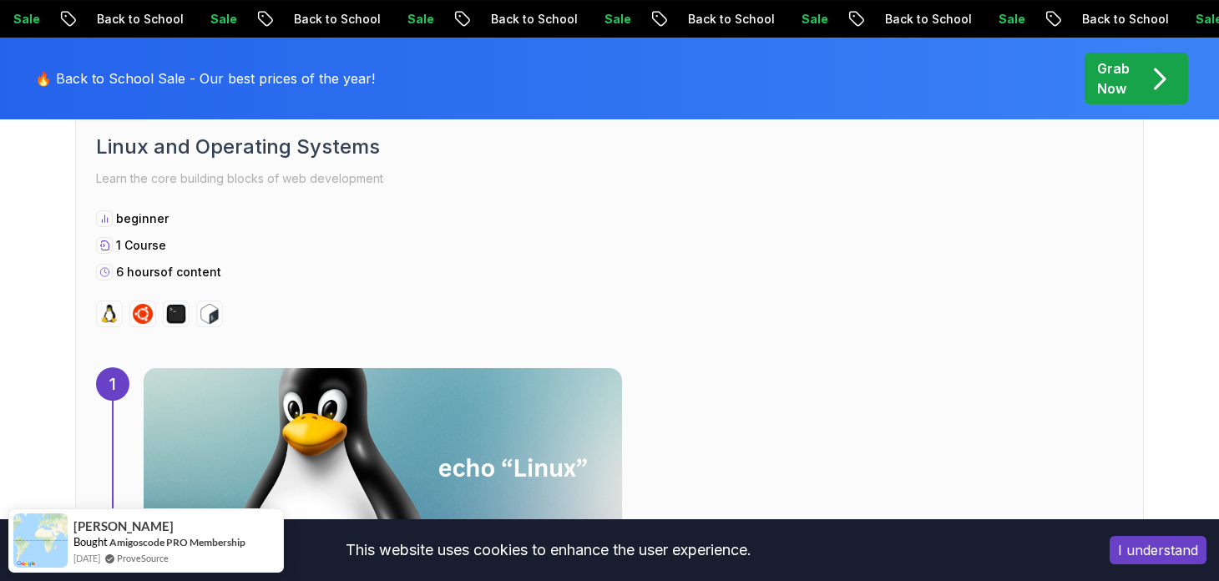
scroll to position [1002, 0]
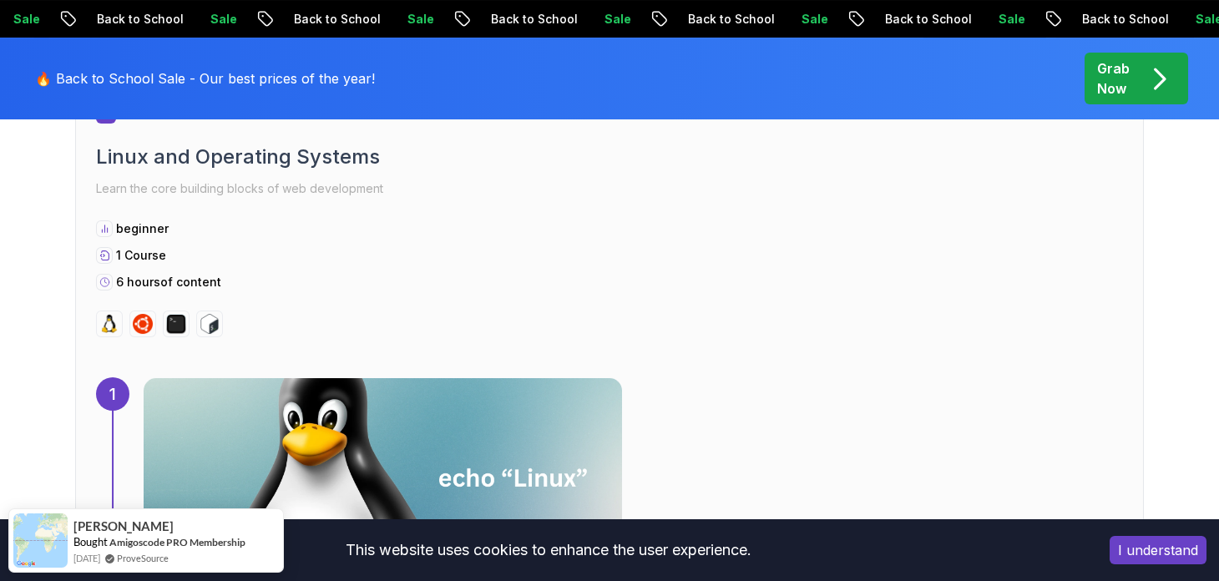
click at [116, 322] on img at bounding box center [109, 324] width 20 height 20
click at [146, 320] on img at bounding box center [143, 324] width 20 height 20
click at [220, 313] on div at bounding box center [209, 324] width 27 height 27
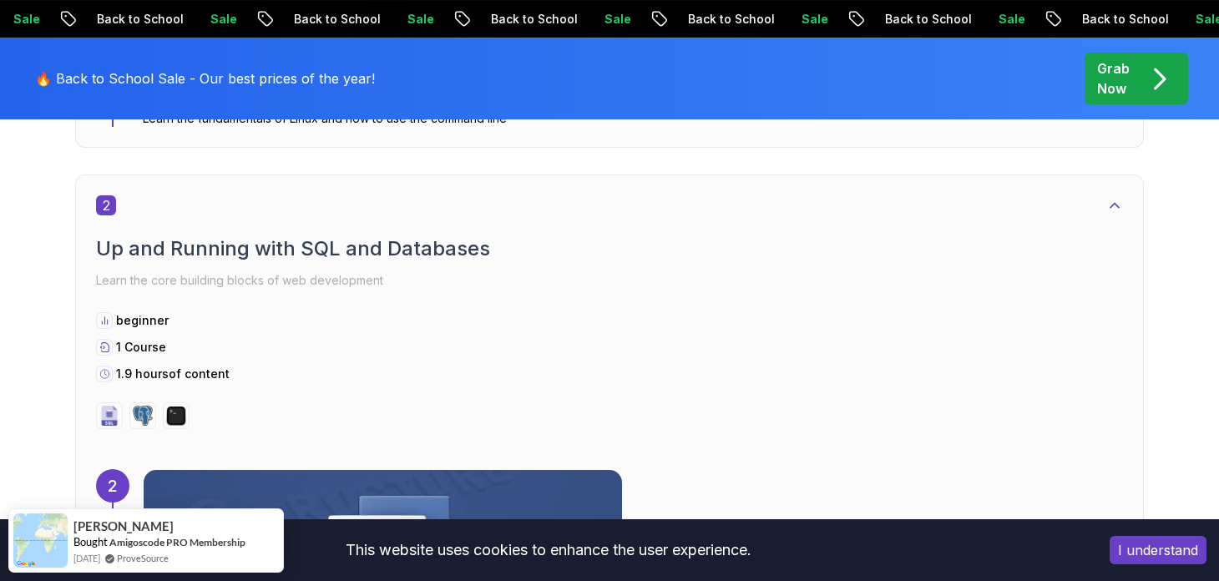
scroll to position [1586, 0]
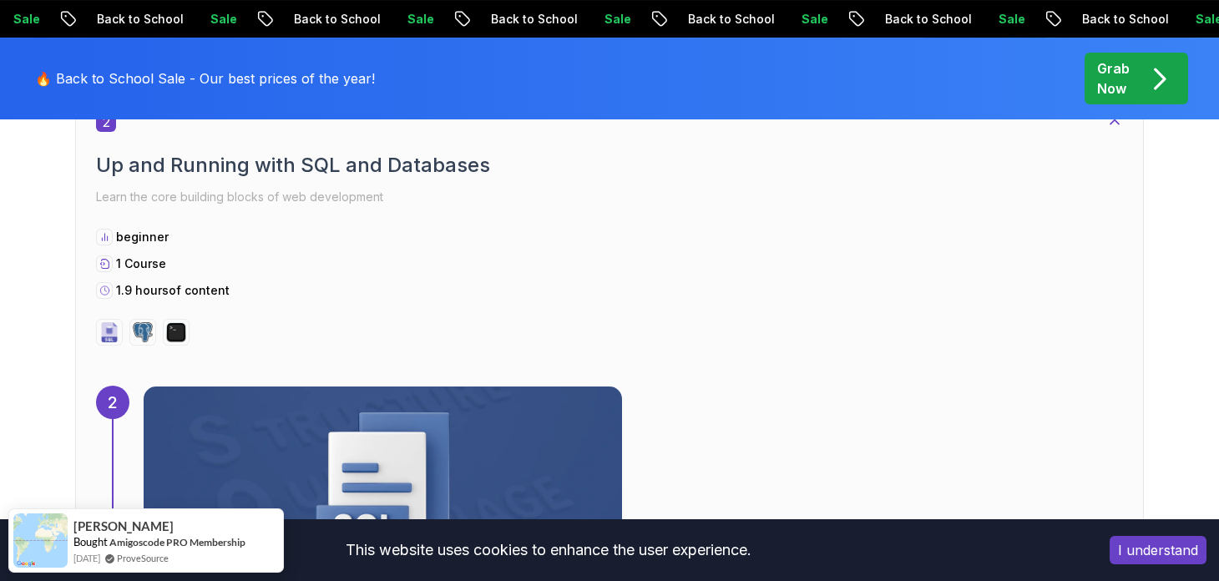
click at [78, 145] on div "2 Up and Running with SQL and Databases Learn the core building blocks of web d…" at bounding box center [609, 374] width 1069 height 566
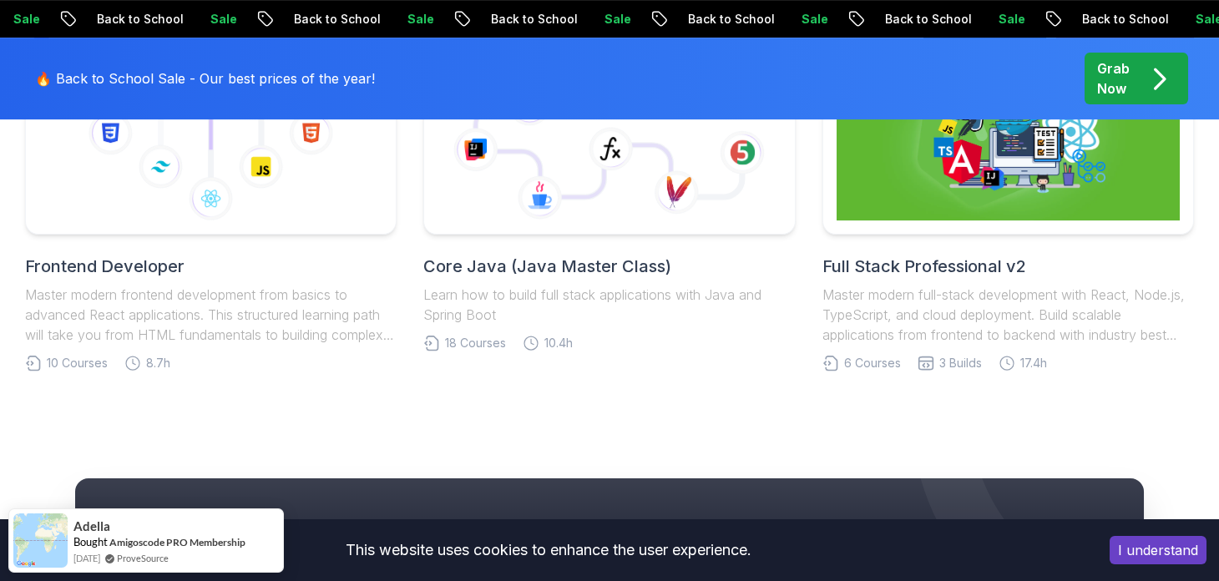
scroll to position [4507, 0]
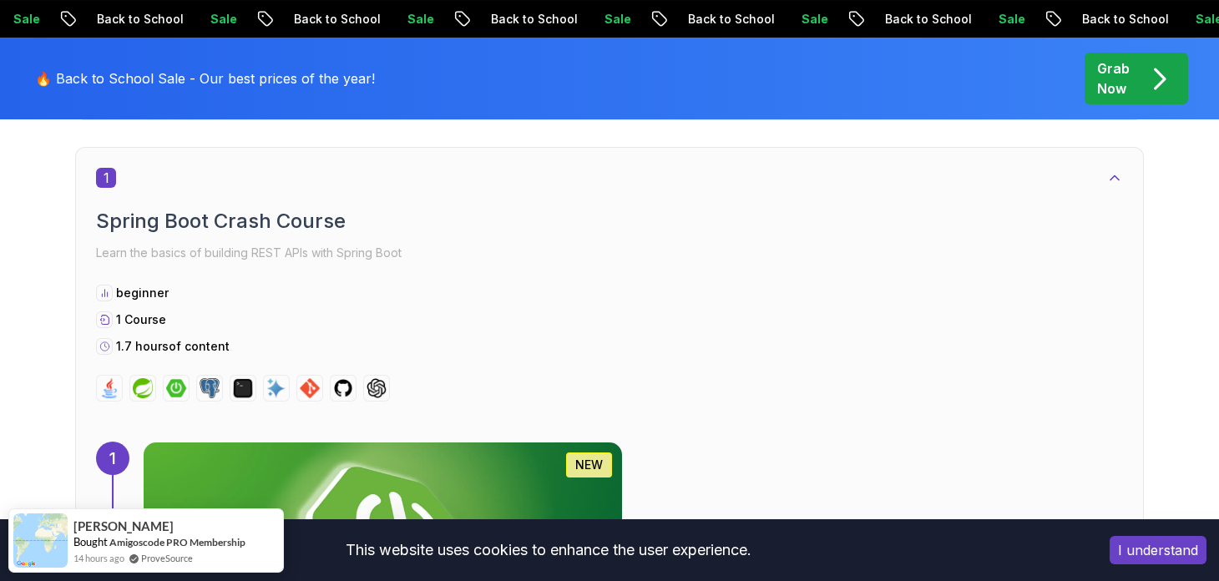
scroll to position [917, 0]
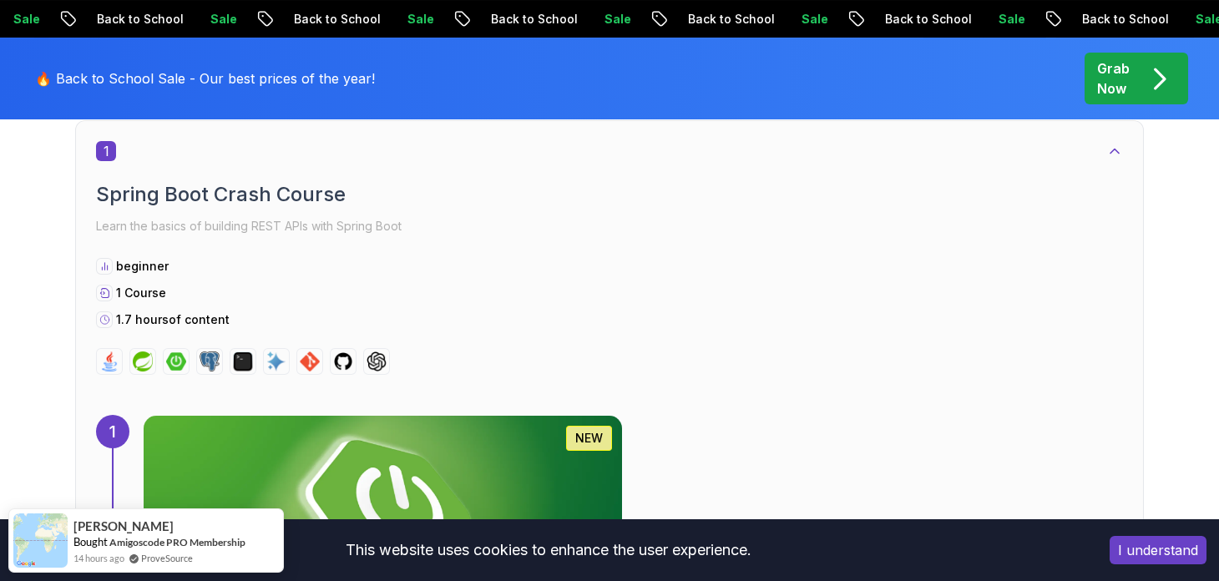
click at [122, 228] on p "Learn the basics of building REST APIs with Spring Boot" at bounding box center [609, 226] width 1027 height 23
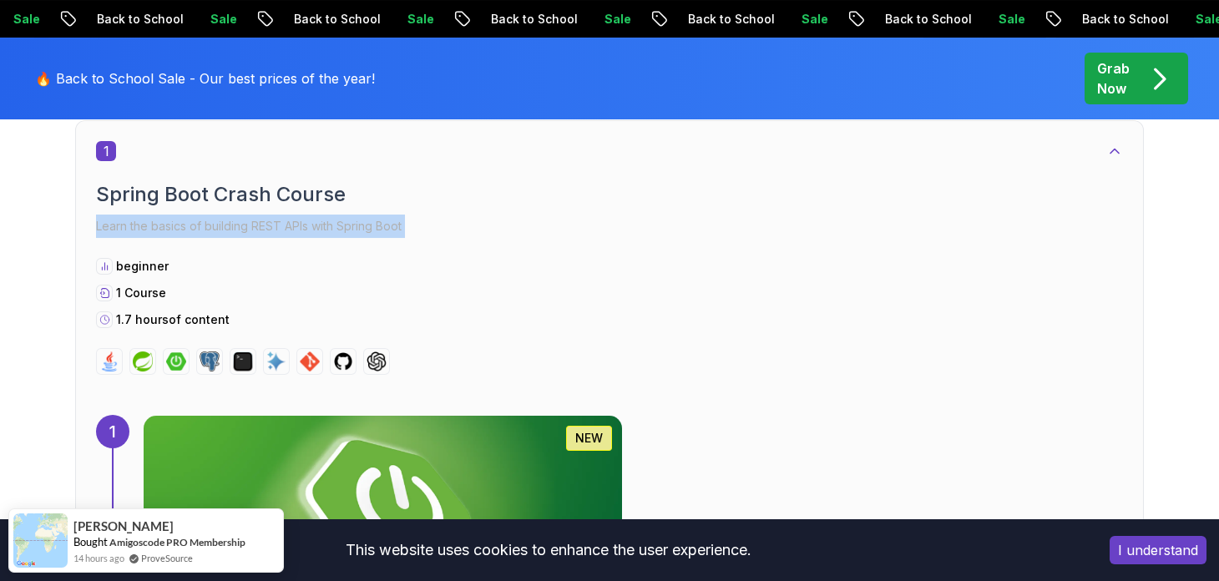
drag, startPoint x: 122, startPoint y: 228, endPoint x: 444, endPoint y: 228, distance: 322.2
click at [444, 228] on p "Learn the basics of building REST APIs with Spring Boot" at bounding box center [609, 226] width 1027 height 23
click at [443, 225] on p "Learn the basics of building REST APIs with Spring Boot" at bounding box center [609, 226] width 1027 height 23
drag, startPoint x: 442, startPoint y: 225, endPoint x: 9, endPoint y: 197, distance: 434.2
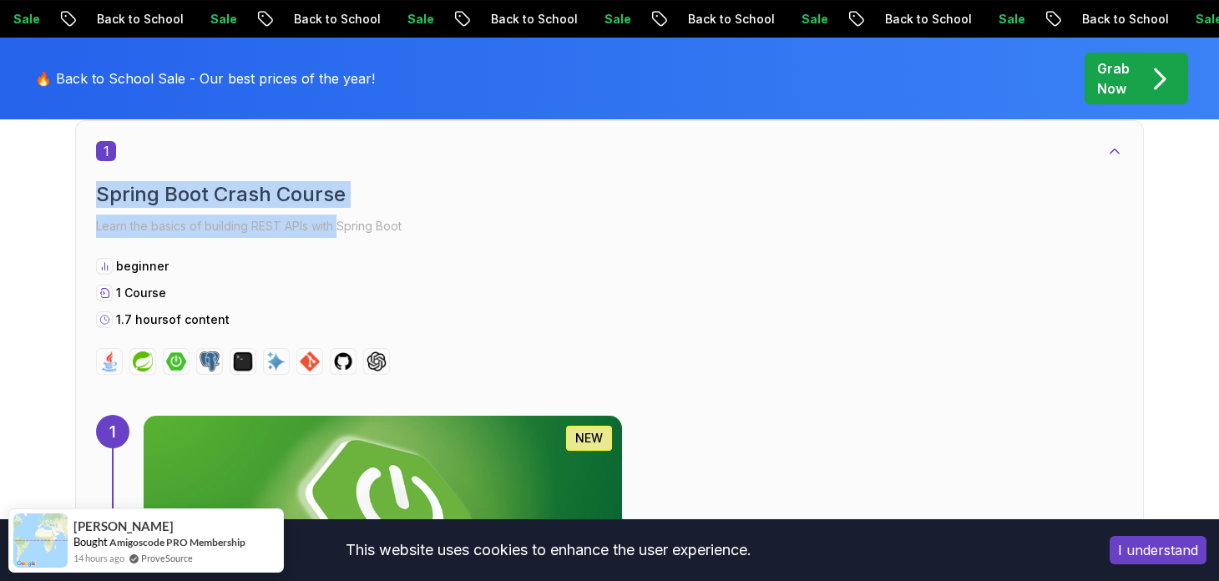
drag, startPoint x: 0, startPoint y: 179, endPoint x: 351, endPoint y: 230, distance: 354.4
click at [157, 225] on p "Learn the basics of building REST APIs with Spring Boot" at bounding box center [609, 226] width 1027 height 23
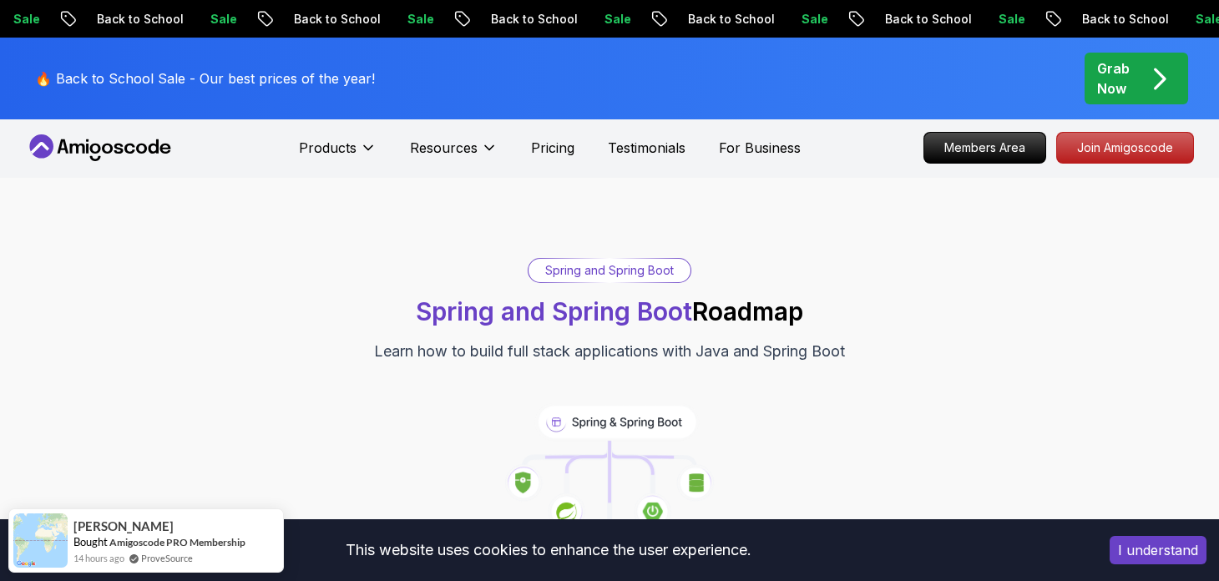
scroll to position [0, 0]
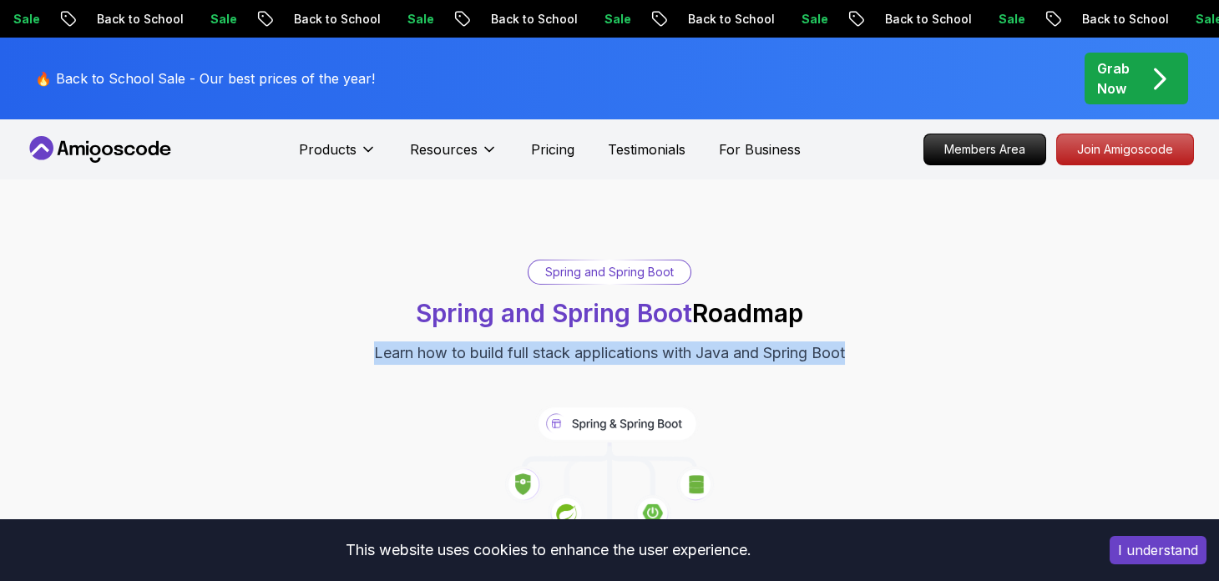
drag, startPoint x: 531, startPoint y: 369, endPoint x: 456, endPoint y: 380, distance: 75.9
click at [464, 380] on div "Spring and Spring Boot Spring and Spring Boot Roadmap Learn how to build full s…" at bounding box center [609, 430] width 1169 height 341
click at [294, 352] on div "Spring and Spring Boot Spring and Spring Boot Roadmap Learn how to build full s…" at bounding box center [609, 312] width 1169 height 105
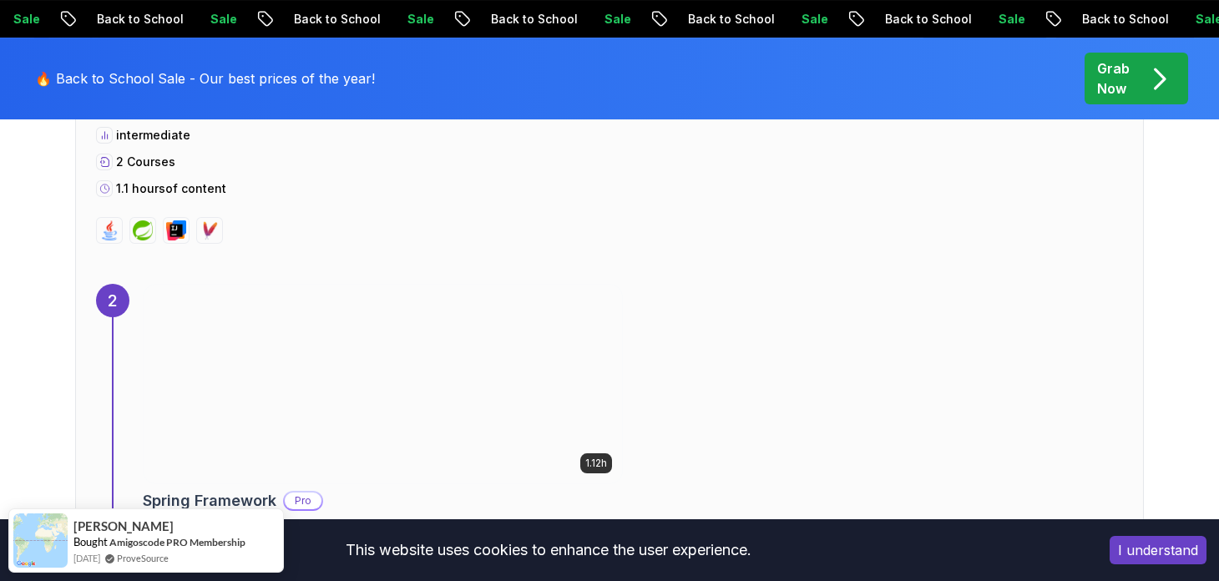
scroll to position [1837, 0]
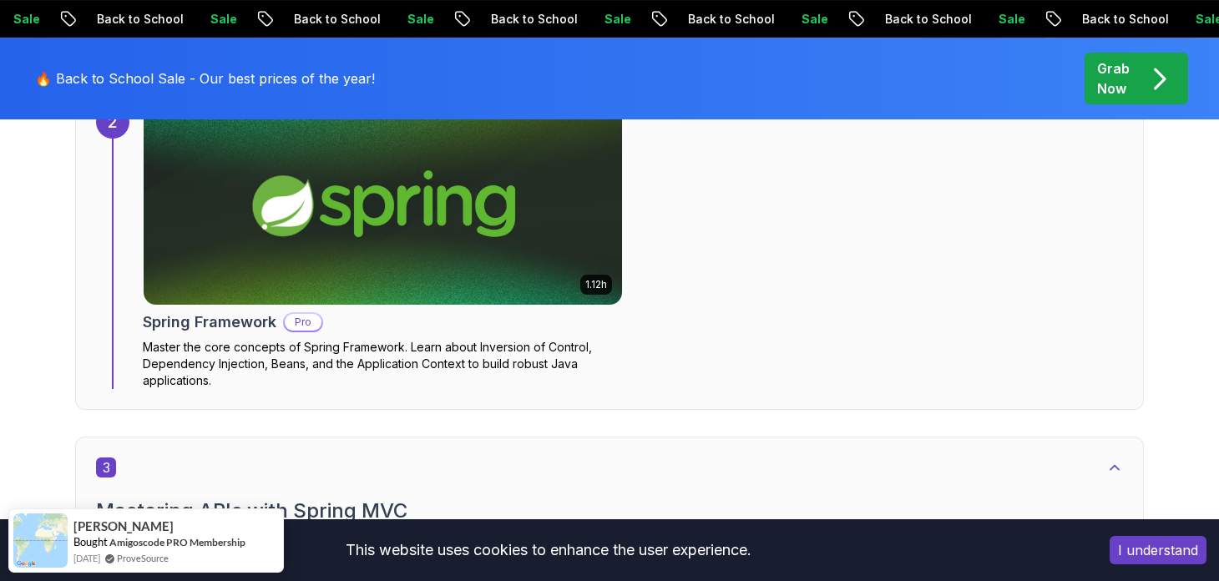
click at [148, 339] on p "Master the core concepts of Spring Framework. Learn about Inversion of Control,…" at bounding box center [383, 364] width 480 height 50
drag, startPoint x: 148, startPoint y: 339, endPoint x: 347, endPoint y: 404, distance: 209.9
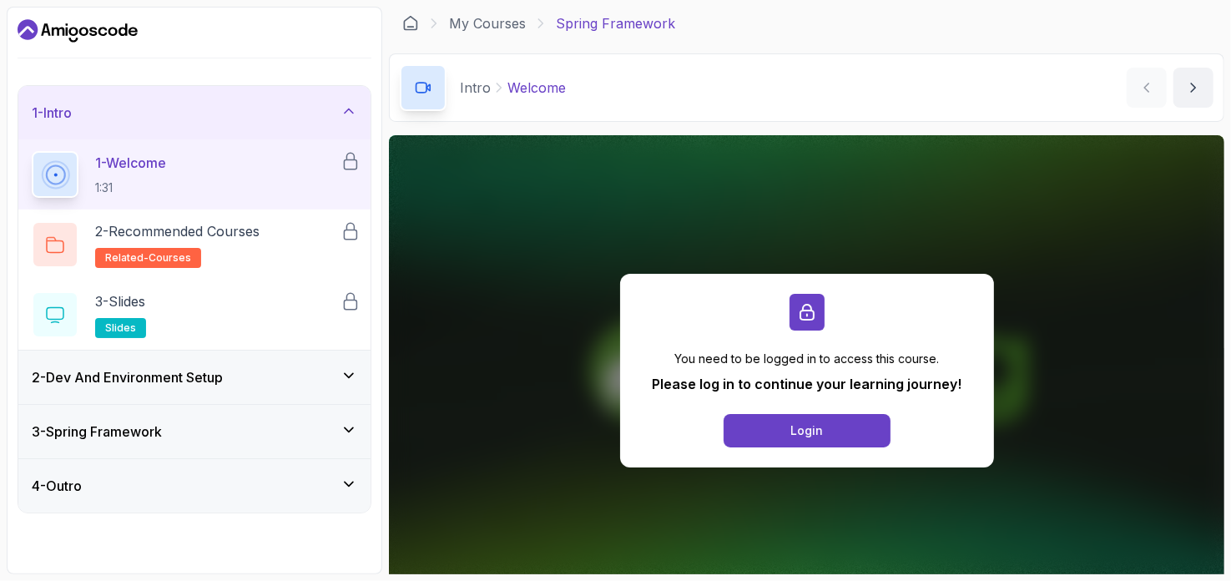
click at [311, 107] on div "1 - Intro" at bounding box center [195, 113] width 326 height 20
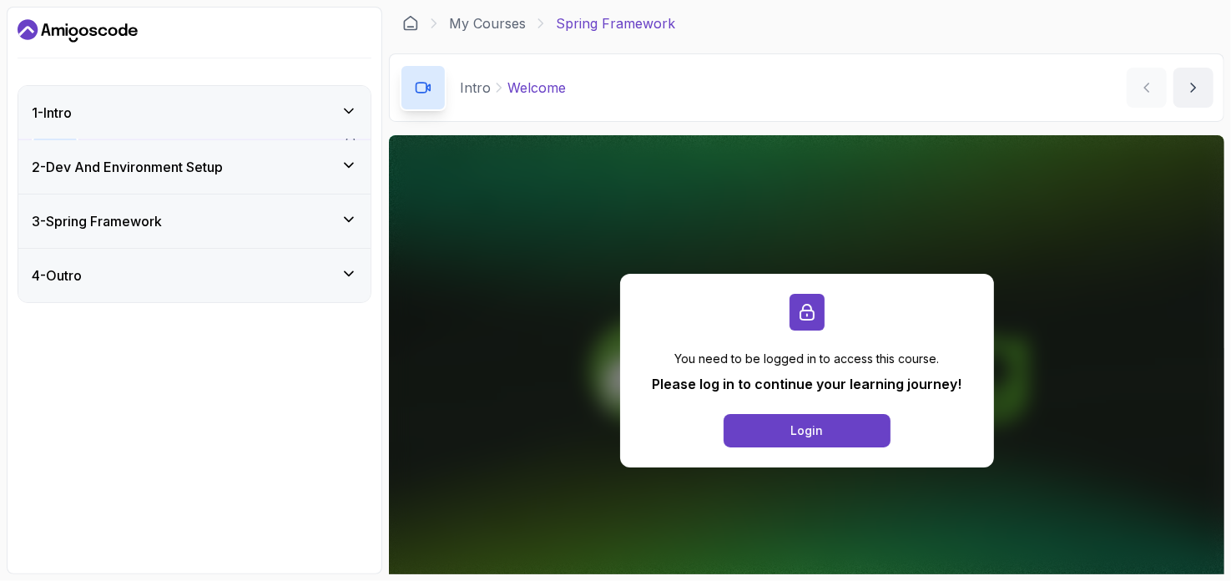
click at [311, 107] on div "1 - Intro" at bounding box center [195, 113] width 326 height 20
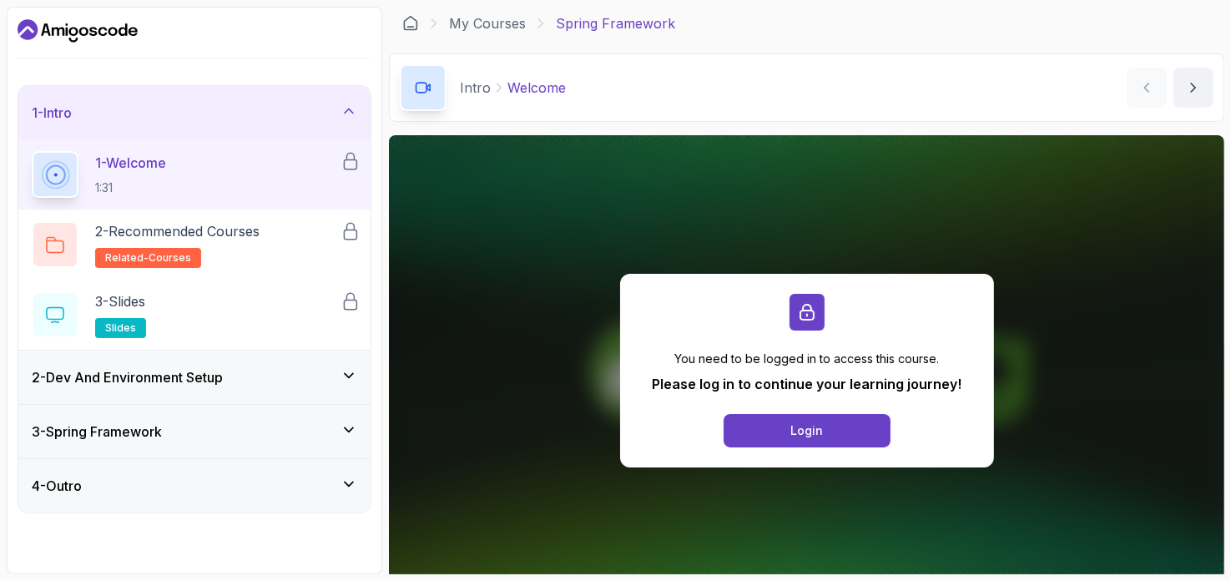
click at [215, 370] on h3 "2 - Dev And Environment Setup" at bounding box center [127, 377] width 191 height 20
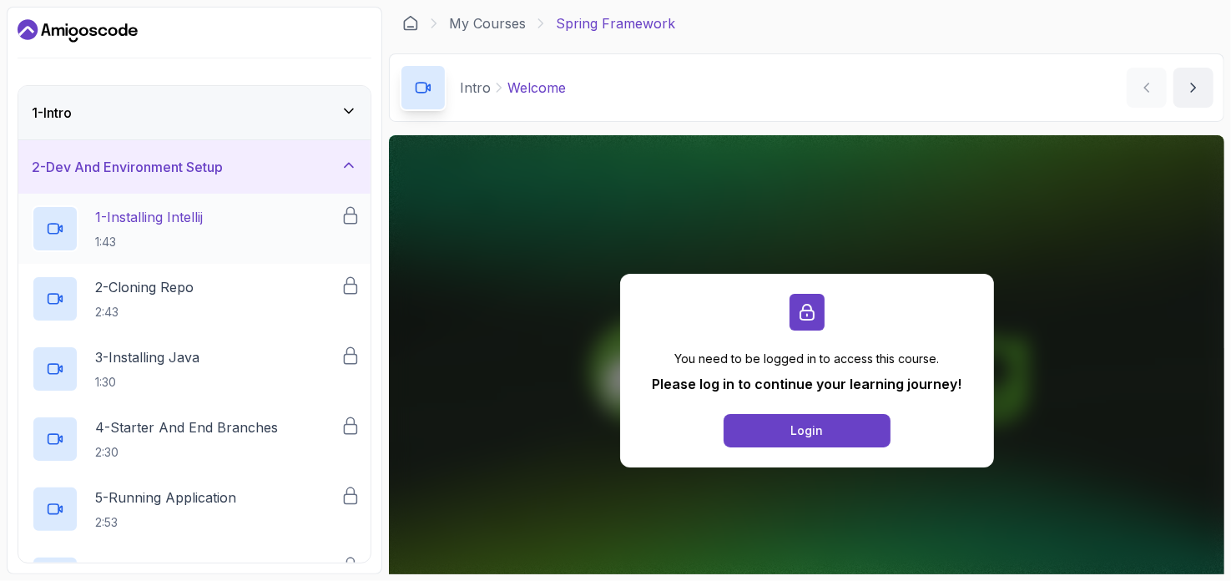
click at [246, 215] on div "1 - Installing Intellij 1:43" at bounding box center [186, 228] width 309 height 47
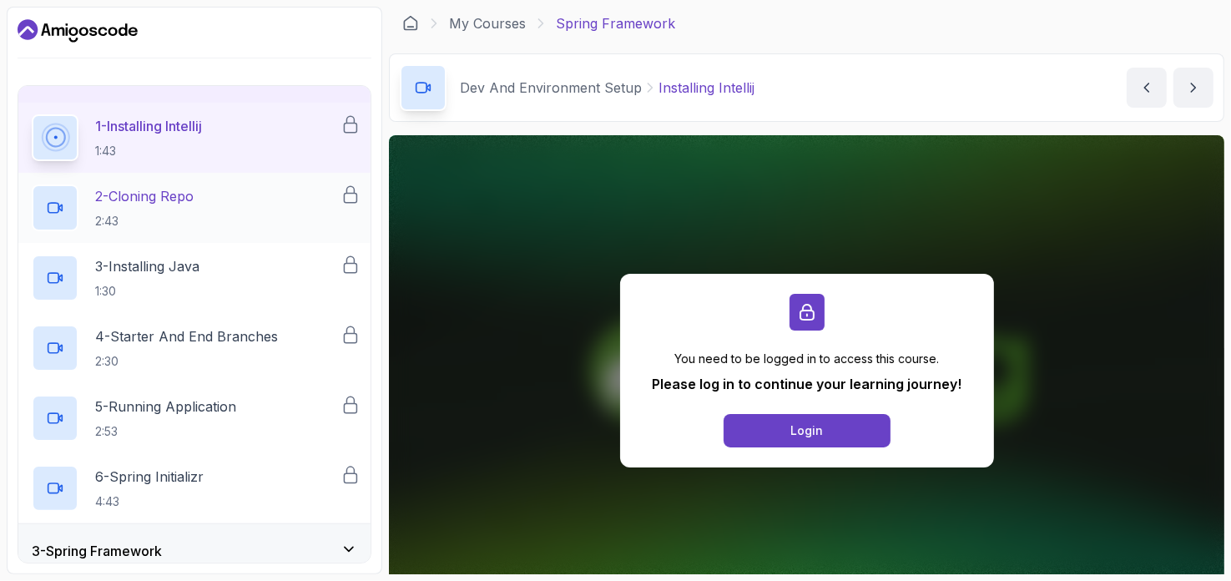
scroll to position [157, 0]
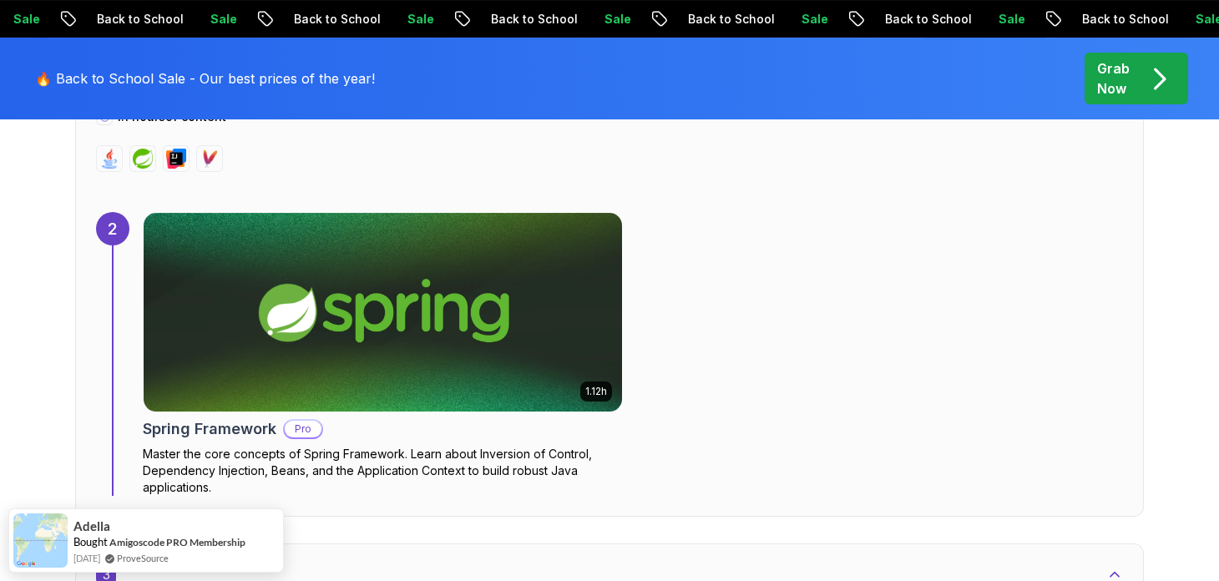
scroll to position [2004, 0]
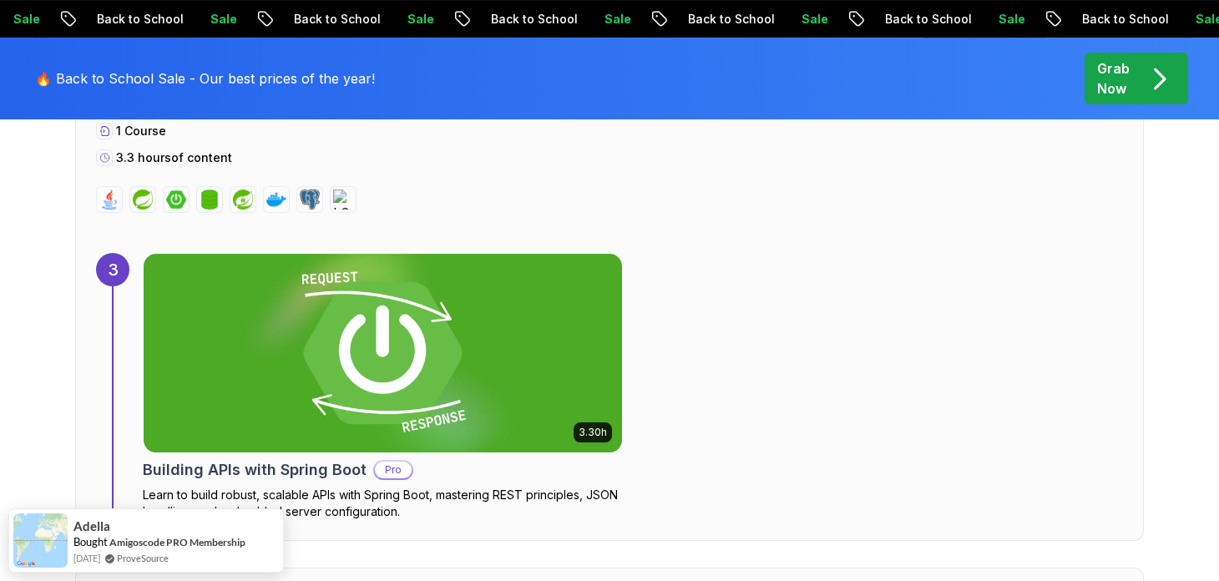
scroll to position [2337, 0]
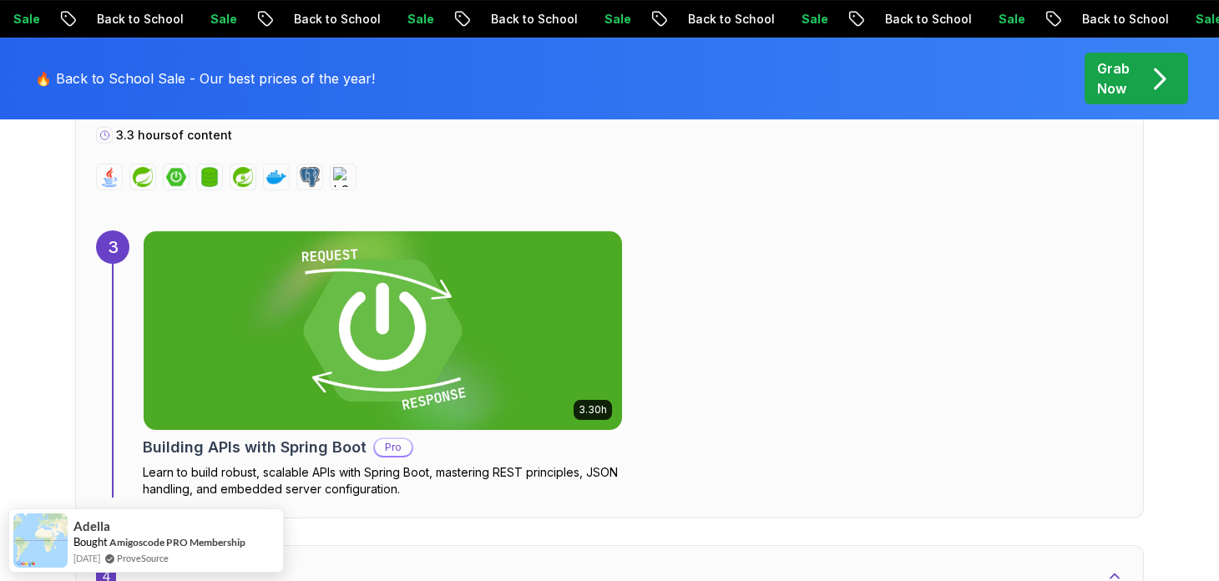
drag, startPoint x: 23, startPoint y: 314, endPoint x: 9, endPoint y: 315, distance: 13.4
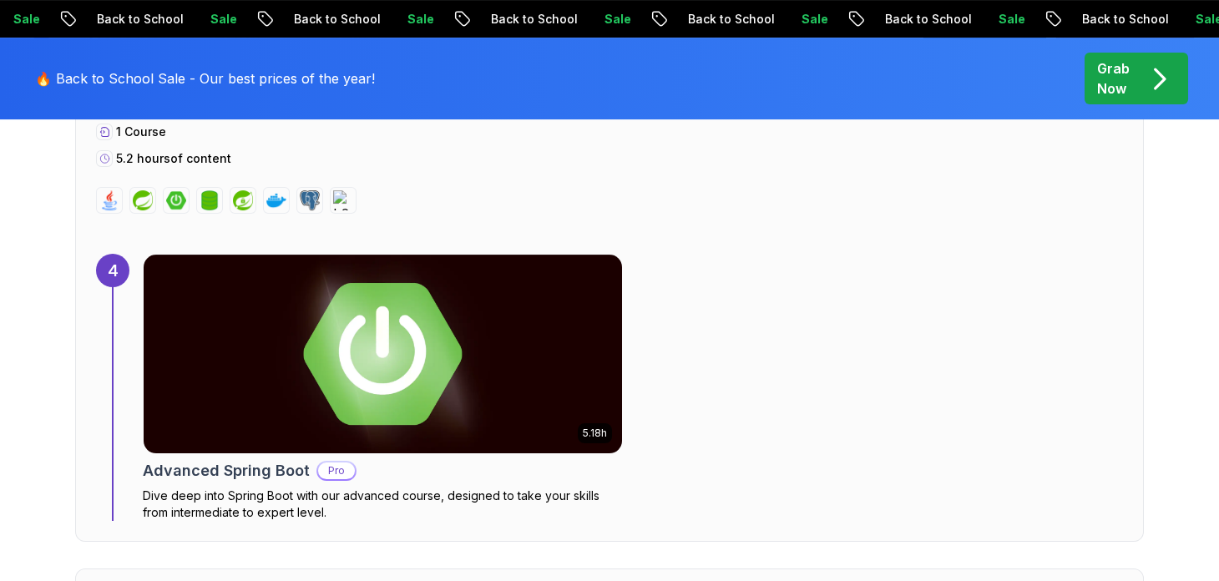
scroll to position [3339, 0]
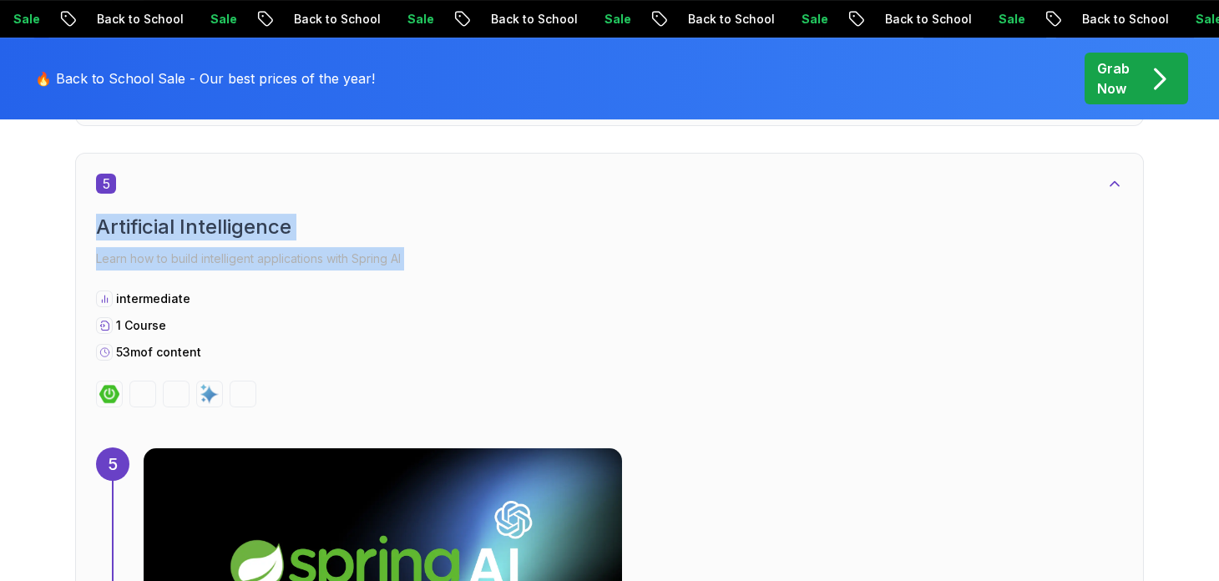
drag, startPoint x: 97, startPoint y: 220, endPoint x: 103, endPoint y: 301, distance: 82.0
click at [104, 297] on div "Core Java (Java Master Class) 1 Spring Boot Crash Course Learn the basics of bu…" at bounding box center [609, 81] width 1169 height 5400
click at [76, 336] on div "5 Artificial Intelligence Learn how to build intelligent applications with Spri…" at bounding box center [609, 444] width 1069 height 583
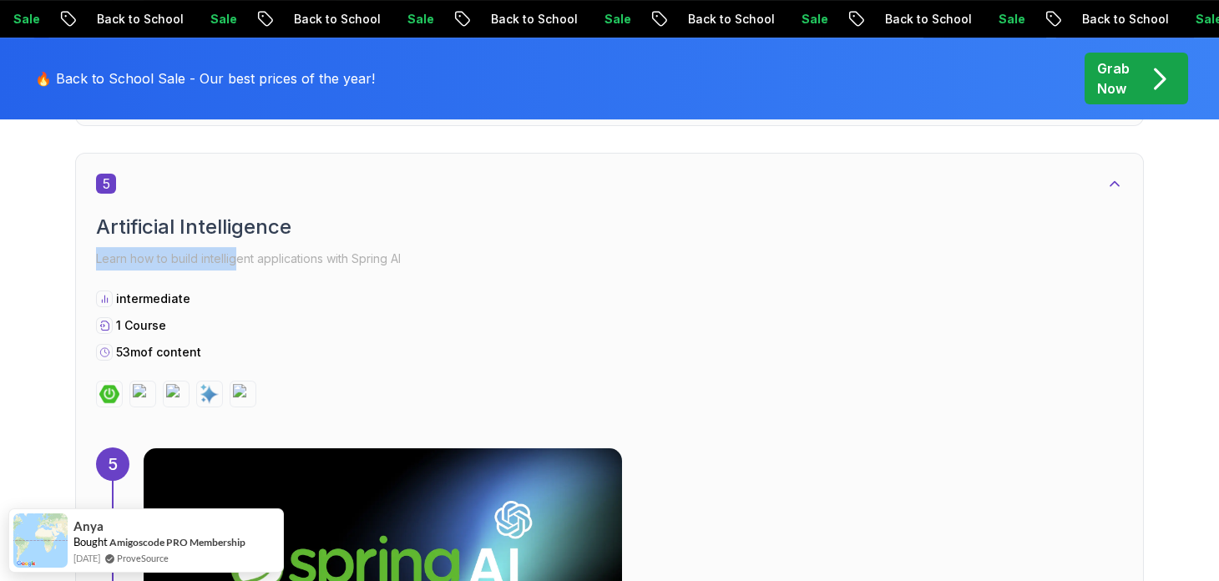
drag, startPoint x: 89, startPoint y: 259, endPoint x: 240, endPoint y: 253, distance: 150.4
click at [240, 253] on div "5 Artificial Intelligence Learn how to build intelligent applications with Spri…" at bounding box center [609, 444] width 1069 height 583
click at [63, 223] on div "Core Java (Java Master Class) 1 Spring Boot Crash Course Learn the basics of bu…" at bounding box center [609, 81] width 1169 height 5400
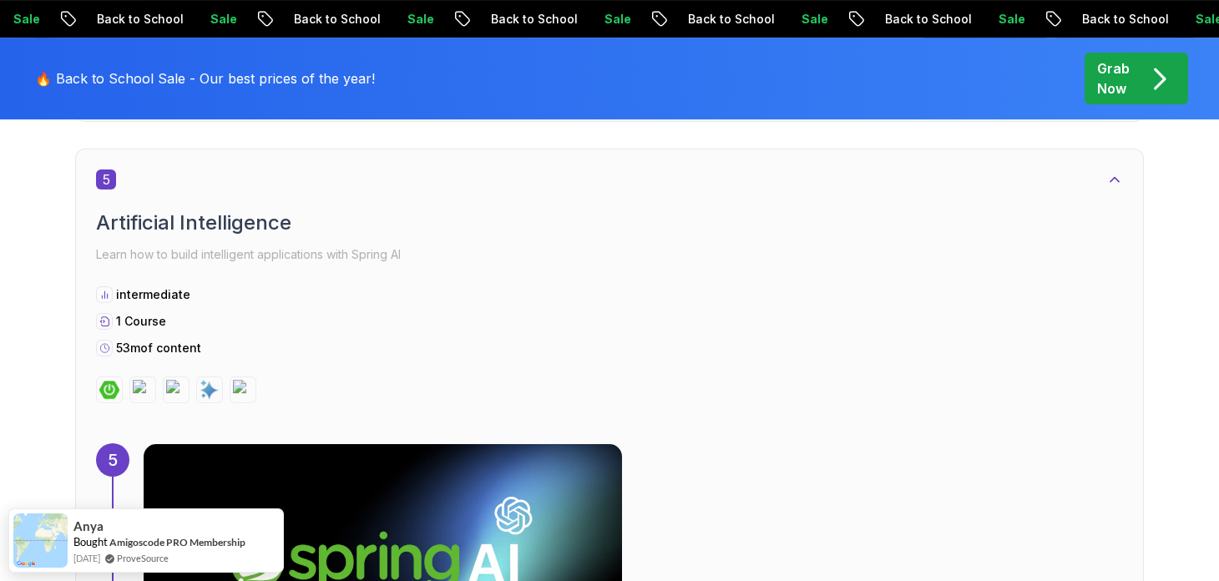
scroll to position [3590, 0]
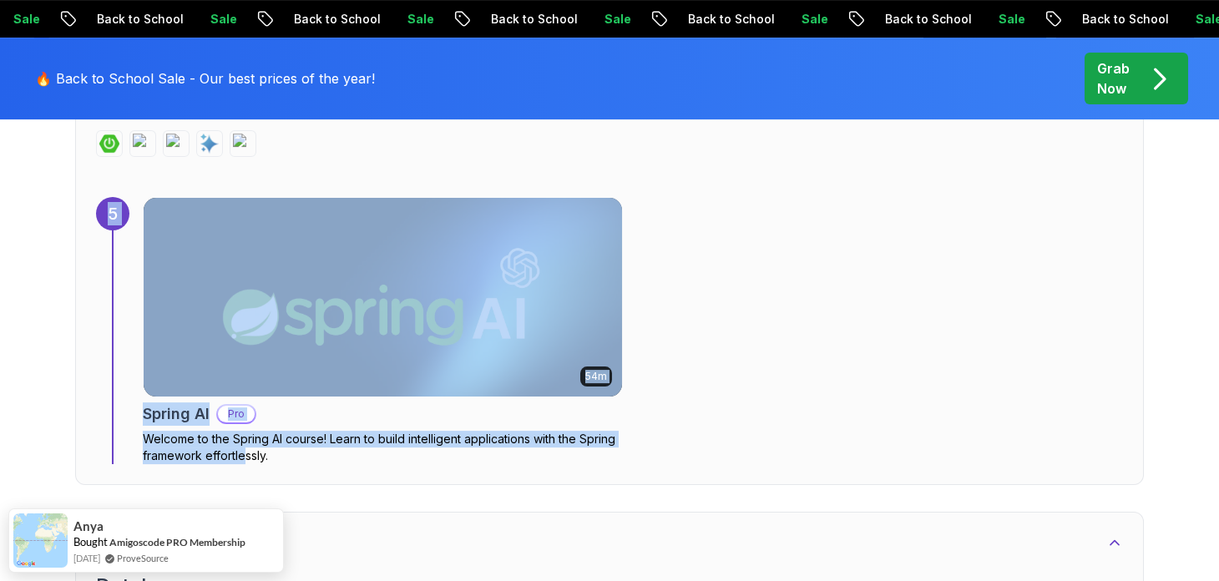
drag, startPoint x: 43, startPoint y: 436, endPoint x: 245, endPoint y: 449, distance: 202.5
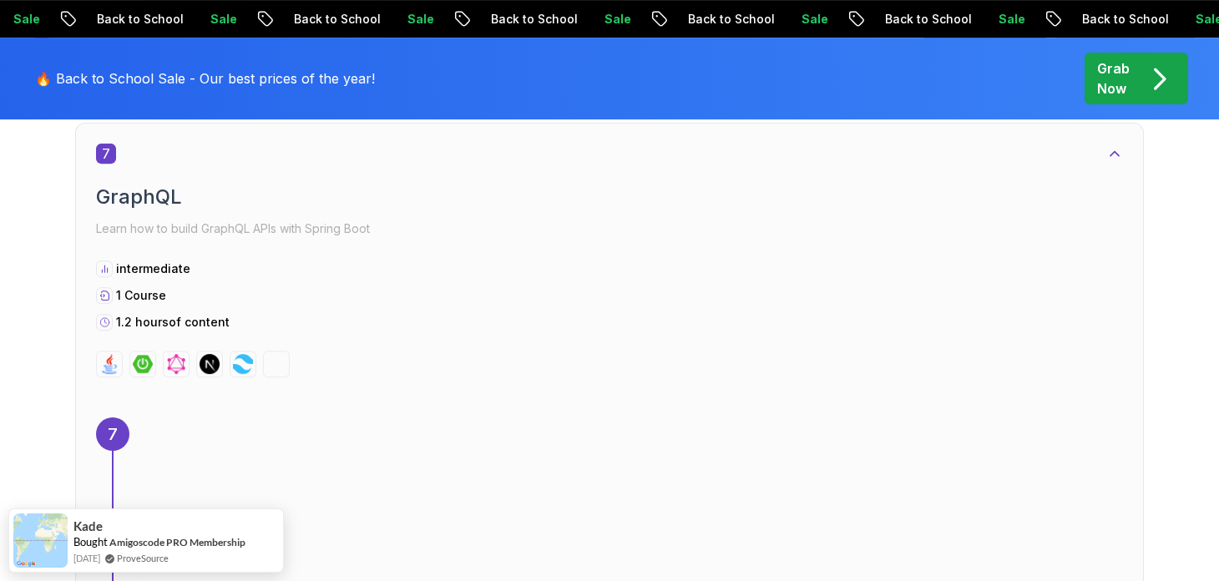
scroll to position [4591, 0]
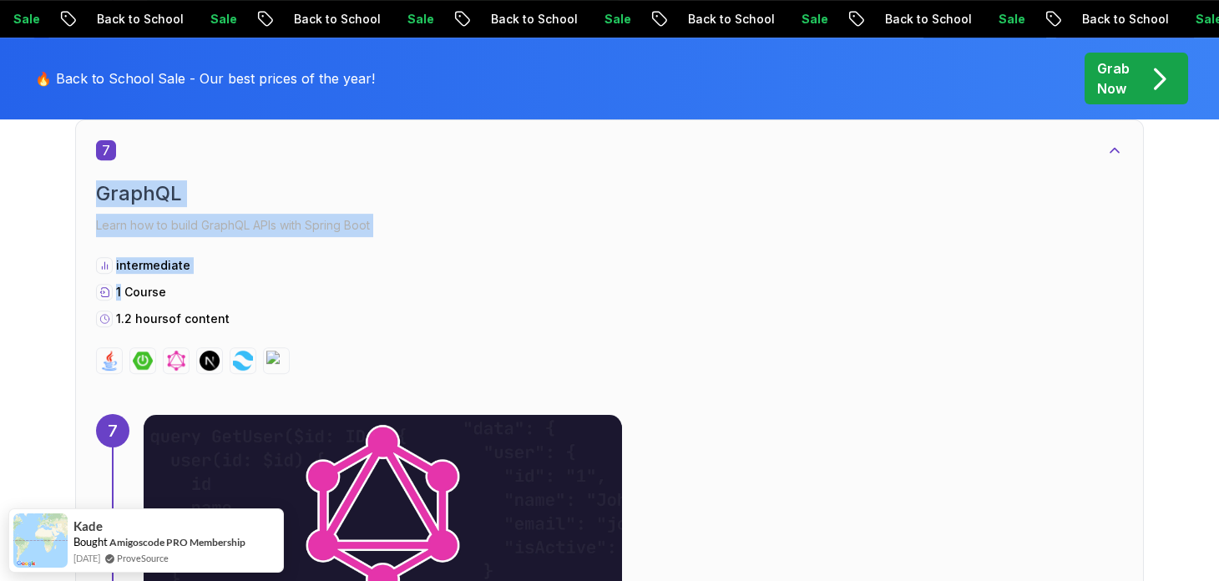
drag, startPoint x: 74, startPoint y: 181, endPoint x: 121, endPoint y: 361, distance: 185.5
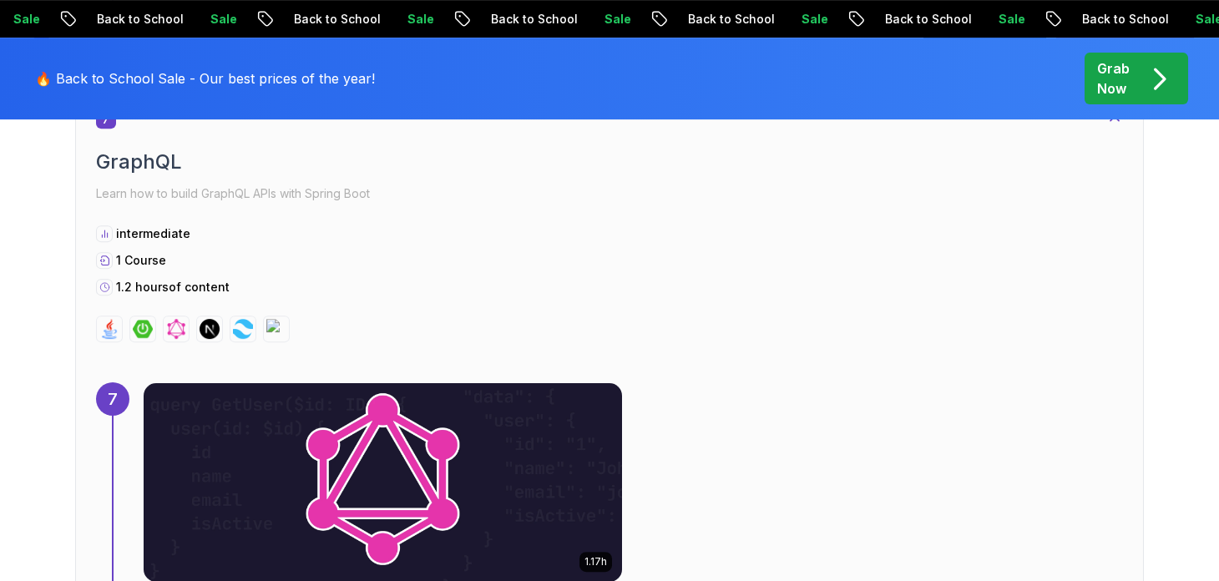
scroll to position [4675, 0]
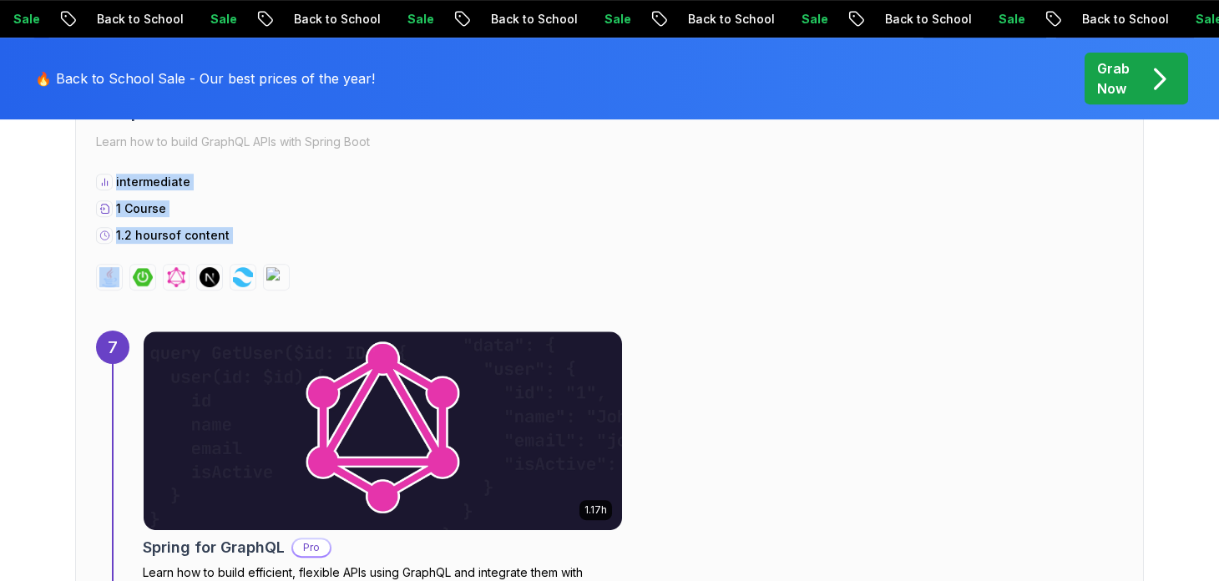
drag, startPoint x: 98, startPoint y: 243, endPoint x: 77, endPoint y: 325, distance: 84.4
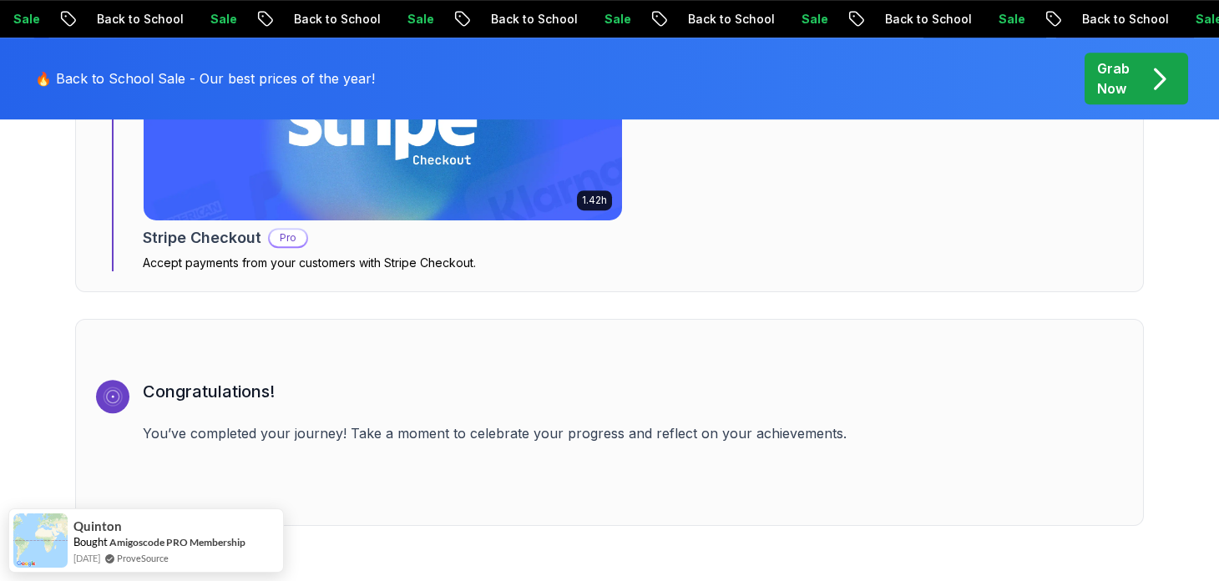
scroll to position [5677, 0]
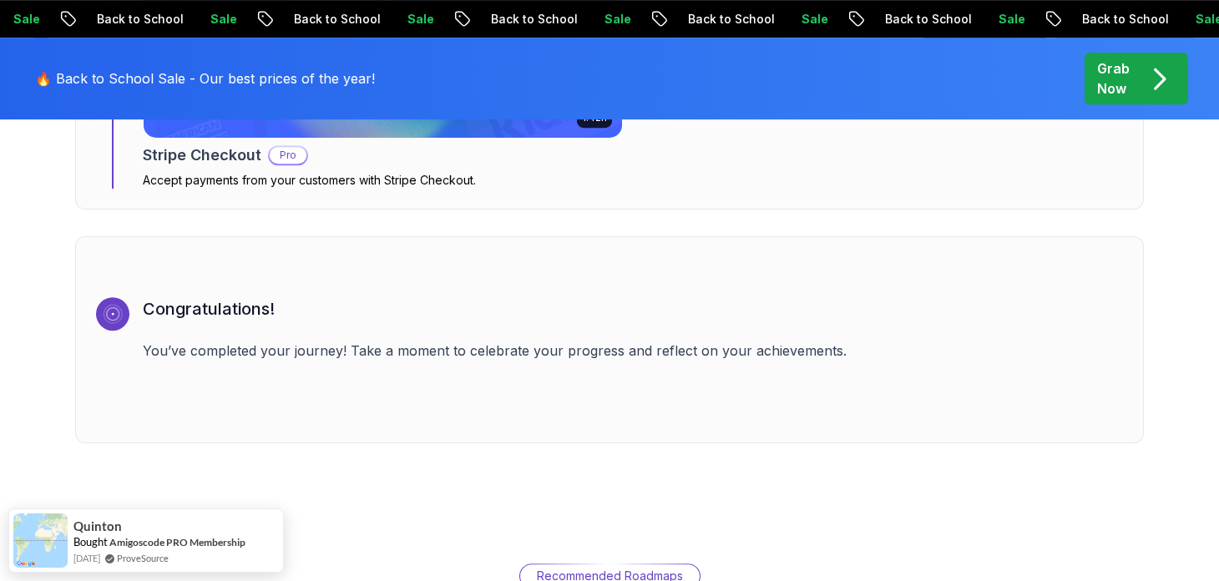
click at [158, 347] on p "You’ve completed your journey! Take a moment to celebrate your progress and ref…" at bounding box center [633, 351] width 980 height 20
drag, startPoint x: 158, startPoint y: 347, endPoint x: 229, endPoint y: 345, distance: 71.0
click at [229, 345] on p "You’ve completed your journey! Take a moment to celebrate your progress and ref…" at bounding box center [633, 351] width 980 height 20
click at [166, 345] on p "You’ve completed your journey! Take a moment to celebrate your progress and ref…" at bounding box center [633, 351] width 980 height 20
click at [153, 344] on p "You’ve completed your journey! Take a moment to celebrate your progress and ref…" at bounding box center [633, 351] width 980 height 20
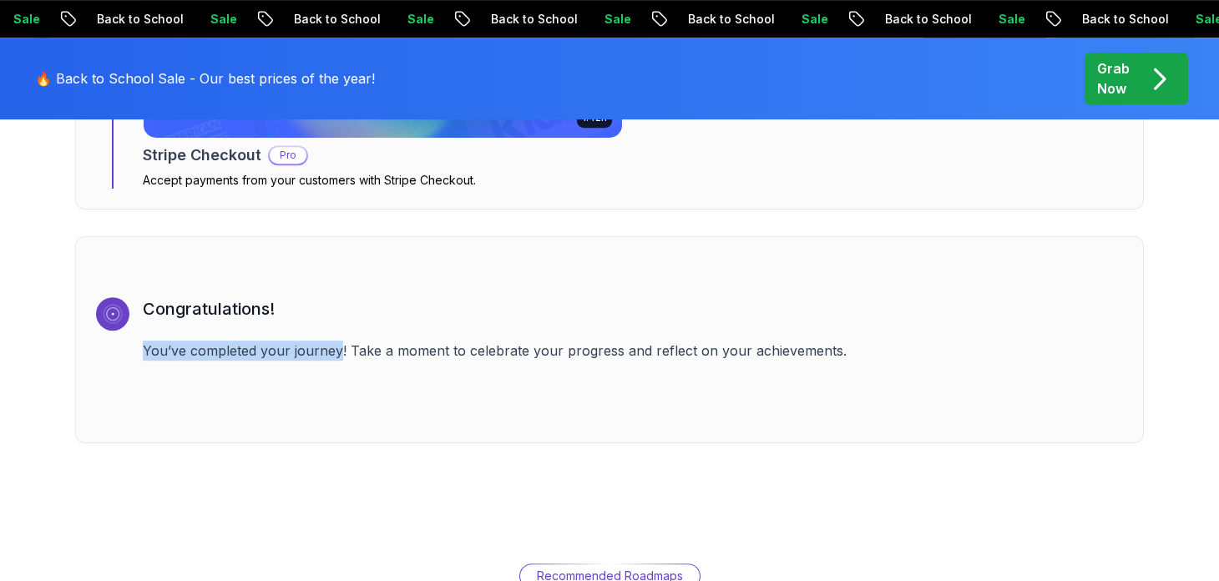
drag, startPoint x: 153, startPoint y: 344, endPoint x: 372, endPoint y: 344, distance: 219.6
click at [372, 344] on p "You’ve completed your journey! Take a moment to celebrate your progress and ref…" at bounding box center [633, 351] width 980 height 20
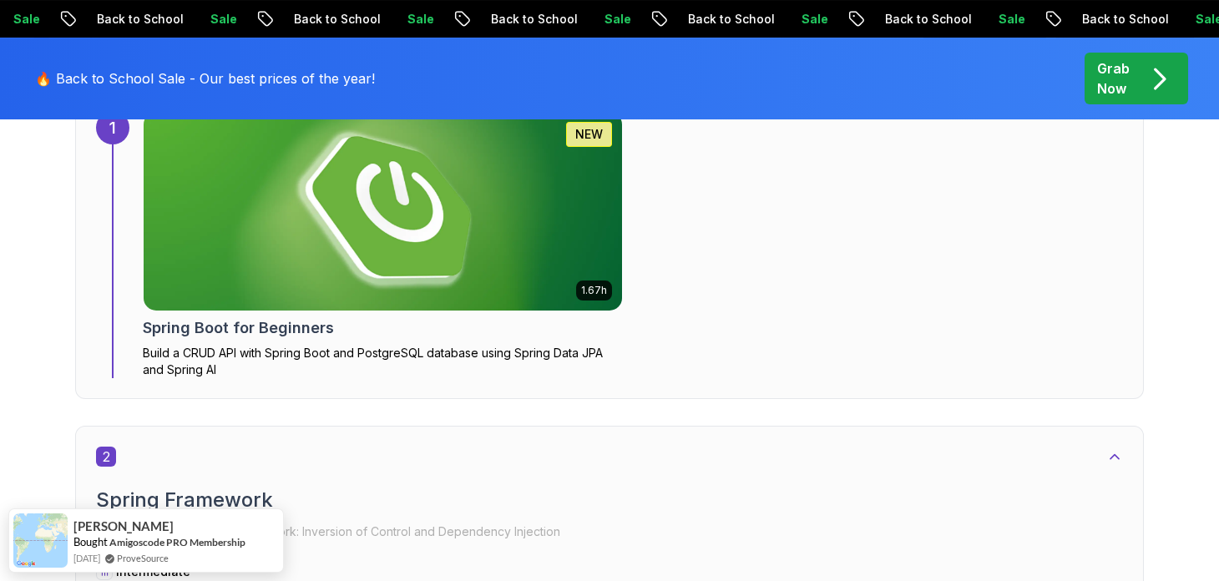
scroll to position [0, 0]
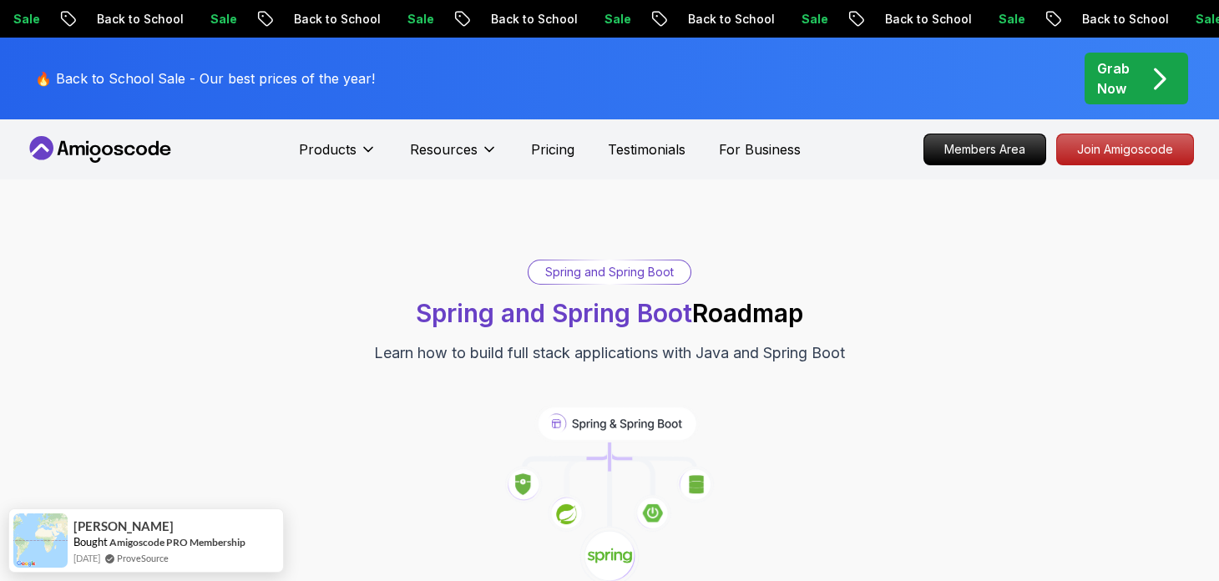
click at [250, 296] on div "Spring and Spring Boot Spring and Spring Boot Roadmap Learn how to build full s…" at bounding box center [609, 312] width 1169 height 105
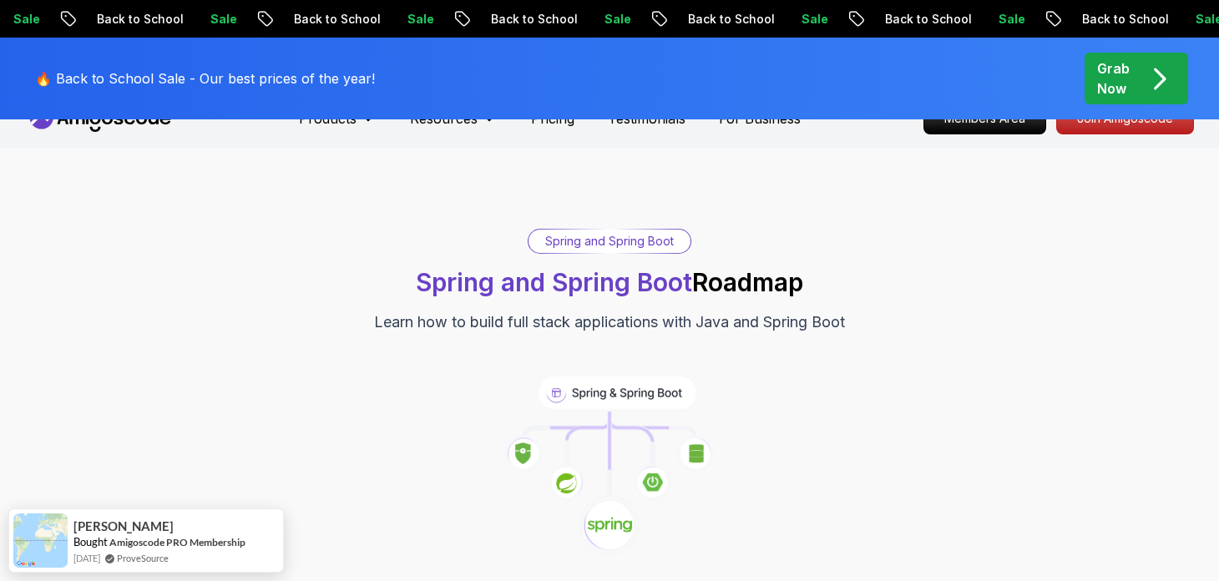
scroll to position [83, 0]
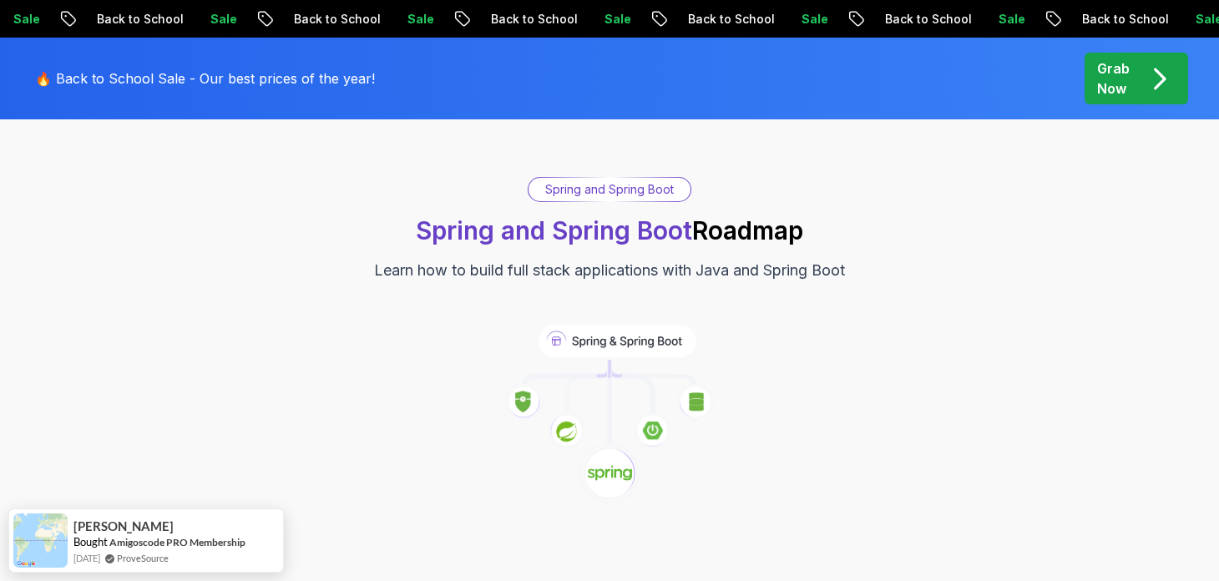
click at [376, 231] on div "Spring and Spring Boot Spring and Spring Boot Roadmap Learn how to build full s…" at bounding box center [609, 229] width 1169 height 105
drag, startPoint x: 376, startPoint y: 231, endPoint x: 761, endPoint y: 250, distance: 385.3
click at [731, 247] on div "Spring and Spring Boot Spring and Spring Boot Roadmap Learn how to build full s…" at bounding box center [609, 229] width 1169 height 105
click at [821, 250] on div "Spring and Spring Boot Spring and Spring Boot Roadmap Learn how to build full s…" at bounding box center [609, 229] width 1169 height 105
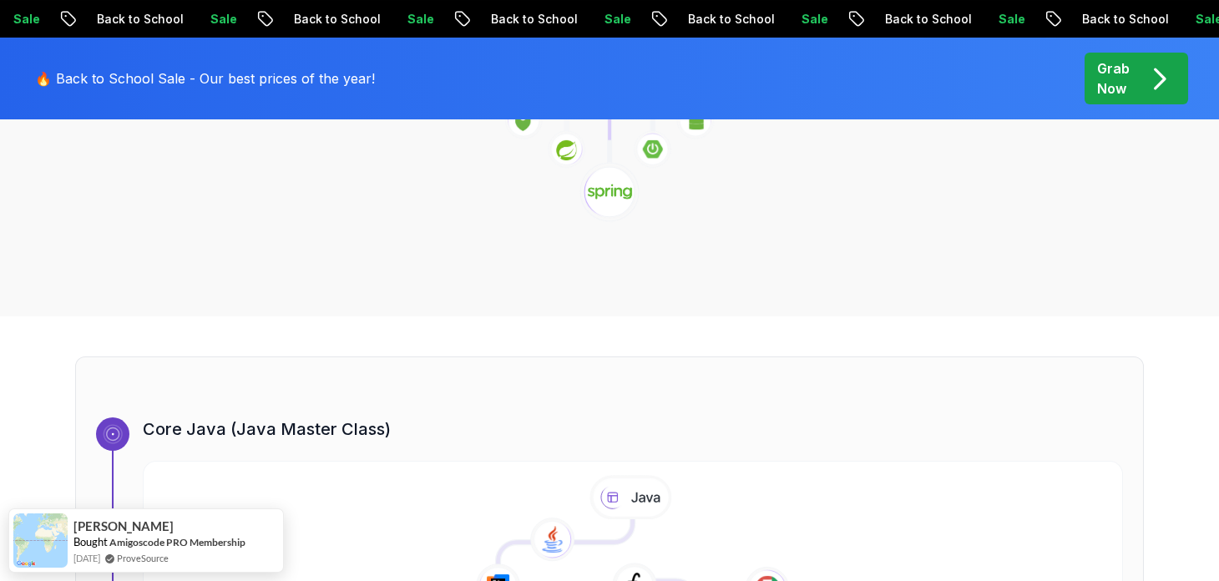
scroll to position [417, 0]
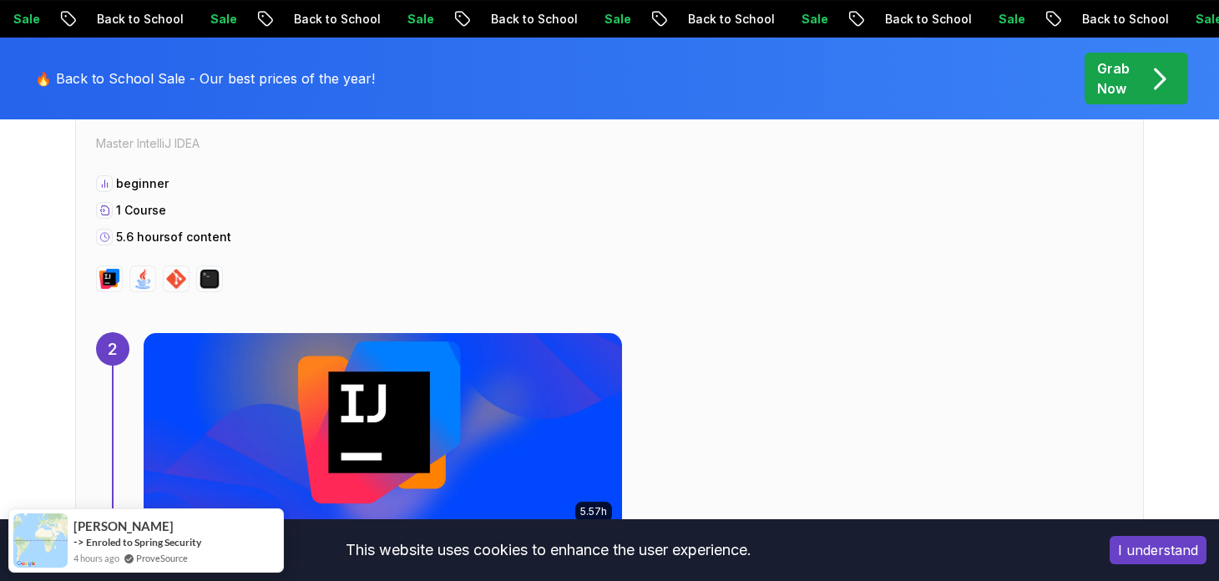
scroll to position [1586, 0]
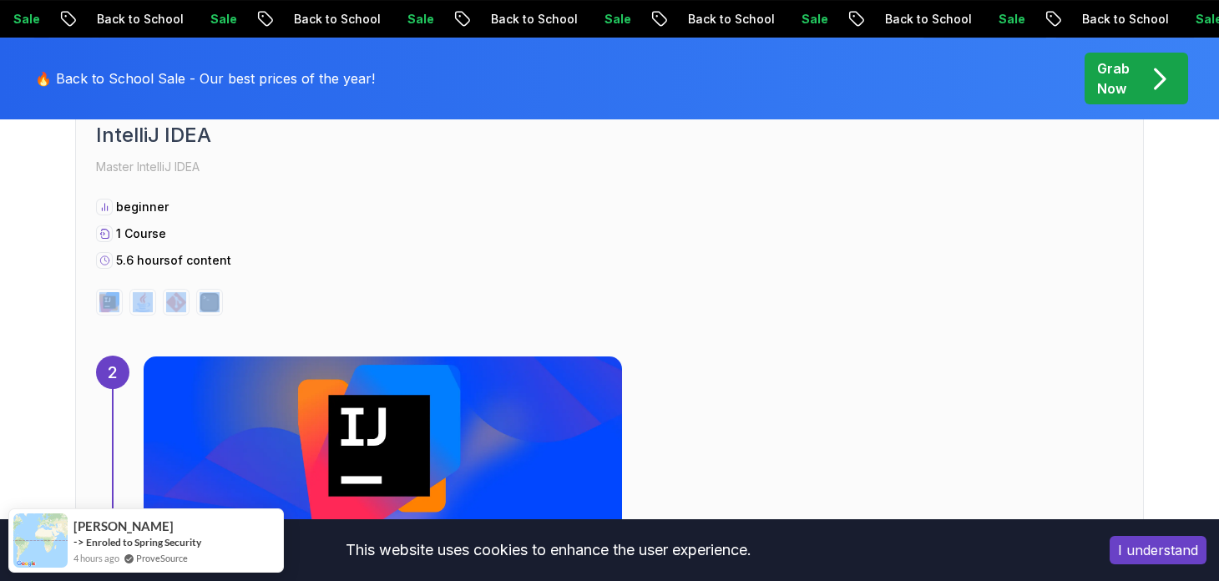
drag, startPoint x: 93, startPoint y: 292, endPoint x: 265, endPoint y: 291, distance: 171.1
click at [265, 291] on div "2 IntelliJ IDEA Master IntelliJ IDEA beginner 1 Course 5.6 hours of content 2 5…" at bounding box center [609, 344] width 1069 height 566
click at [265, 291] on div at bounding box center [609, 302] width 1027 height 27
click at [200, 296] on img at bounding box center [210, 302] width 20 height 20
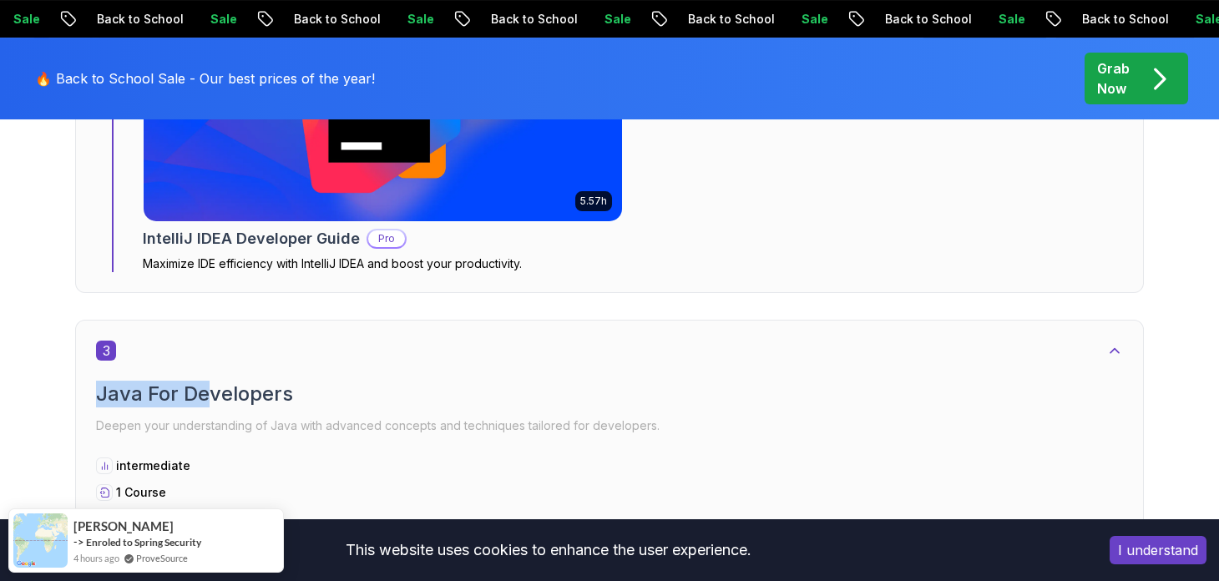
drag, startPoint x: 139, startPoint y: 386, endPoint x: 342, endPoint y: 375, distance: 203.1
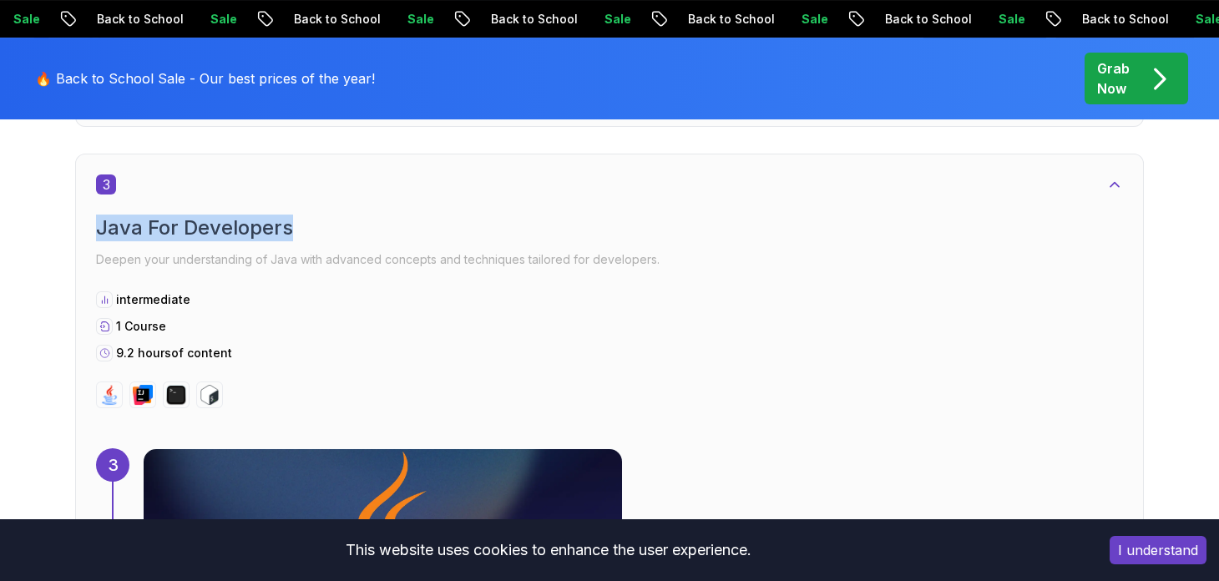
click at [96, 318] on div "1 Course" at bounding box center [609, 326] width 1027 height 17
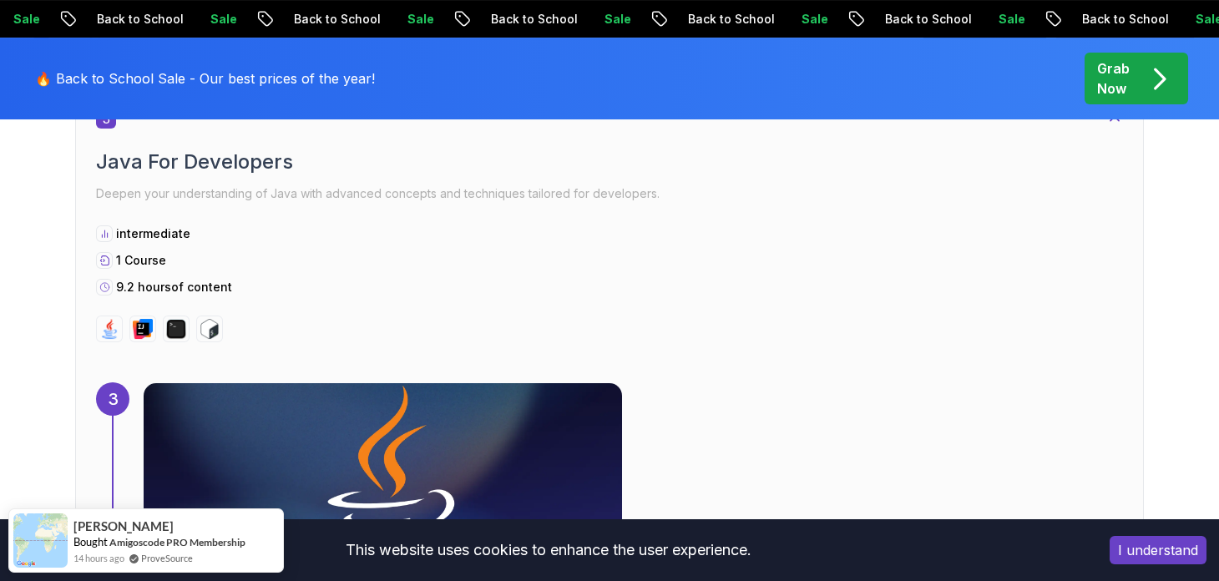
scroll to position [2504, 0]
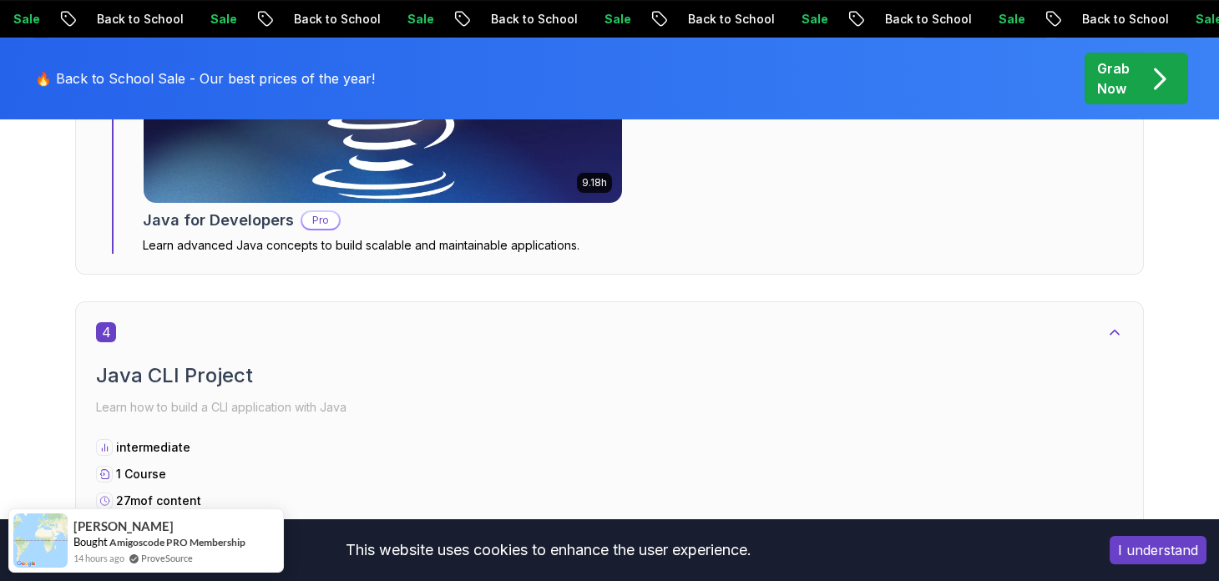
scroll to position [2671, 0]
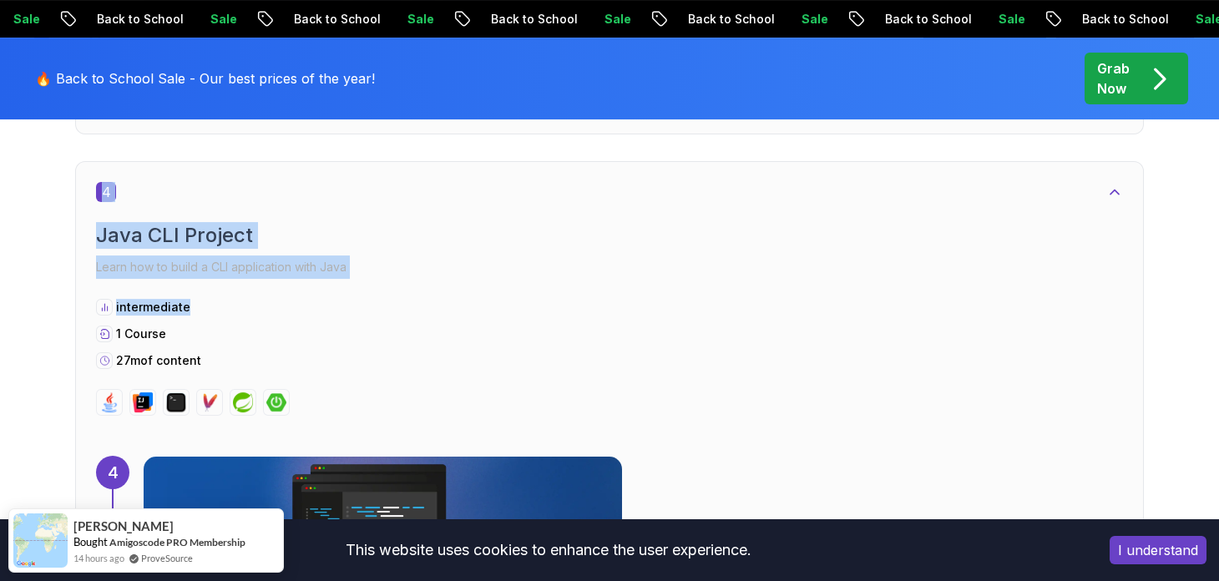
drag, startPoint x: 179, startPoint y: 184, endPoint x: 212, endPoint y: 389, distance: 207.9
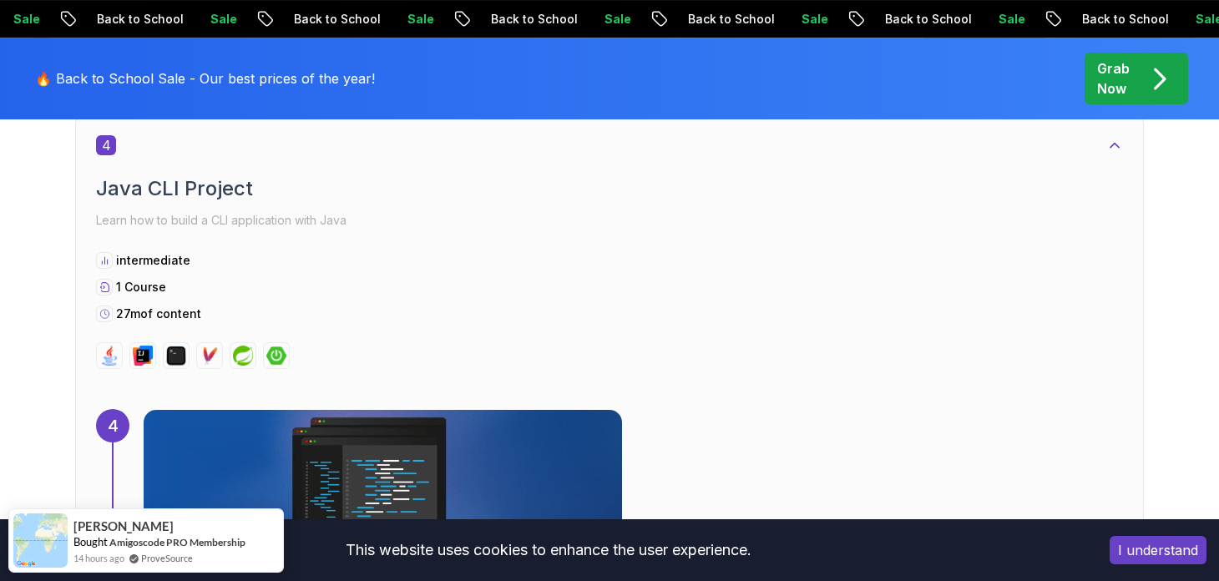
scroll to position [2755, 0]
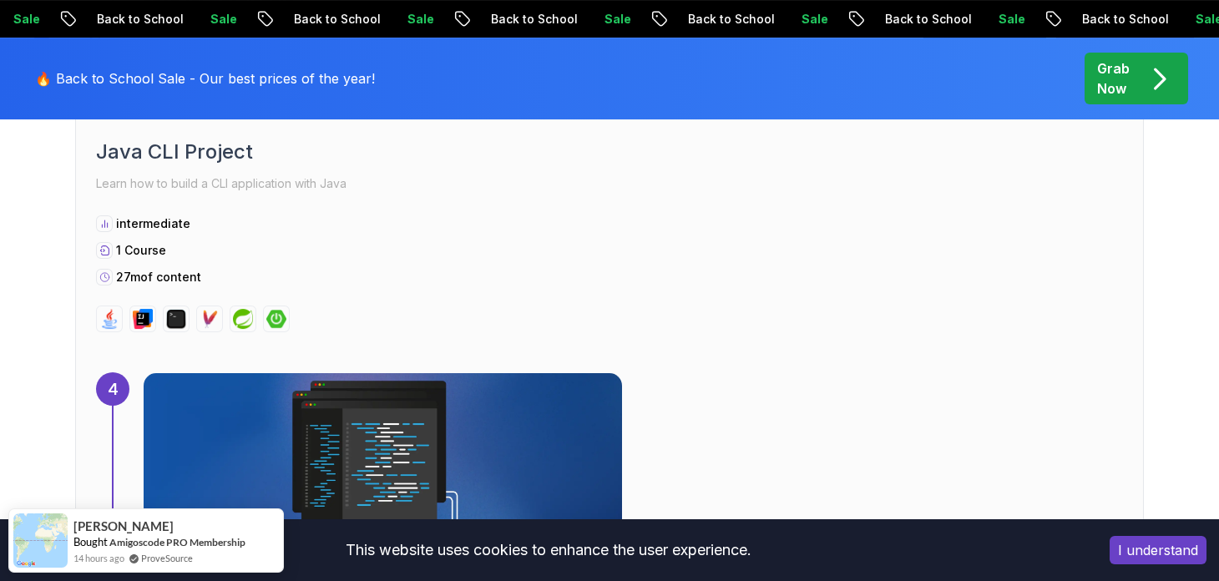
drag, startPoint x: 140, startPoint y: 331, endPoint x: 345, endPoint y: 331, distance: 204.5
click at [372, 331] on div "4 Java CLI Project Learn how to build a CLI application with Java intermediate …" at bounding box center [609, 361] width 1069 height 566
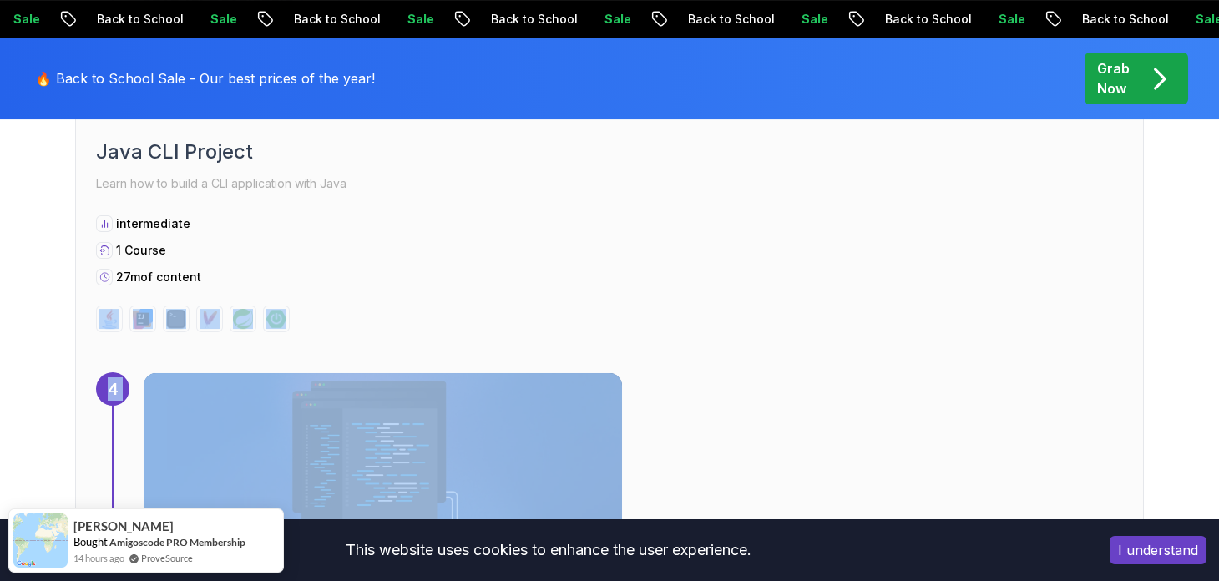
scroll to position [3089, 0]
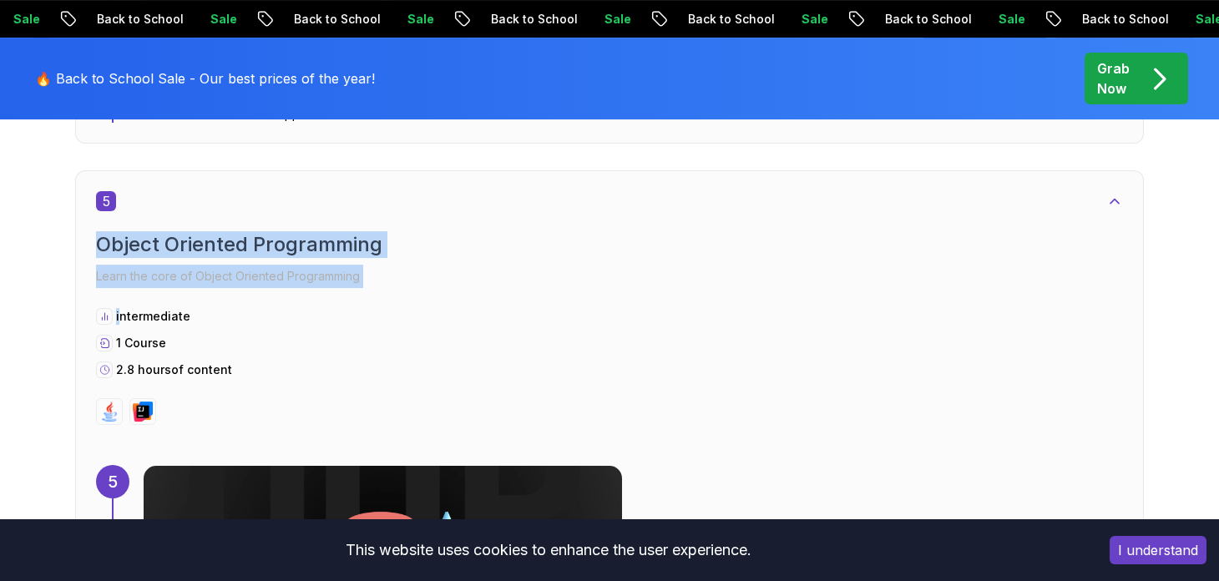
drag, startPoint x: 63, startPoint y: 236, endPoint x: 240, endPoint y: 369, distance: 221.2
click at [143, 387] on div "5 Object Oriented Programming Learn the core of Object Oriented Programming int…" at bounding box center [609, 308] width 1027 height 234
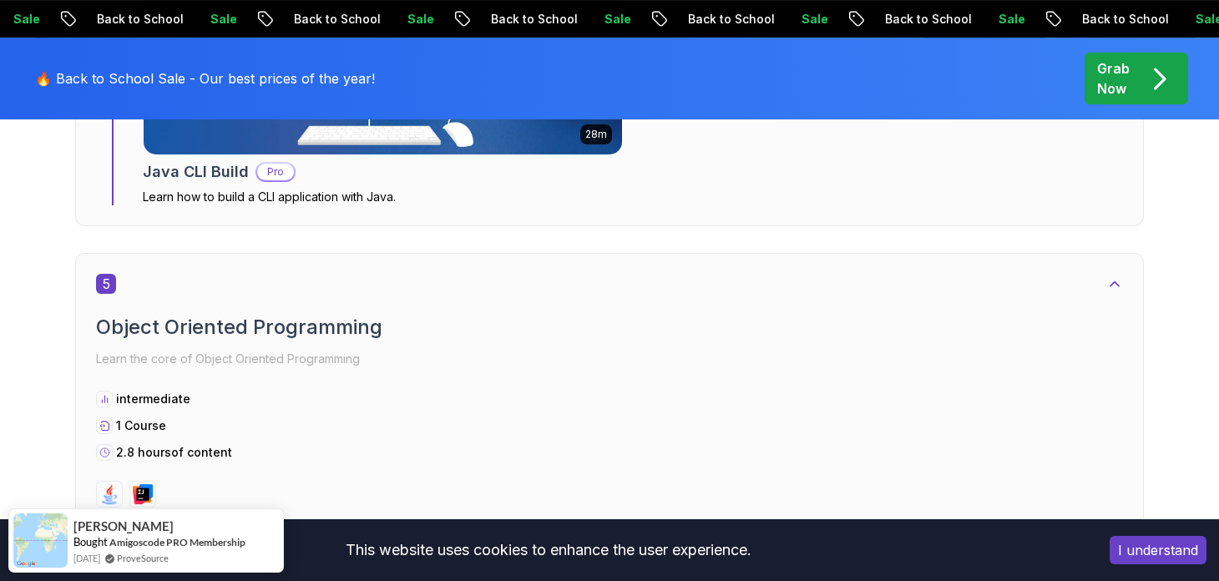
scroll to position [3672, 0]
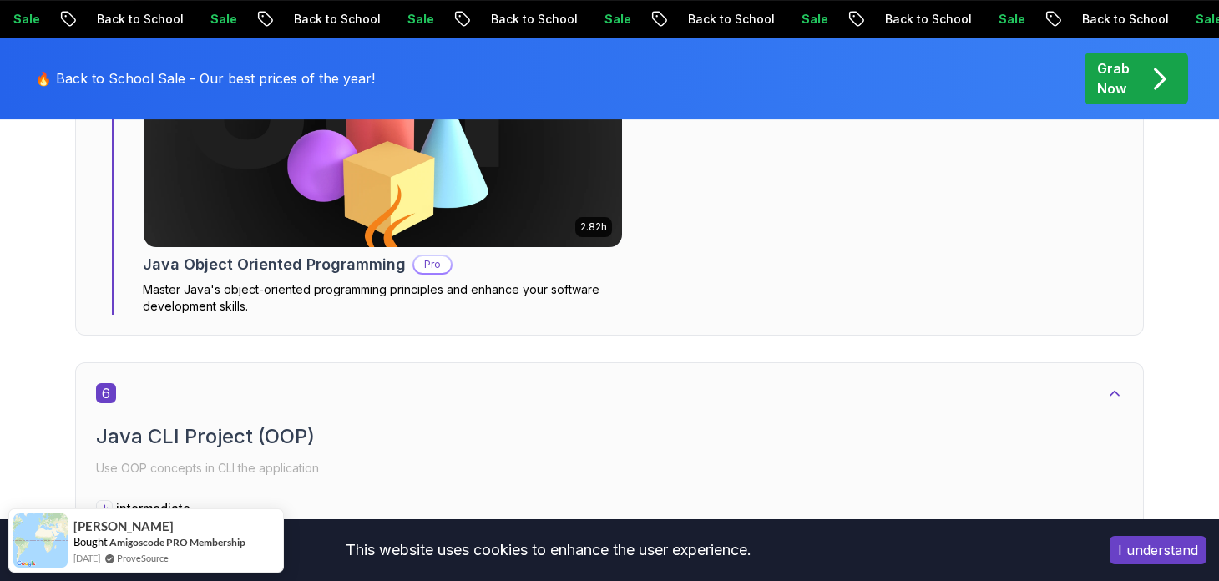
click at [1122, 557] on button "I understand" at bounding box center [1157, 550] width 97 height 28
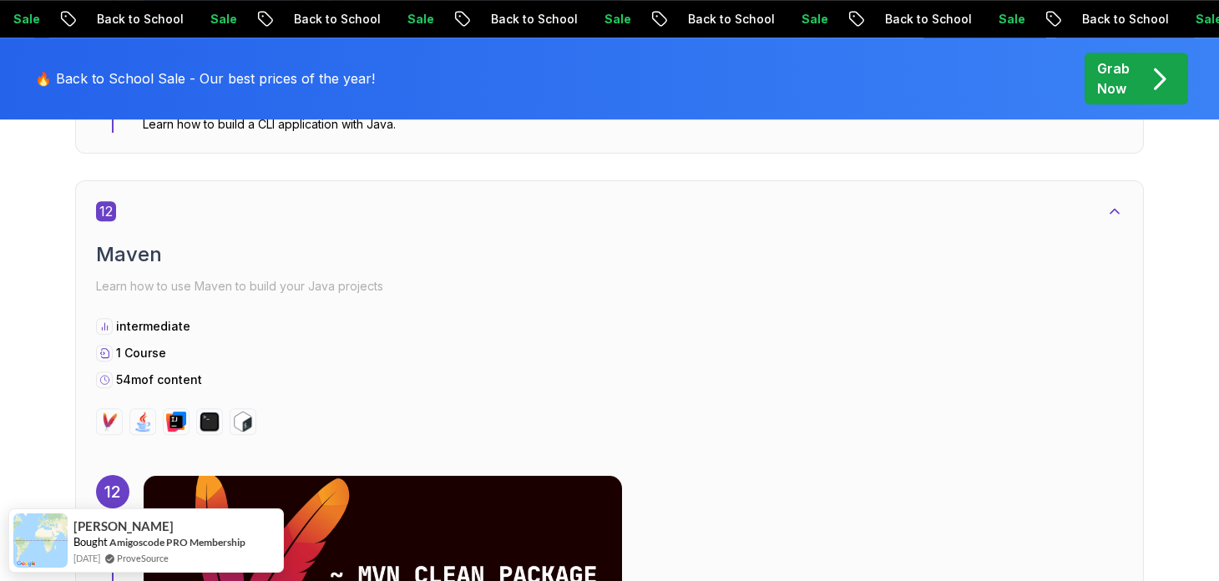
scroll to position [7781, 0]
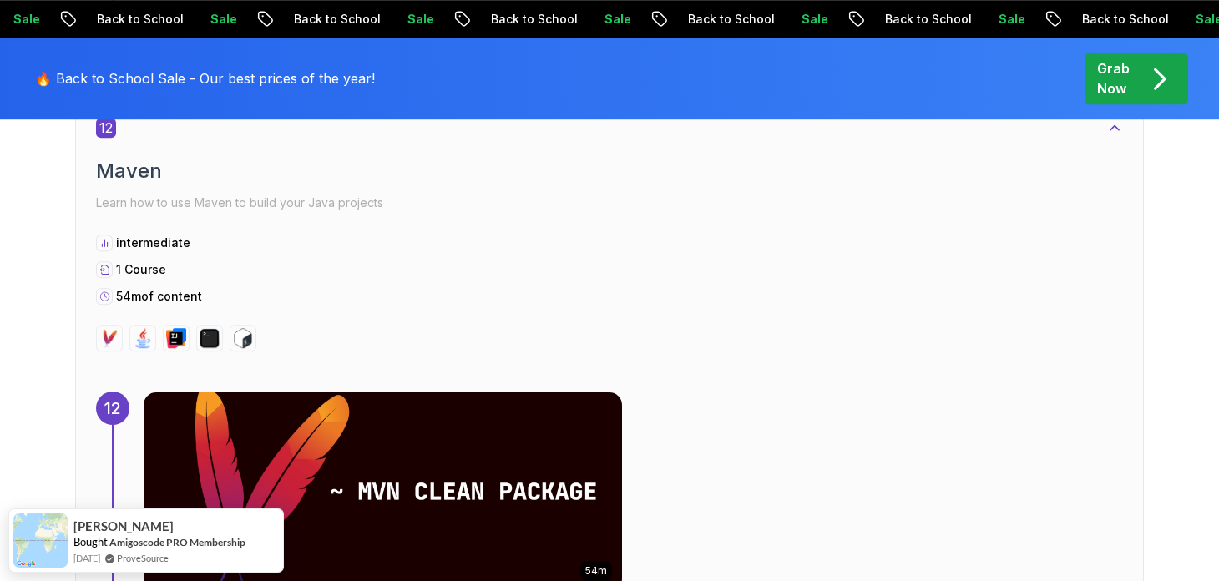
click at [127, 235] on p "intermediate" at bounding box center [153, 243] width 74 height 17
drag, startPoint x: 127, startPoint y: 233, endPoint x: 154, endPoint y: 271, distance: 46.8
click at [162, 265] on div "intermediate 1 Course 54m of content" at bounding box center [609, 270] width 1027 height 70
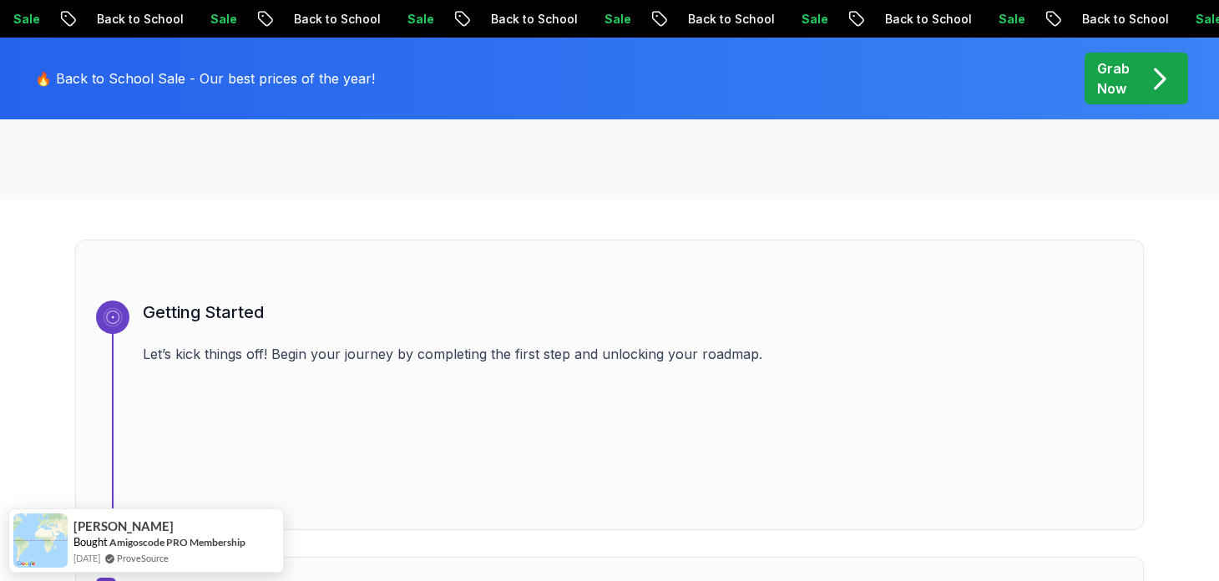
scroll to position [0, 0]
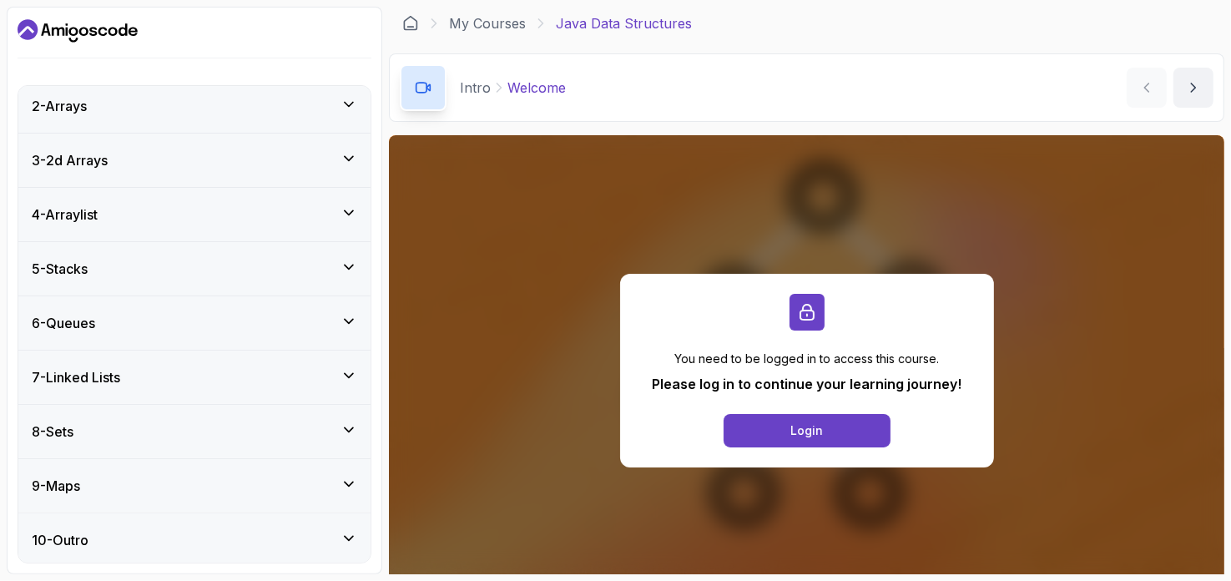
click at [195, 436] on div "8 - Sets" at bounding box center [195, 432] width 326 height 20
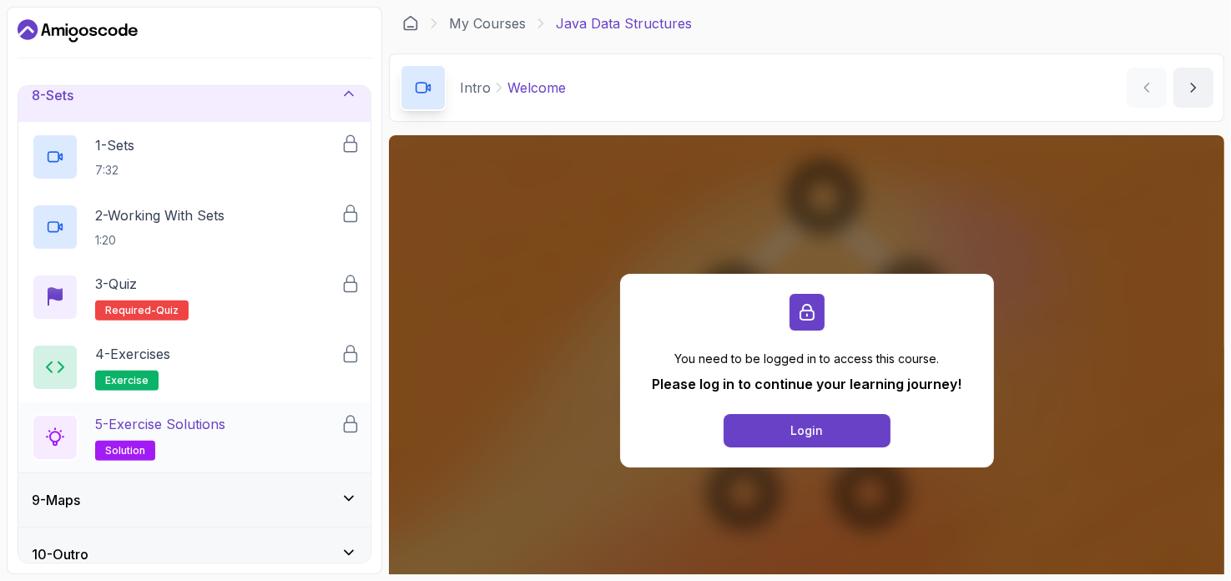
scroll to position [412, 0]
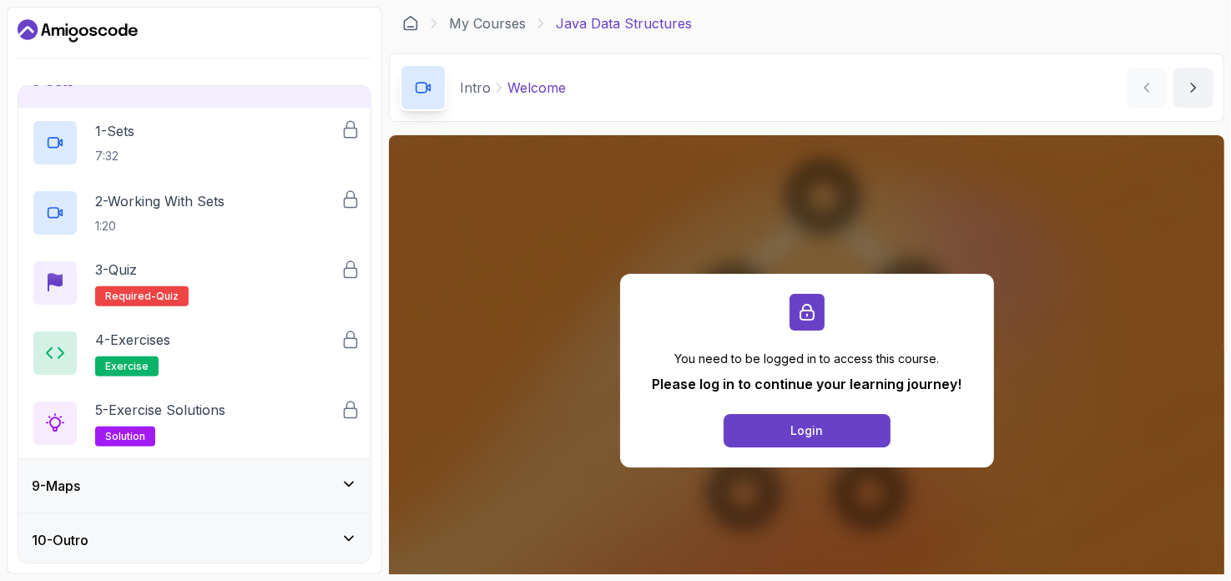
click at [188, 514] on div "10 - Outro" at bounding box center [194, 539] width 352 height 53
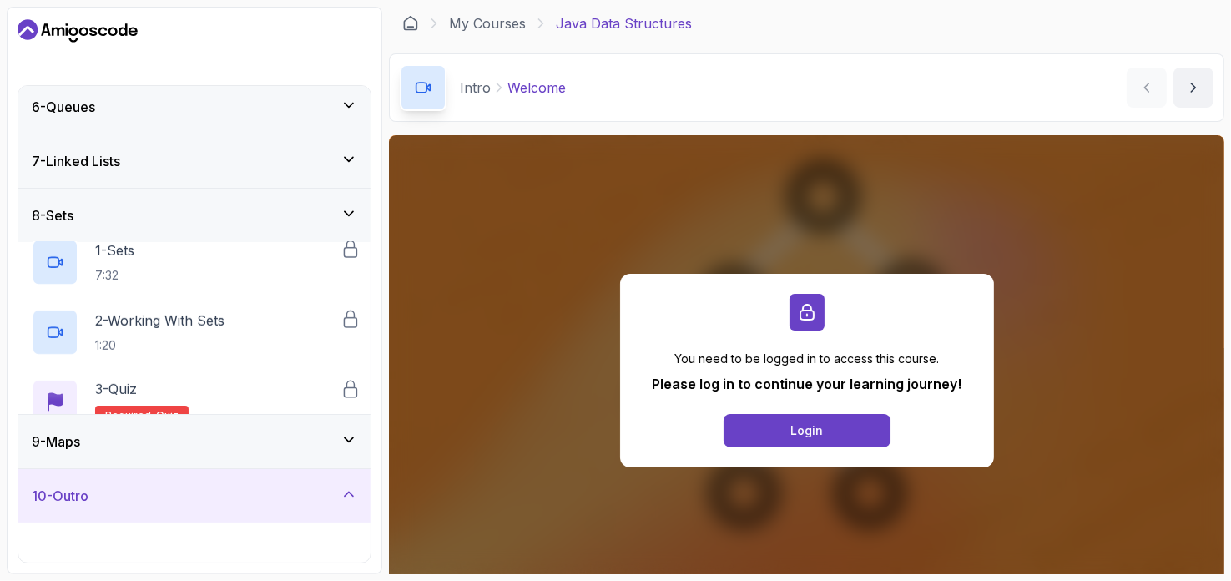
scroll to position [271, 0]
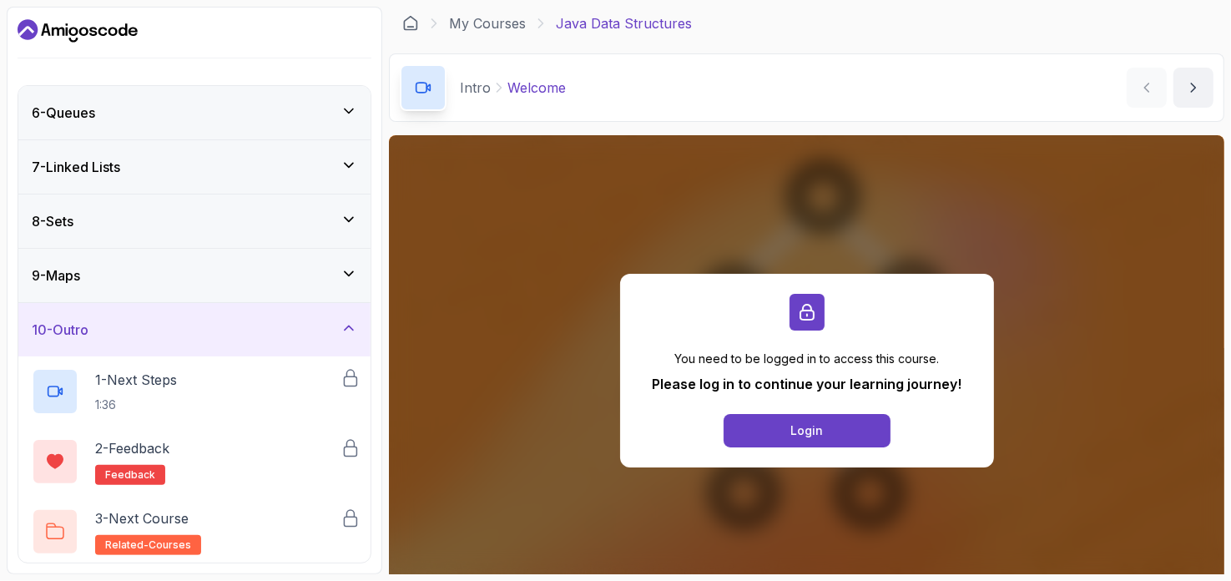
click at [188, 281] on div "9 - Maps" at bounding box center [195, 275] width 326 height 20
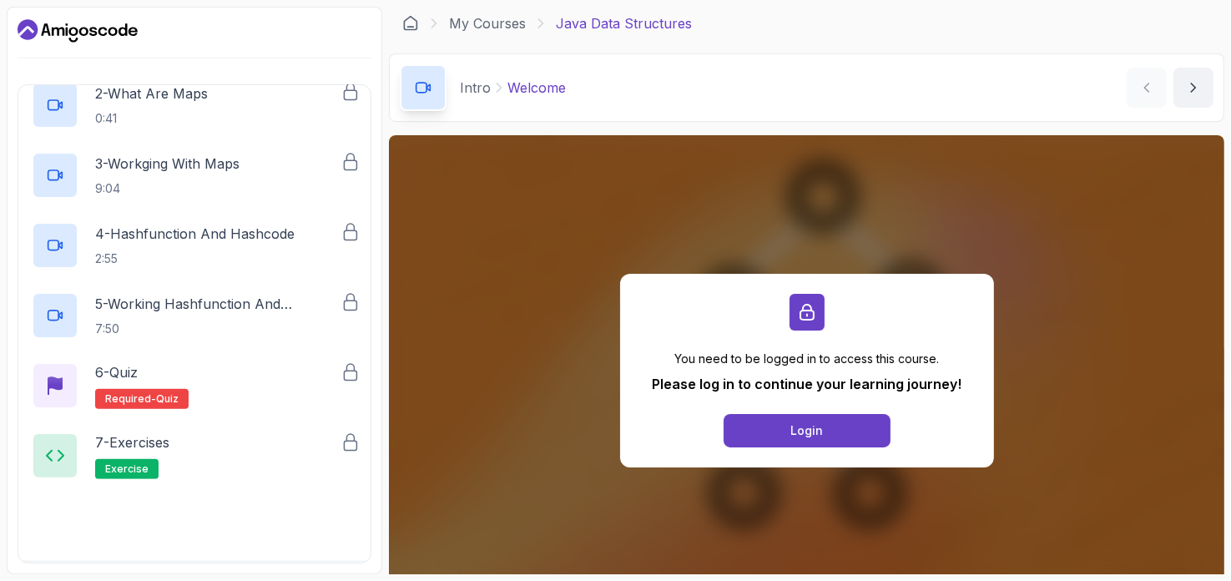
scroll to position [622, 0]
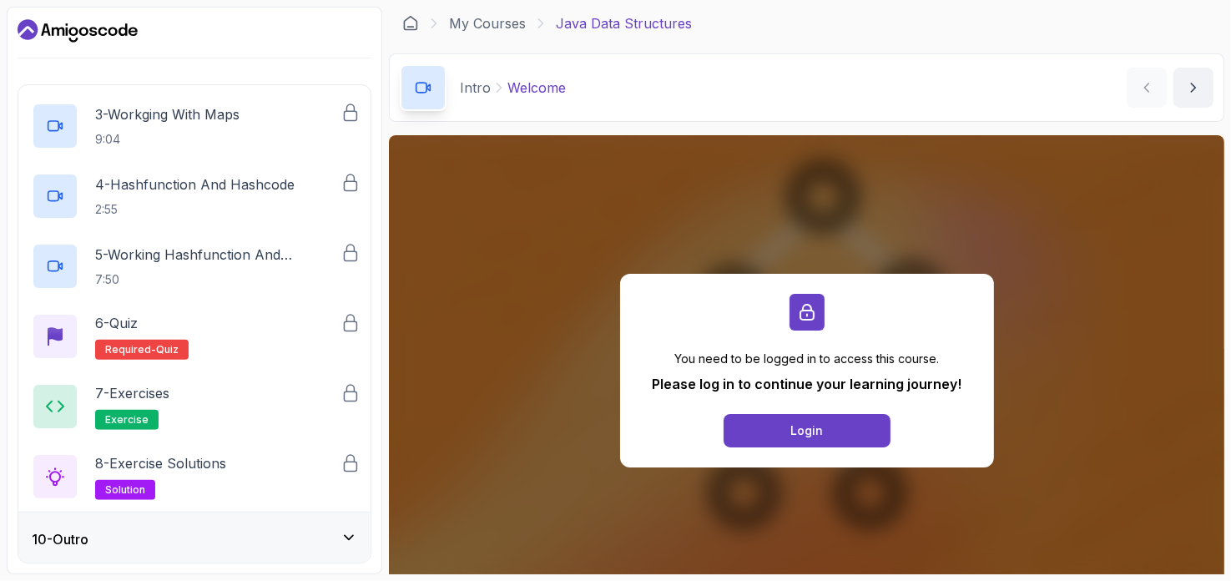
click at [154, 529] on div "10 - Outro" at bounding box center [195, 539] width 326 height 20
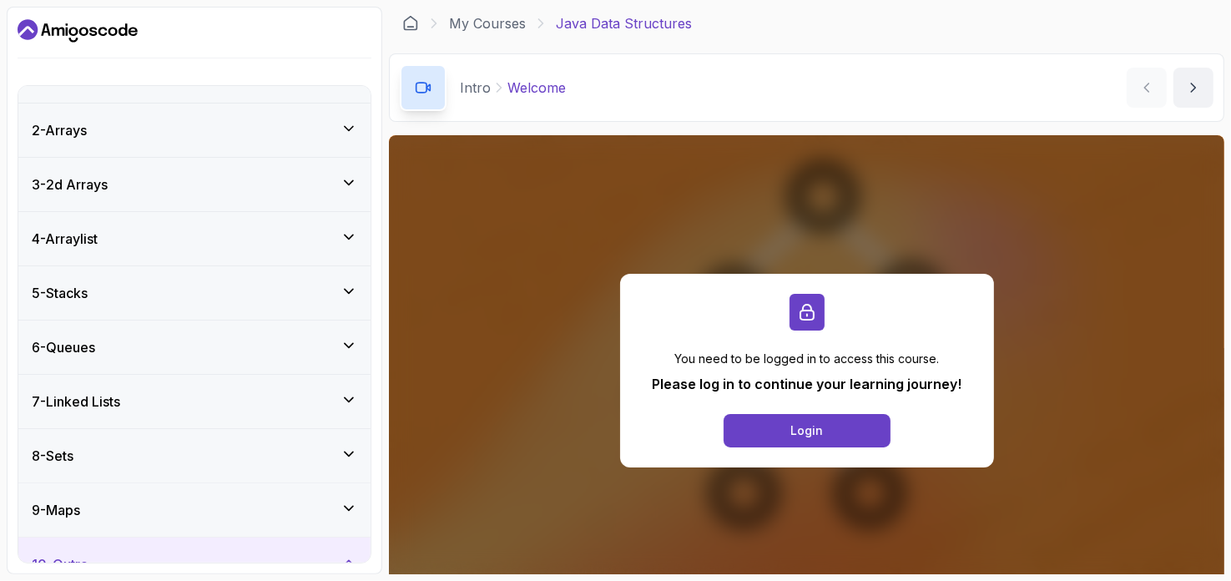
scroll to position [0, 0]
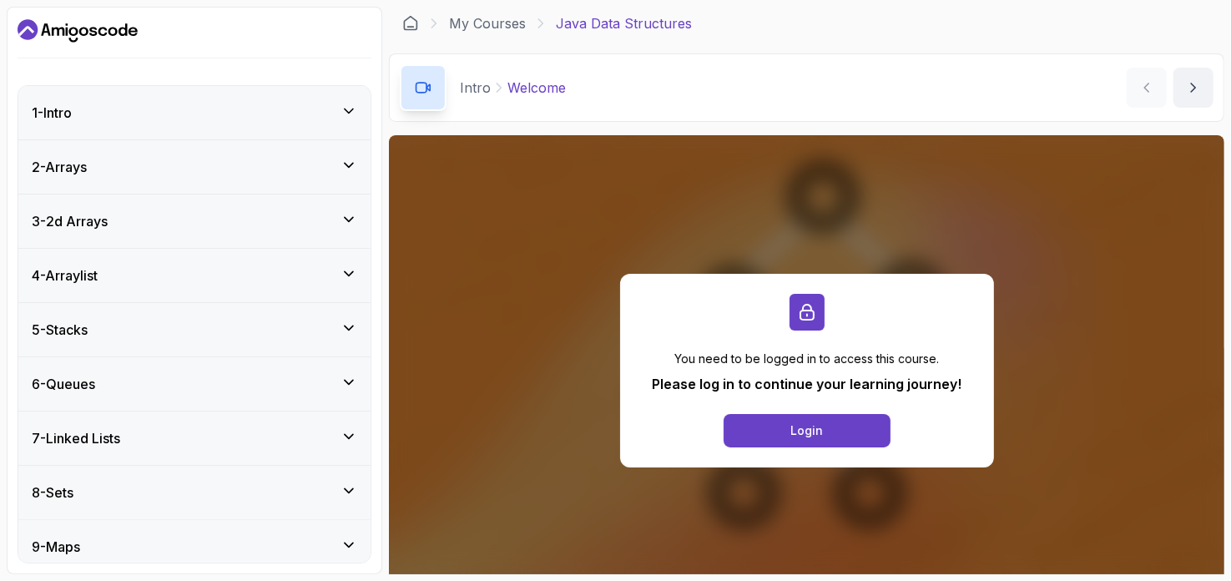
click at [162, 259] on div "4 - Arraylist" at bounding box center [194, 275] width 352 height 53
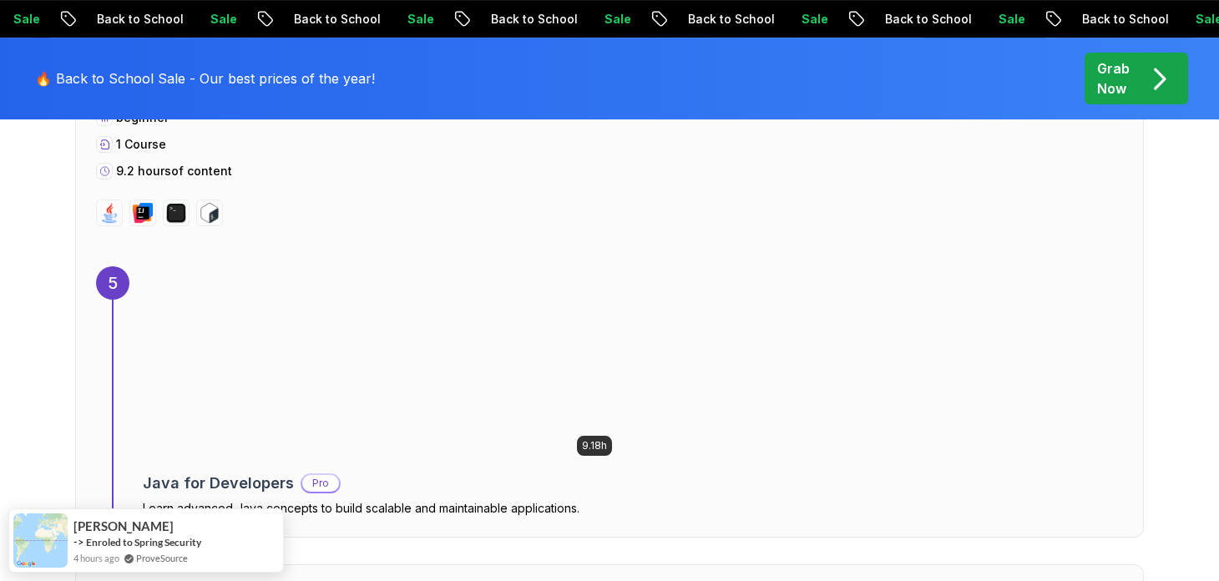
scroll to position [3590, 0]
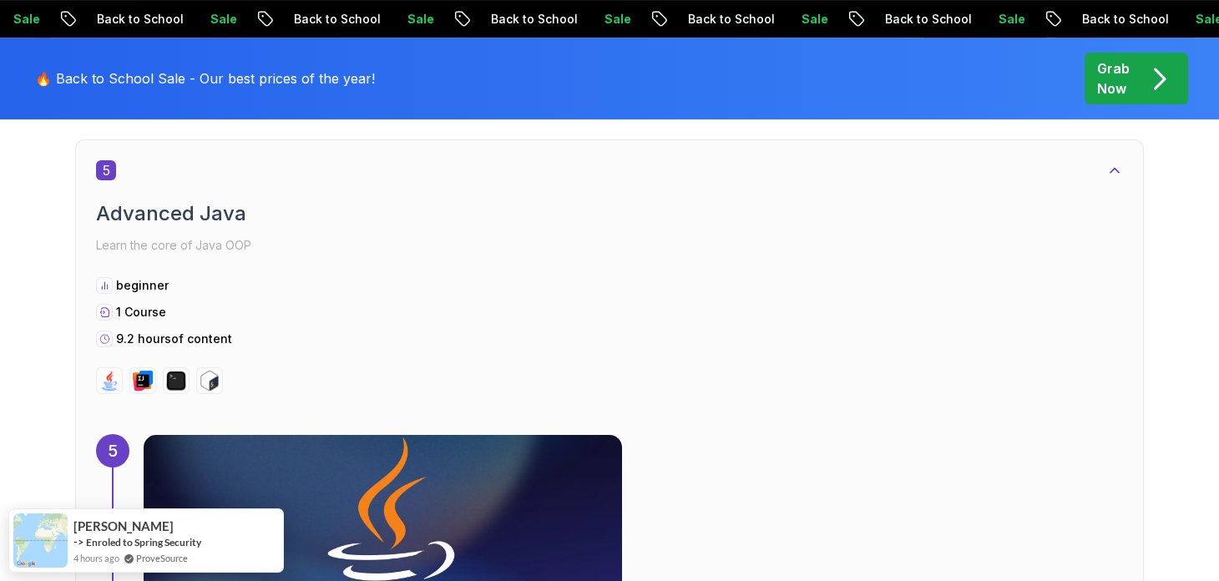
click at [154, 234] on p "Learn the core of Java OOP" at bounding box center [609, 245] width 1027 height 23
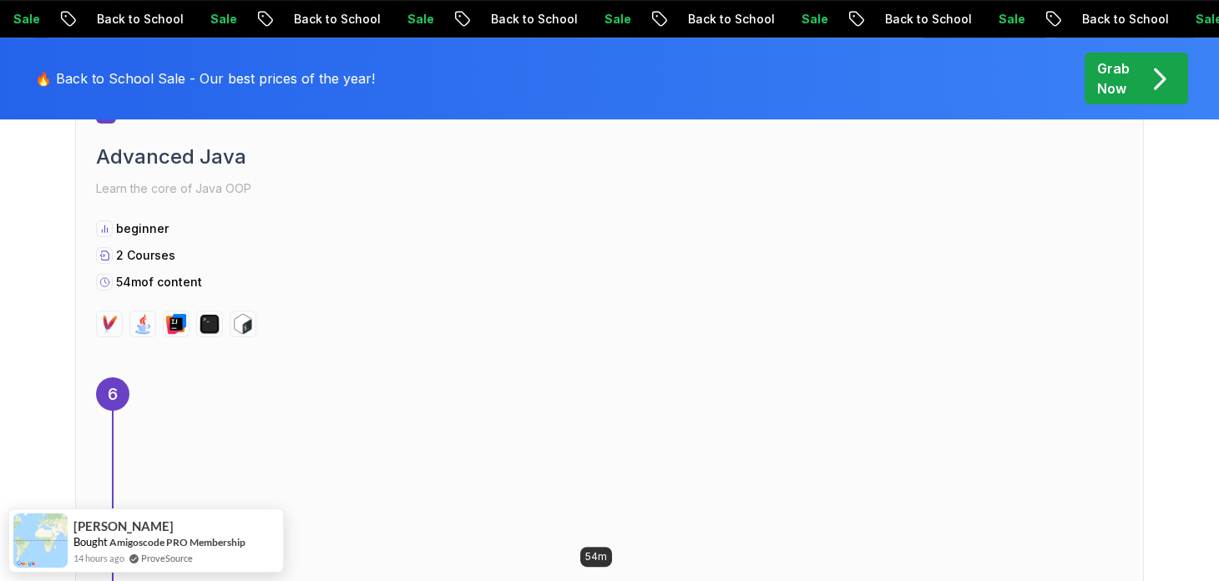
scroll to position [4258, 0]
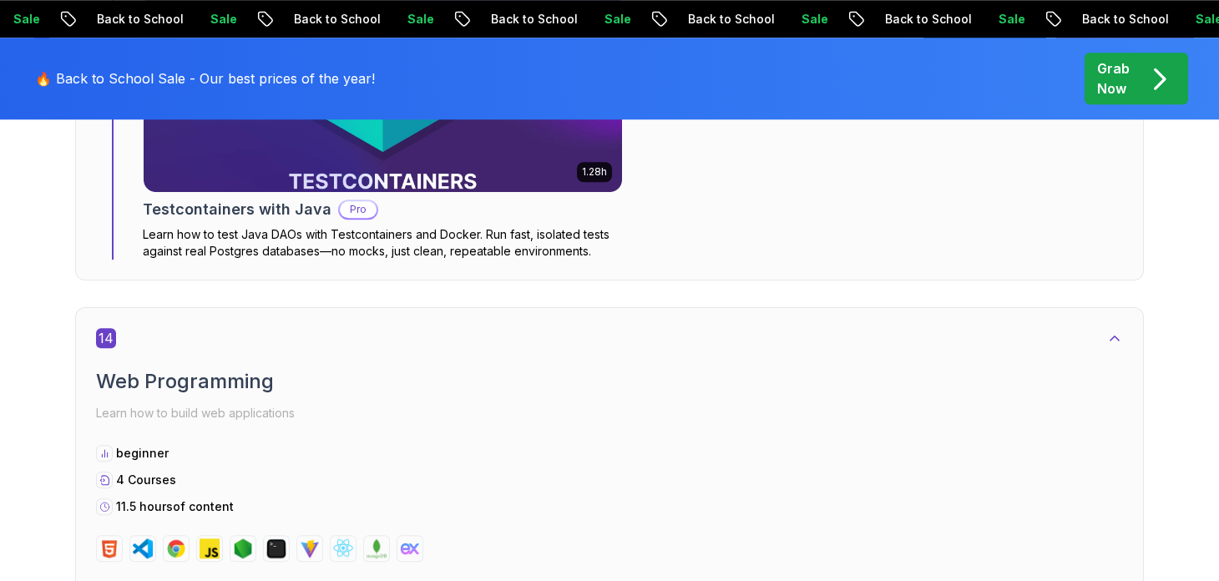
scroll to position [10018, 0]
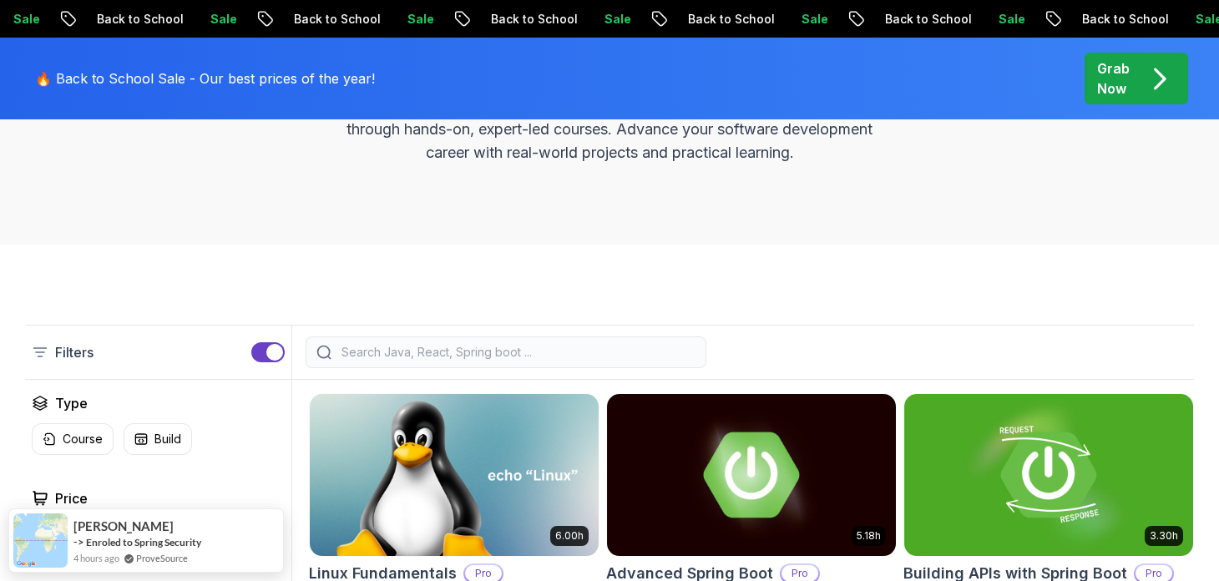
click at [417, 360] on div at bounding box center [506, 352] width 401 height 32
click at [427, 346] on input "search" at bounding box center [516, 352] width 357 height 17
type input "s"
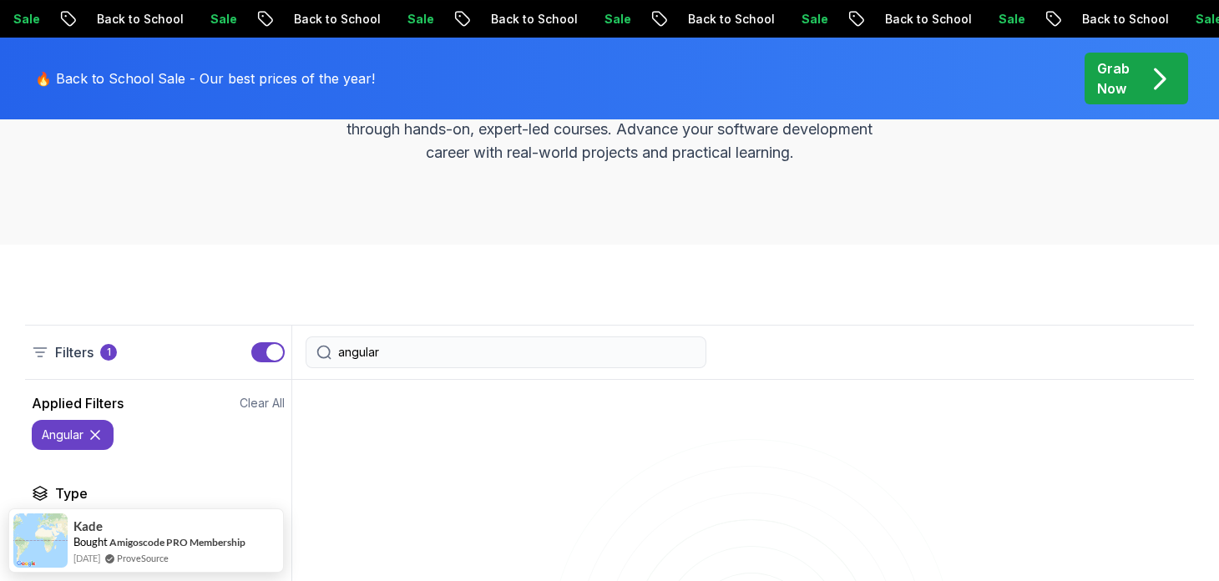
type input "angular"
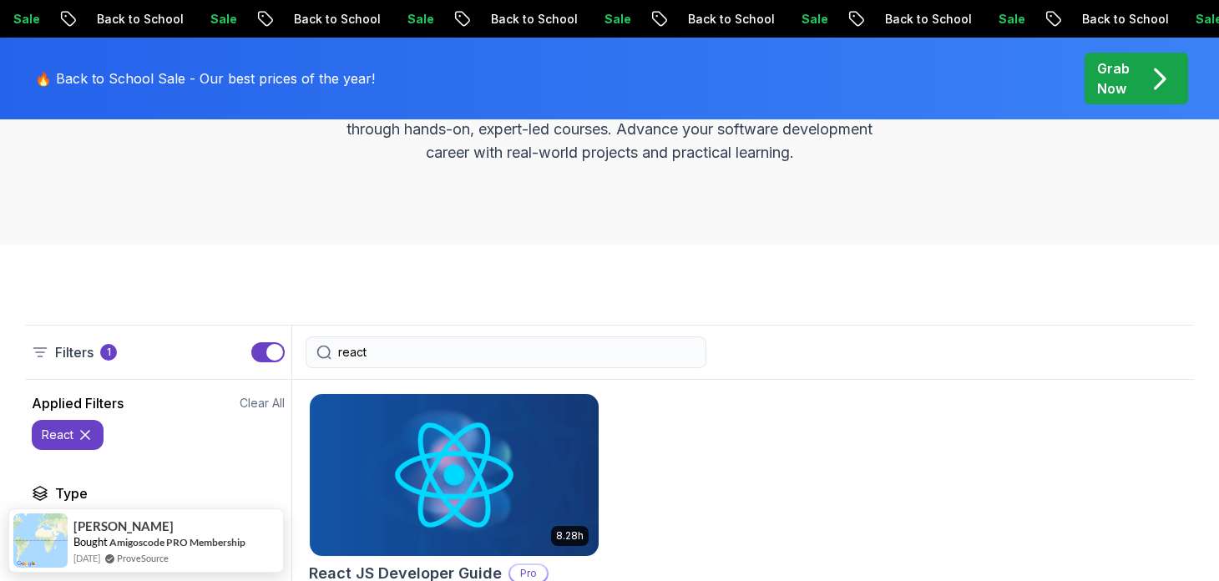
type input "react"
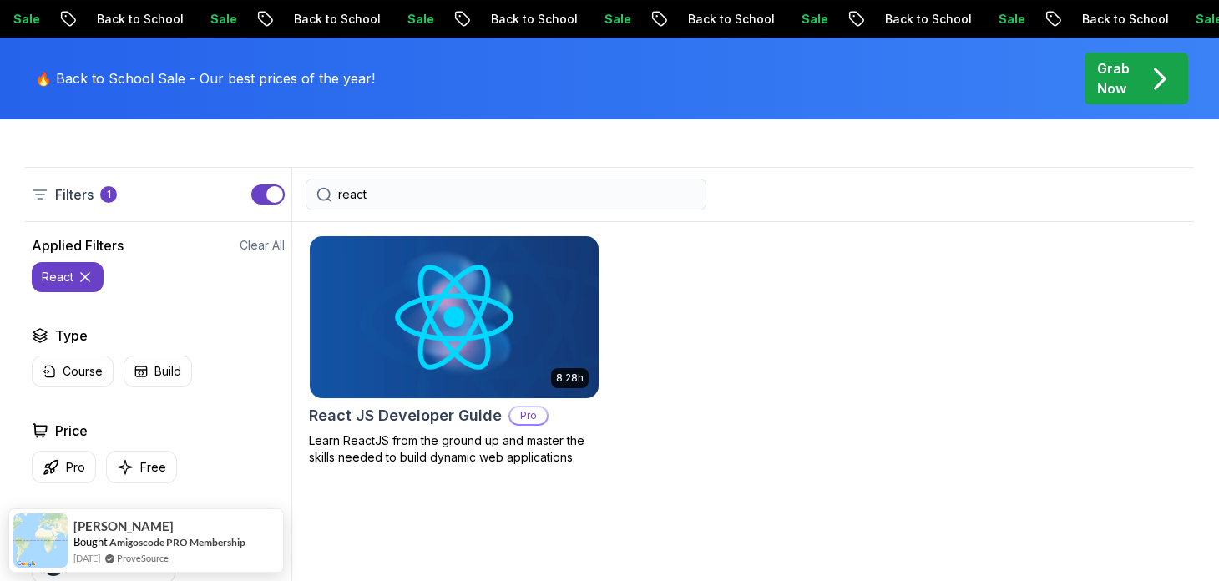
scroll to position [417, 0]
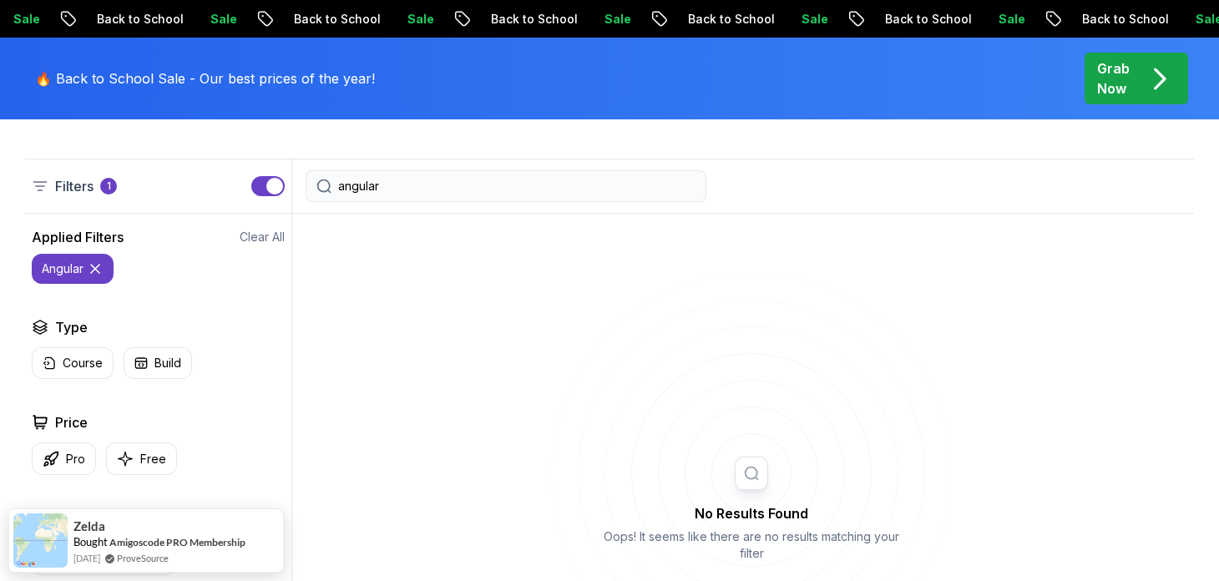
type input "angular"
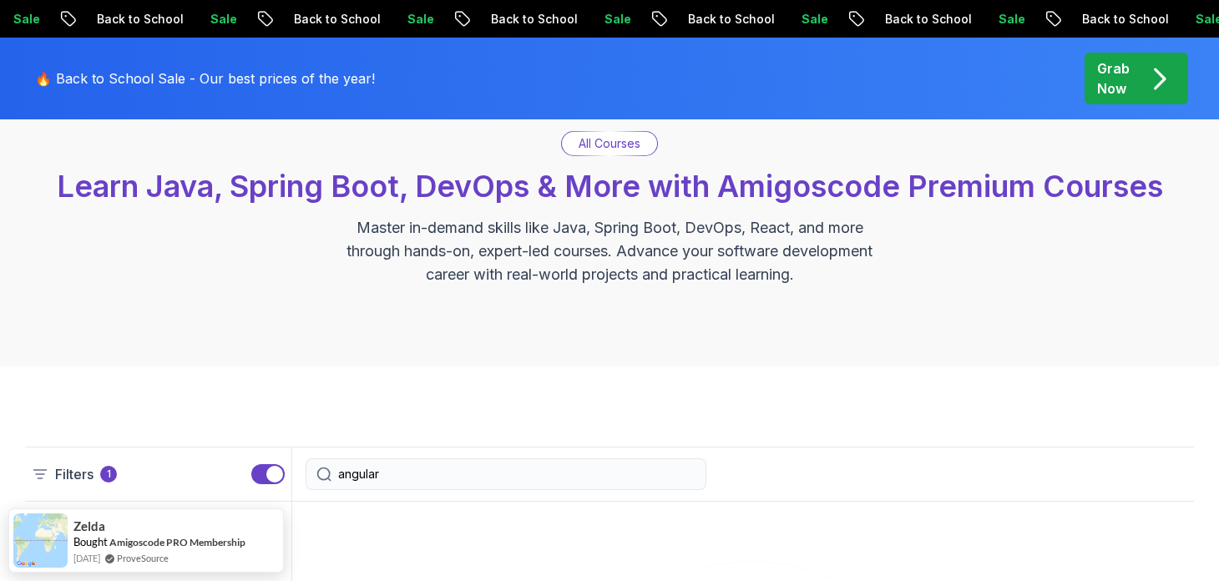
scroll to position [166, 0]
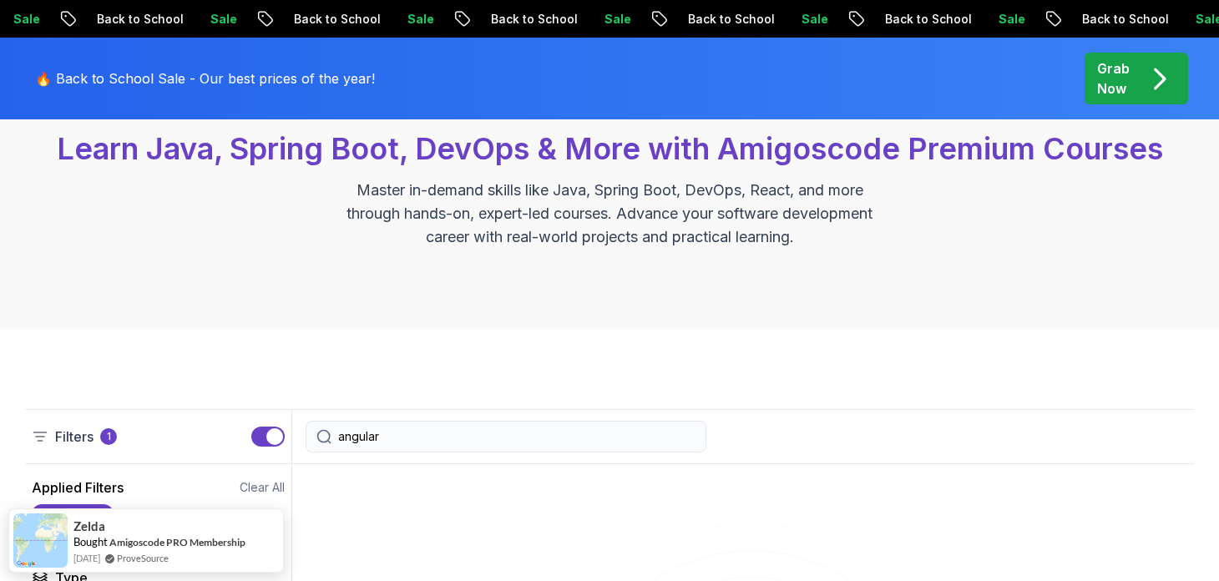
click at [447, 442] on input "angular" at bounding box center [516, 436] width 357 height 17
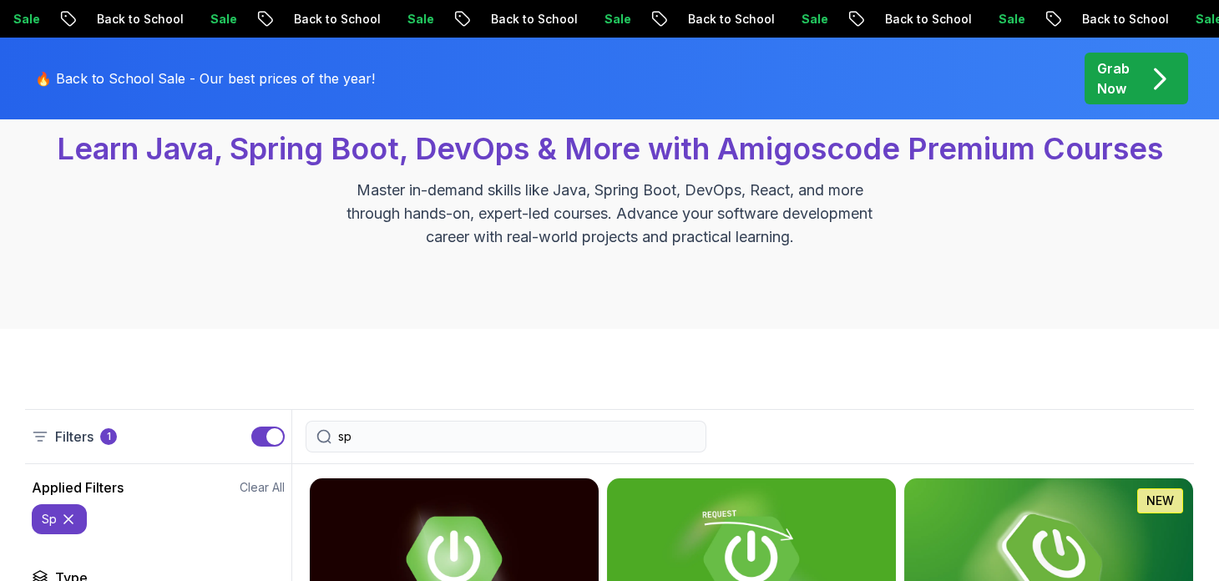
type input "s"
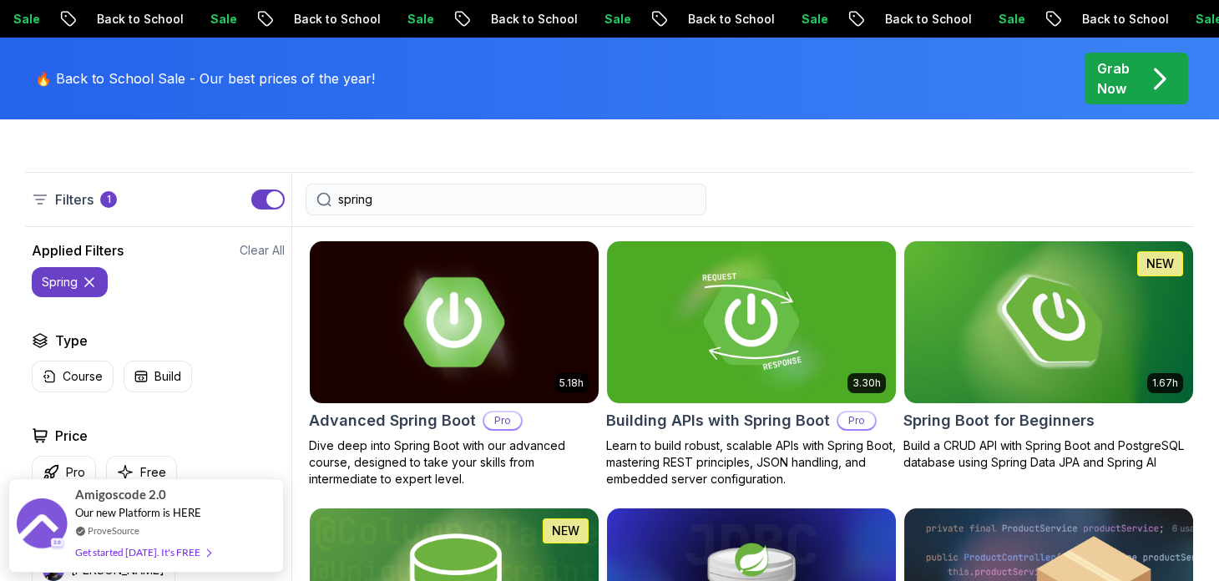
scroll to position [500, 0]
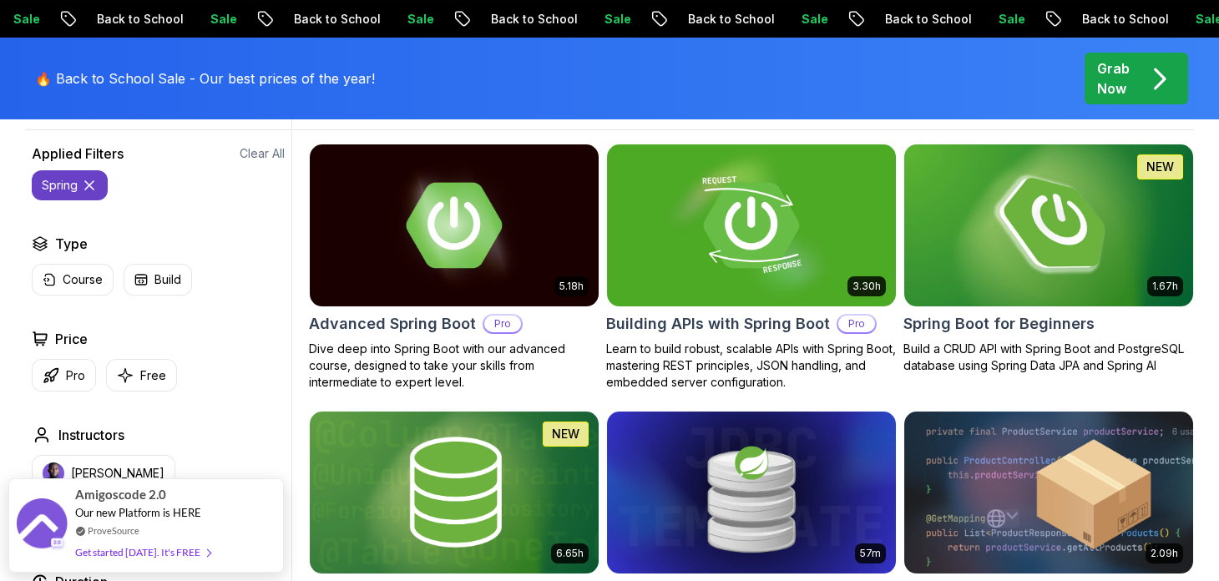
type input "spring"
click at [1005, 237] on img at bounding box center [1048, 224] width 303 height 169
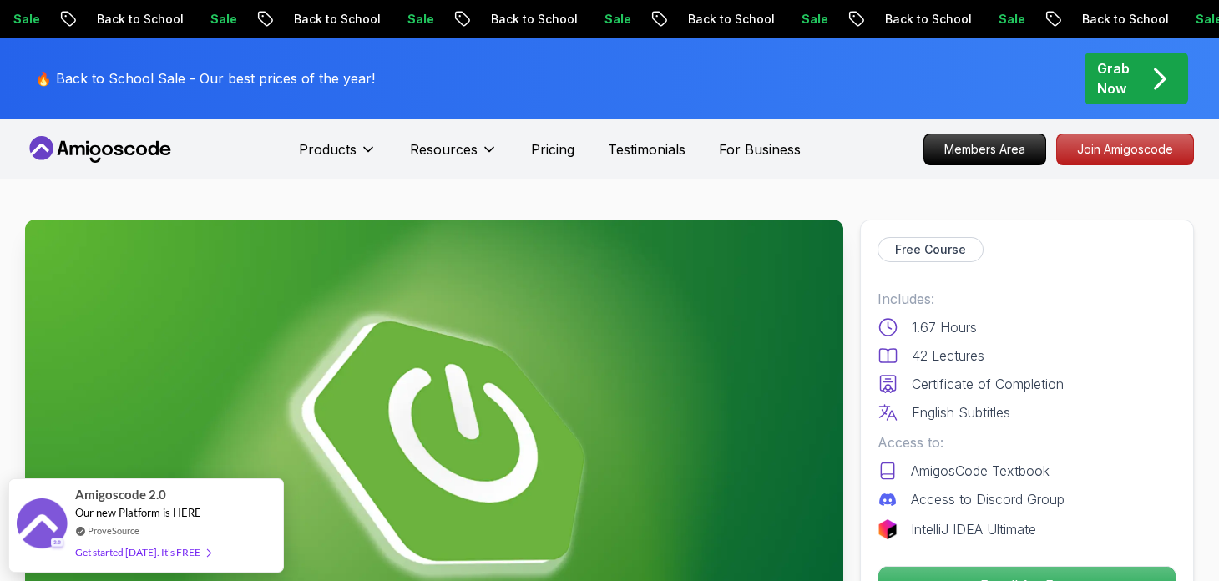
click at [917, 253] on p "Free Course" at bounding box center [930, 249] width 71 height 17
drag, startPoint x: 917, startPoint y: 253, endPoint x: 975, endPoint y: 367, distance: 128.1
click at [967, 361] on div "Free Course Includes: 1.67 Hours 42 Lectures Certificate of Completion English …" at bounding box center [1027, 421] width 334 height 402
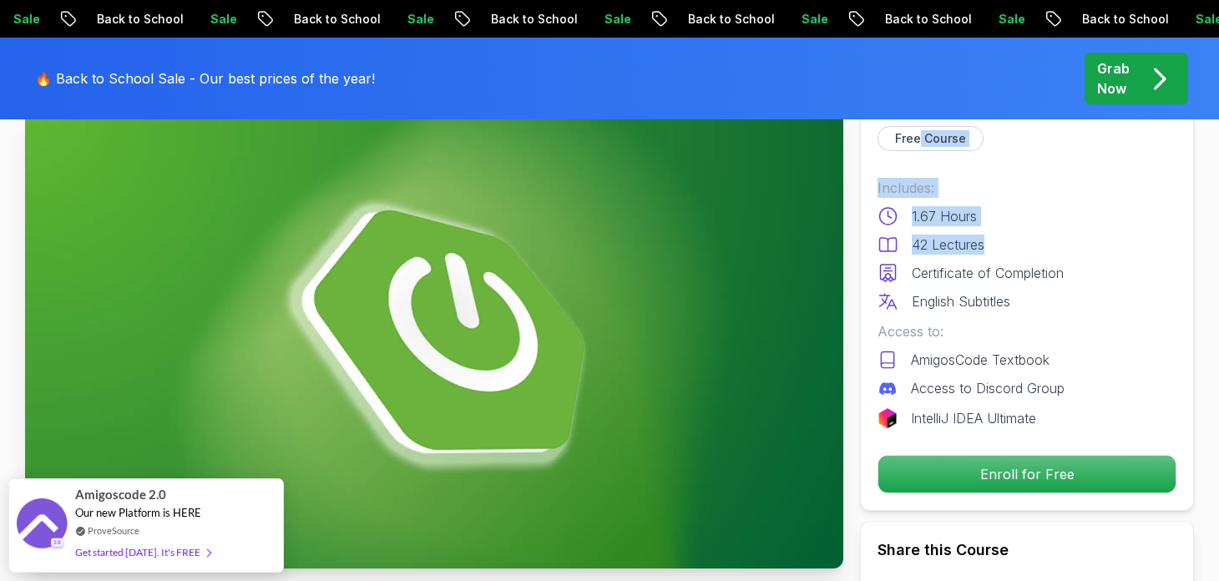
scroll to position [83, 0]
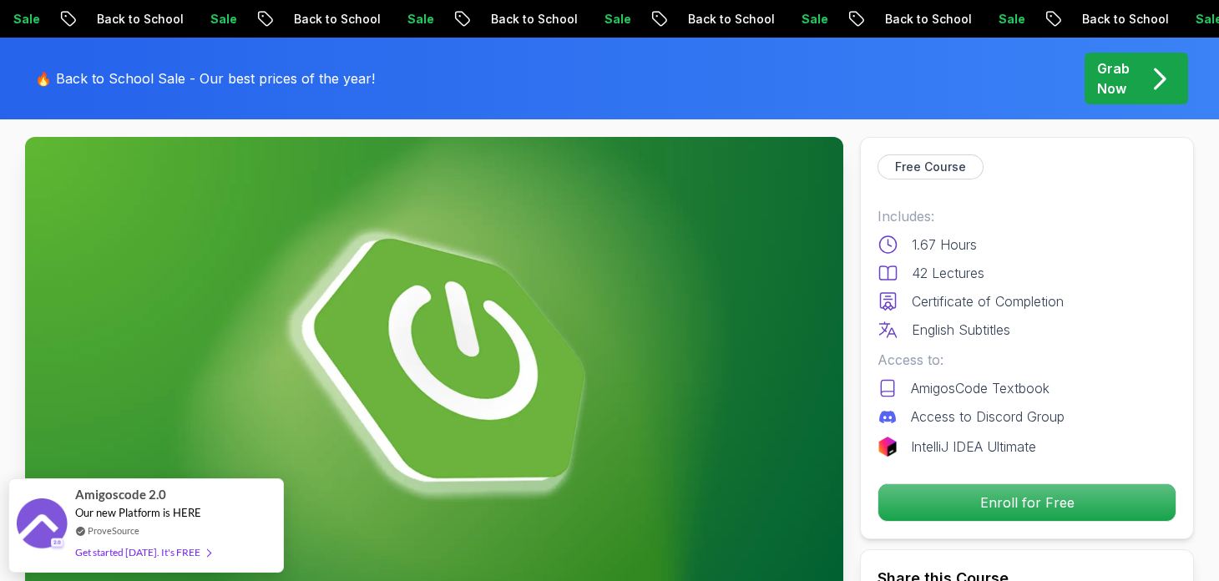
click at [937, 413] on p "Access to Discord Group" at bounding box center [988, 417] width 154 height 20
drag, startPoint x: 937, startPoint y: 413, endPoint x: 1104, endPoint y: 411, distance: 167.0
click at [1108, 412] on div "Access to Discord Group" at bounding box center [1026, 417] width 299 height 20
drag, startPoint x: 878, startPoint y: 234, endPoint x: 1003, endPoint y: 280, distance: 133.4
click at [1003, 280] on div "Includes: 1.67 Hours 42 Lectures Certificate of Completion English Subtitles" at bounding box center [1026, 273] width 299 height 134
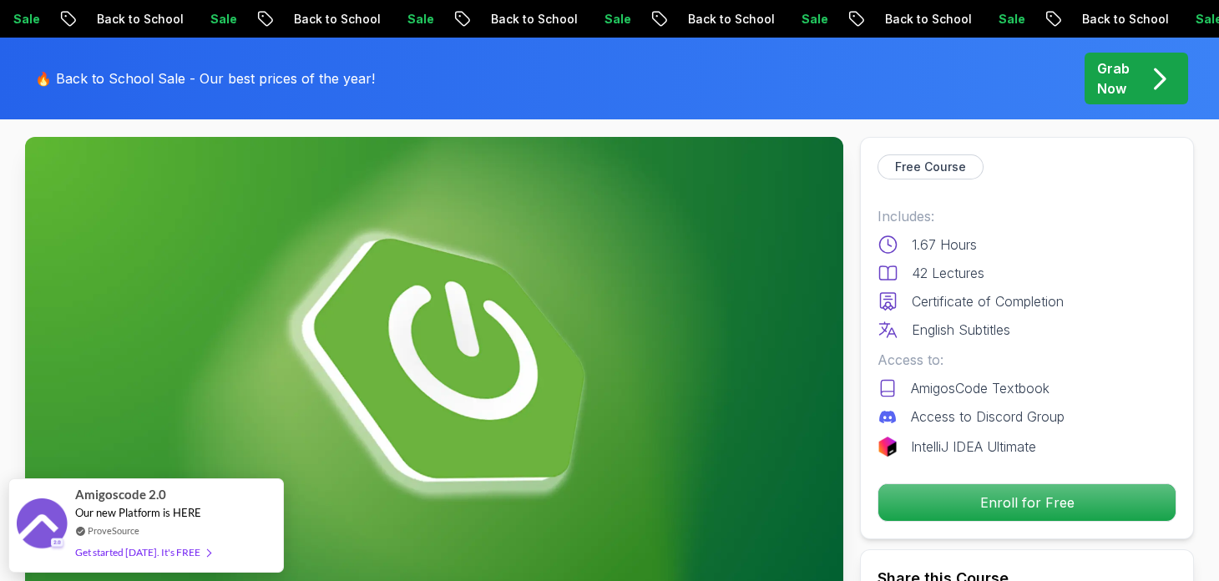
click at [931, 300] on p "Certificate of Completion" at bounding box center [988, 301] width 152 height 20
drag, startPoint x: 872, startPoint y: 300, endPoint x: 1108, endPoint y: 301, distance: 236.3
click at [1108, 301] on div "Free Course Includes: 1.67 Hours 42 Lectures Certificate of Completion English …" at bounding box center [1027, 338] width 334 height 402
click at [877, 298] on icon at bounding box center [887, 301] width 21 height 20
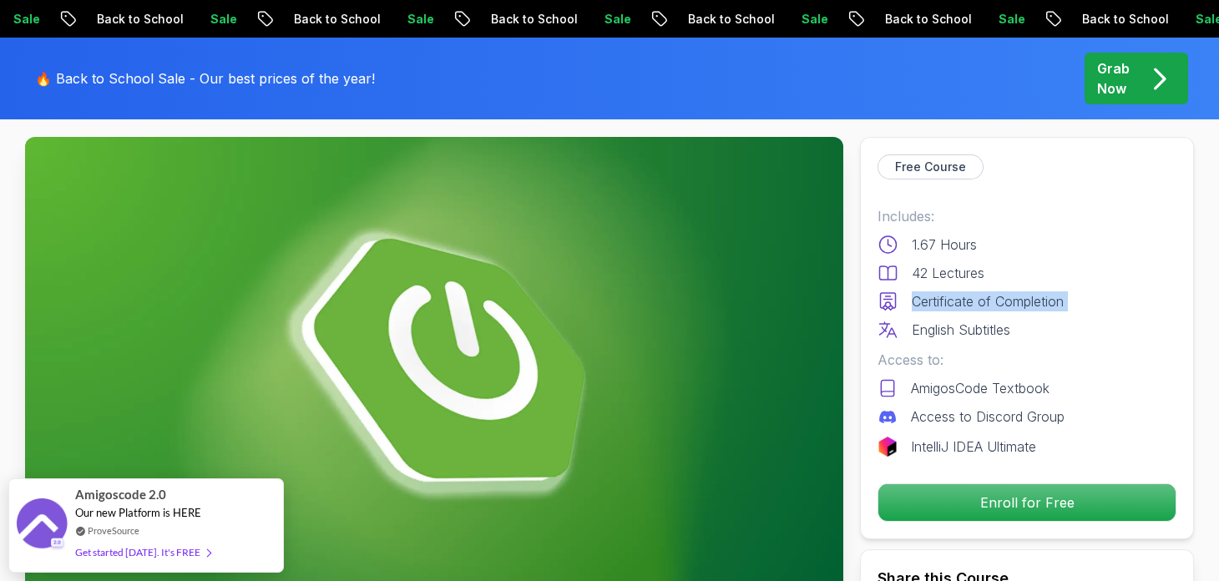
click at [1062, 300] on p "Certificate of Completion" at bounding box center [988, 301] width 152 height 20
drag, startPoint x: 804, startPoint y: 310, endPoint x: 1085, endPoint y: 298, distance: 281.6
click at [982, 296] on div "Certificate of Completion" at bounding box center [1026, 301] width 299 height 20
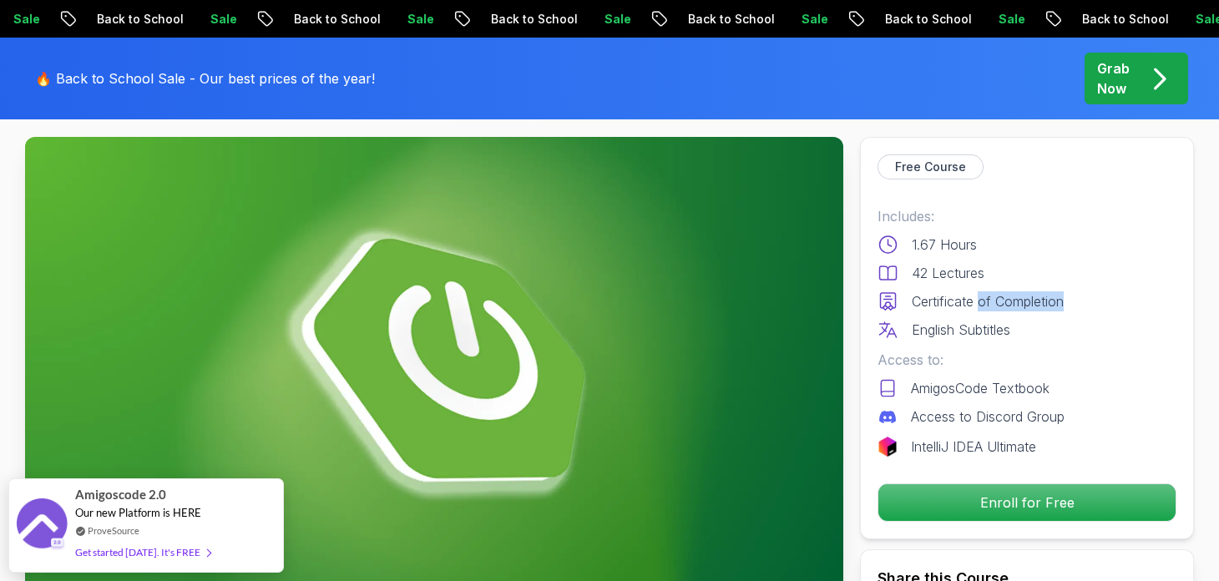
click at [1161, 300] on div "Certificate of Completion" at bounding box center [1026, 301] width 299 height 20
click at [1171, 296] on div "Certificate of Completion" at bounding box center [1026, 301] width 299 height 20
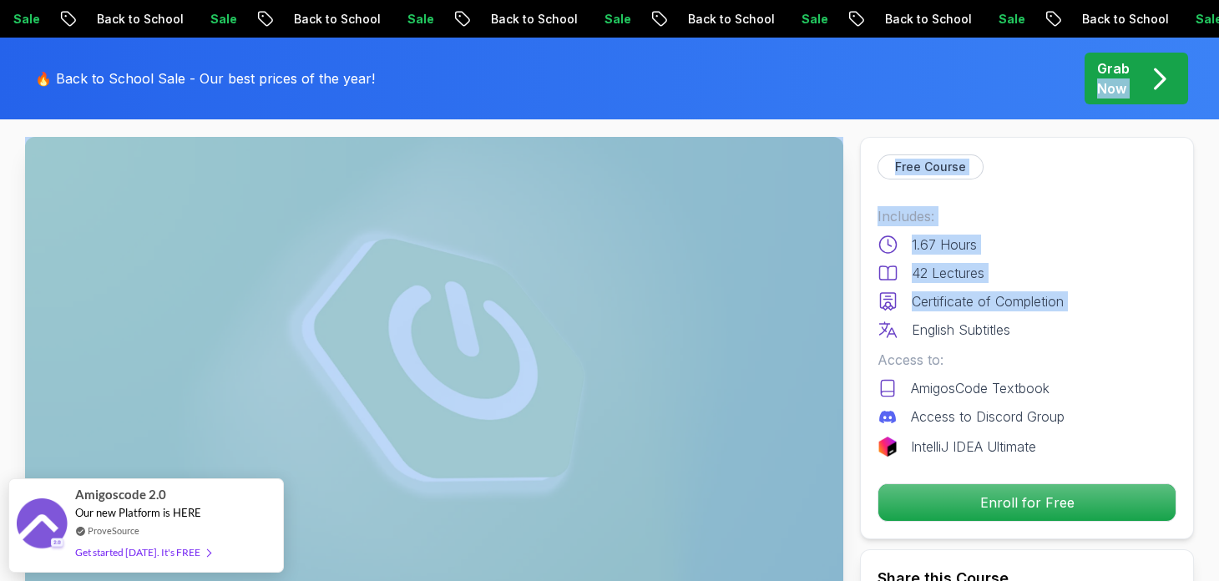
drag, startPoint x: 1171, startPoint y: 296, endPoint x: 845, endPoint y: 120, distance: 370.9
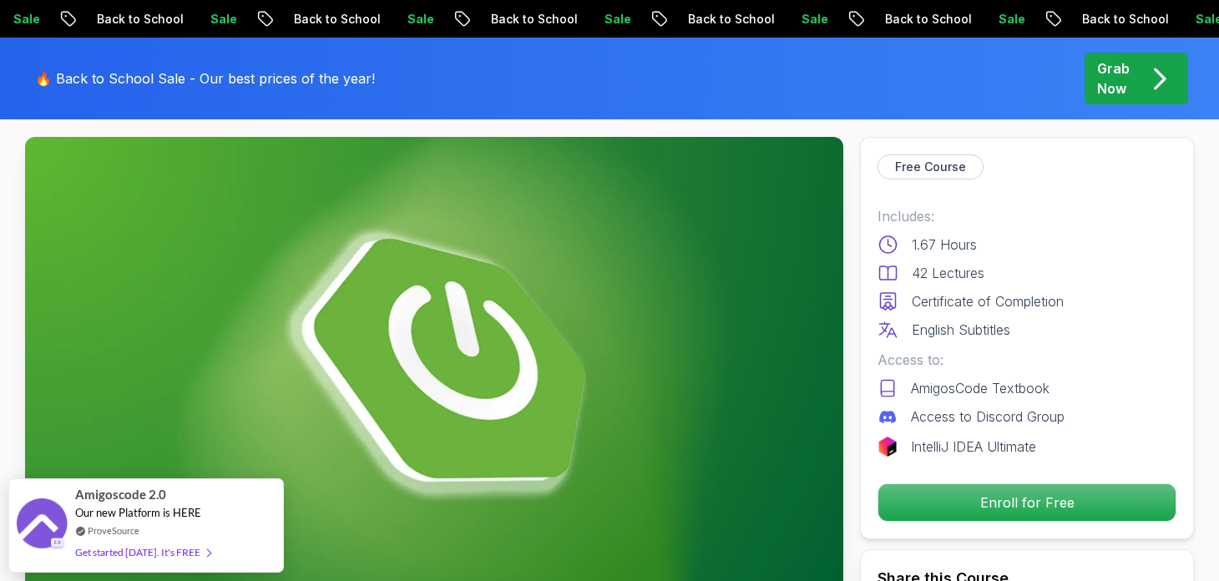
click at [1012, 385] on p "AmigosCode Textbook" at bounding box center [980, 388] width 139 height 20
click at [889, 334] on icon at bounding box center [887, 330] width 21 height 20
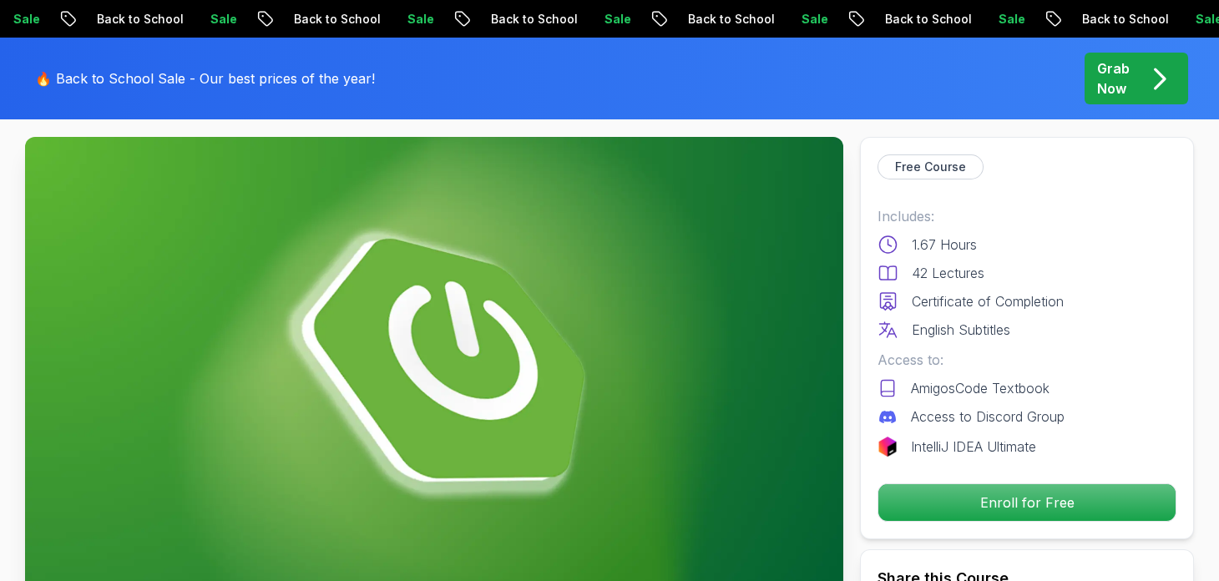
click at [877, 327] on icon at bounding box center [887, 330] width 21 height 20
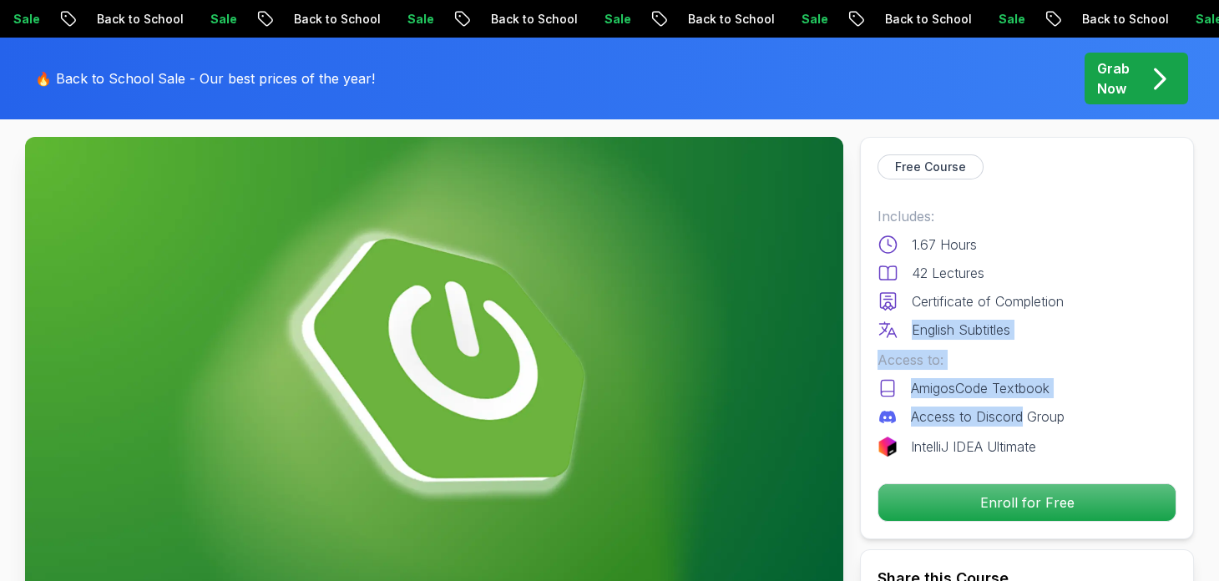
drag, startPoint x: 876, startPoint y: 327, endPoint x: 1022, endPoint y: 407, distance: 166.6
click at [1022, 407] on div "Free Course Includes: 1.67 Hours 42 Lectures Certificate of Completion English …" at bounding box center [1027, 338] width 334 height 402
click at [912, 375] on div "Access to: AmigosCode Textbook Access to Discord Group" at bounding box center [1026, 388] width 299 height 77
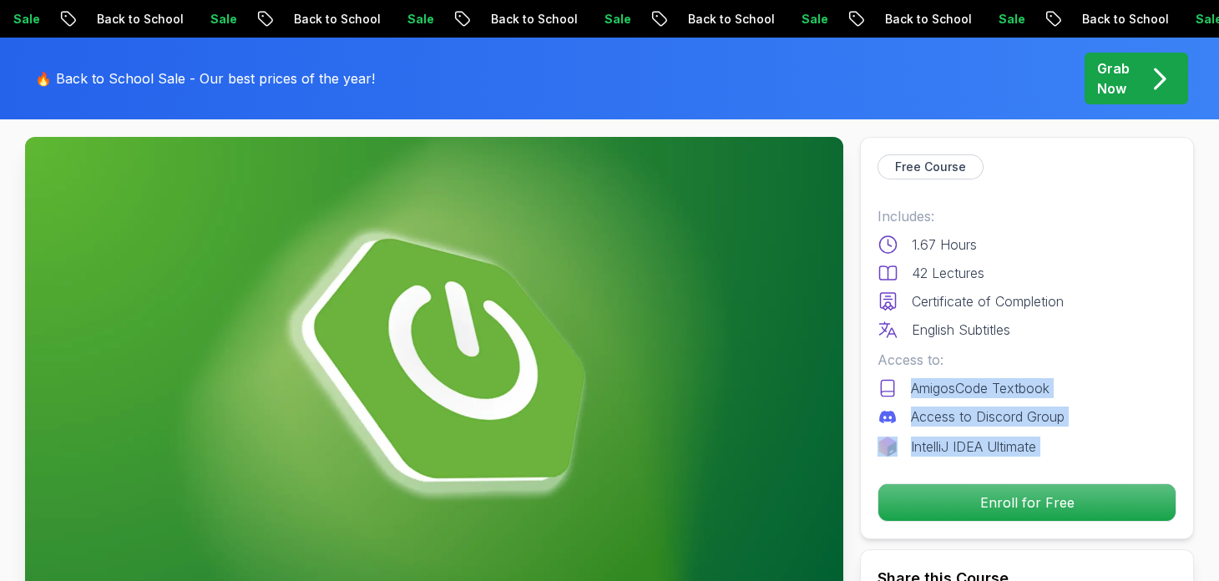
drag, startPoint x: 912, startPoint y: 375, endPoint x: 1151, endPoint y: 439, distance: 248.1
click at [1155, 437] on div "Includes: 1.67 Hours 42 Lectures Certificate of Completion English Subtitles Ac…" at bounding box center [1026, 331] width 299 height 250
click at [1144, 443] on div "IntelliJ IDEA Ultimate" at bounding box center [1026, 447] width 299 height 20
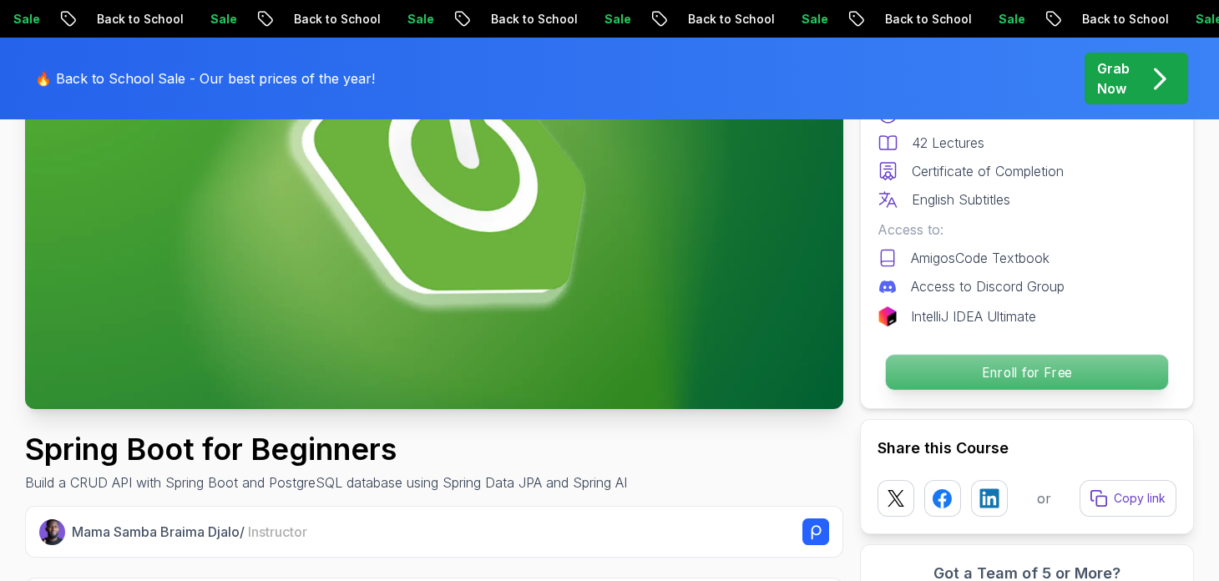
scroll to position [417, 0]
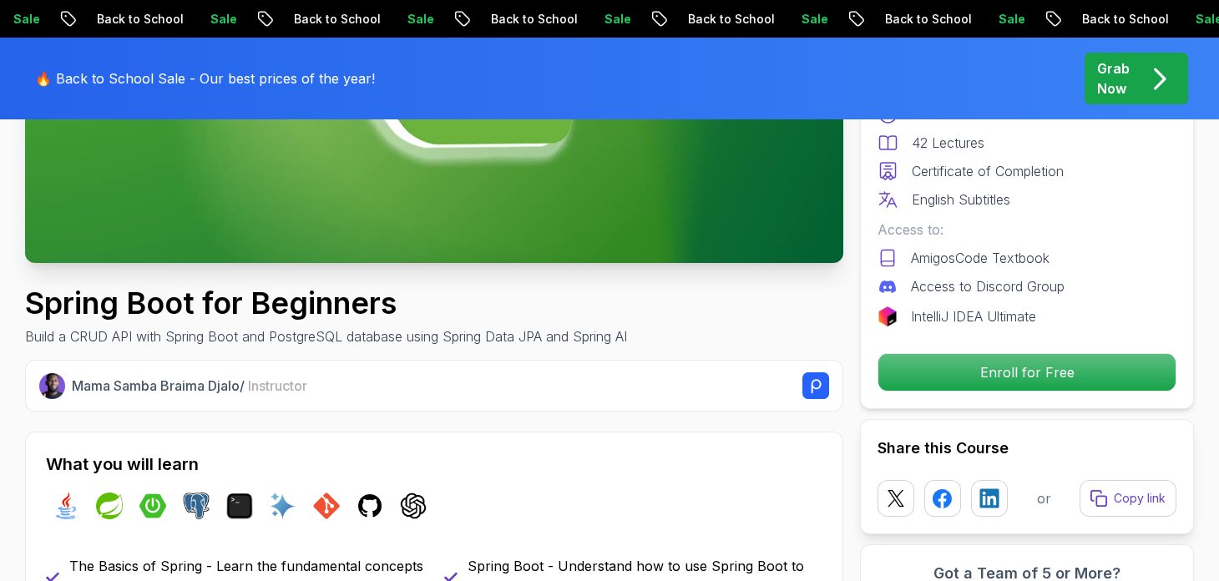
click at [922, 441] on h2 "Share this Course" at bounding box center [1026, 448] width 299 height 23
